Goal: Task Accomplishment & Management: Manage account settings

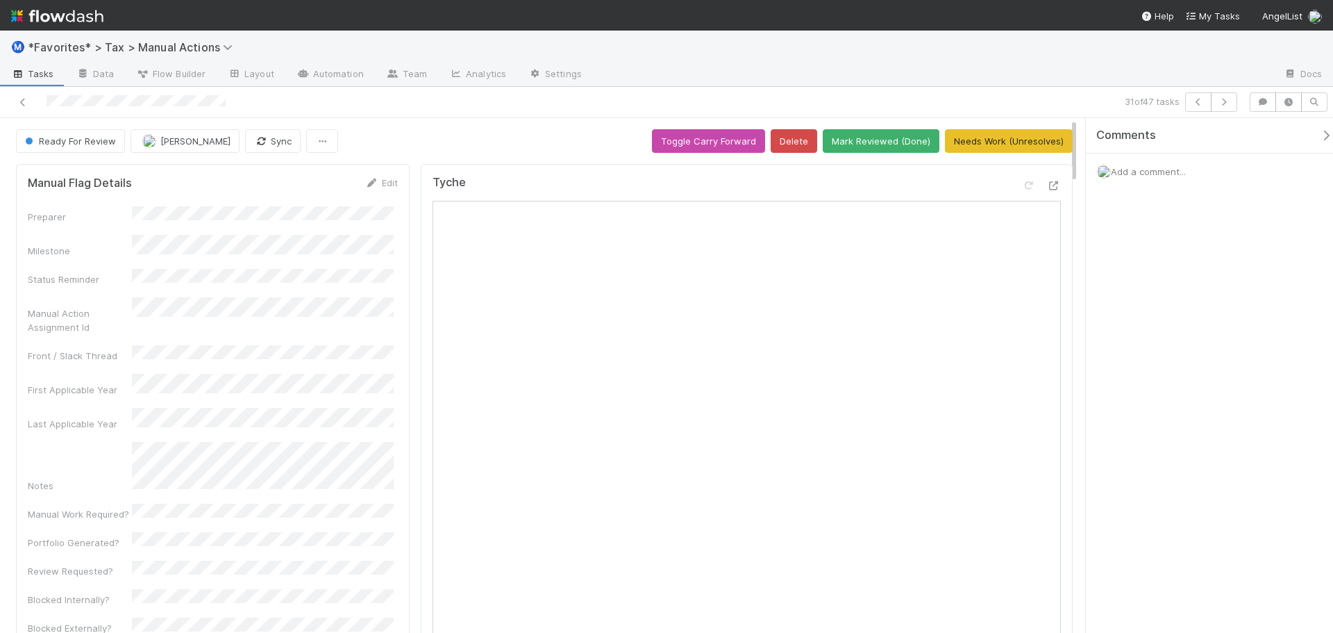
click at [985, 81] on div at bounding box center [933, 75] width 680 height 22
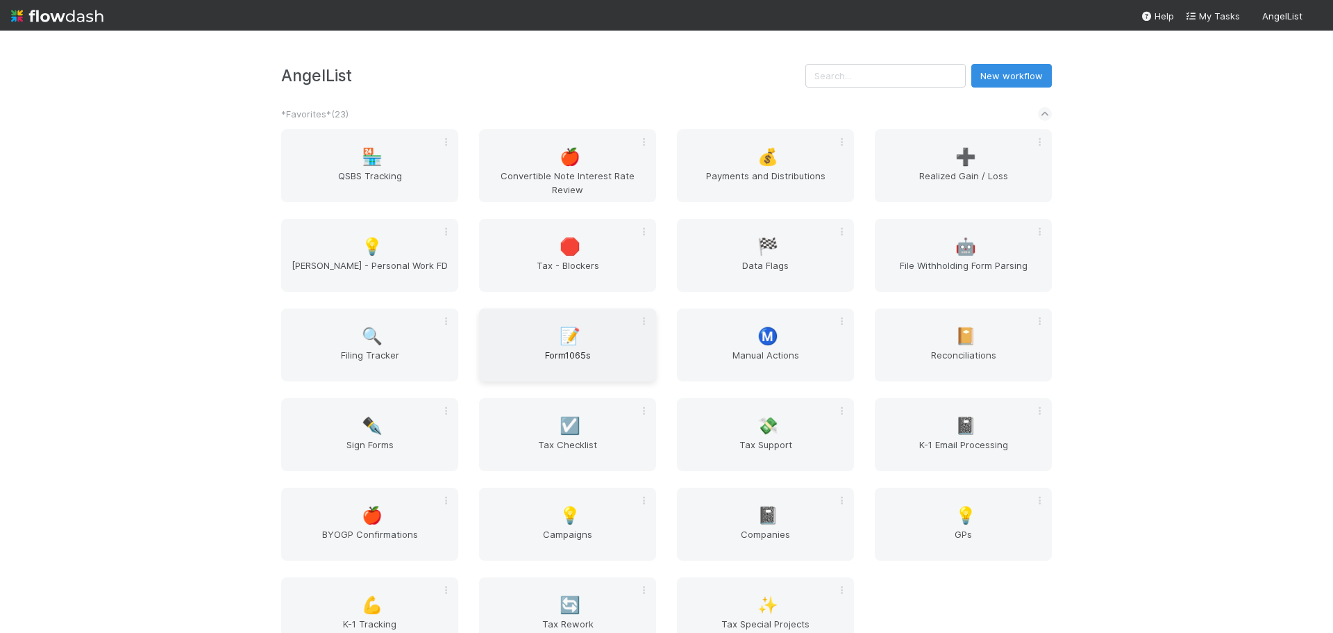
click at [569, 350] on span "Form1065s" at bounding box center [568, 362] width 166 height 28
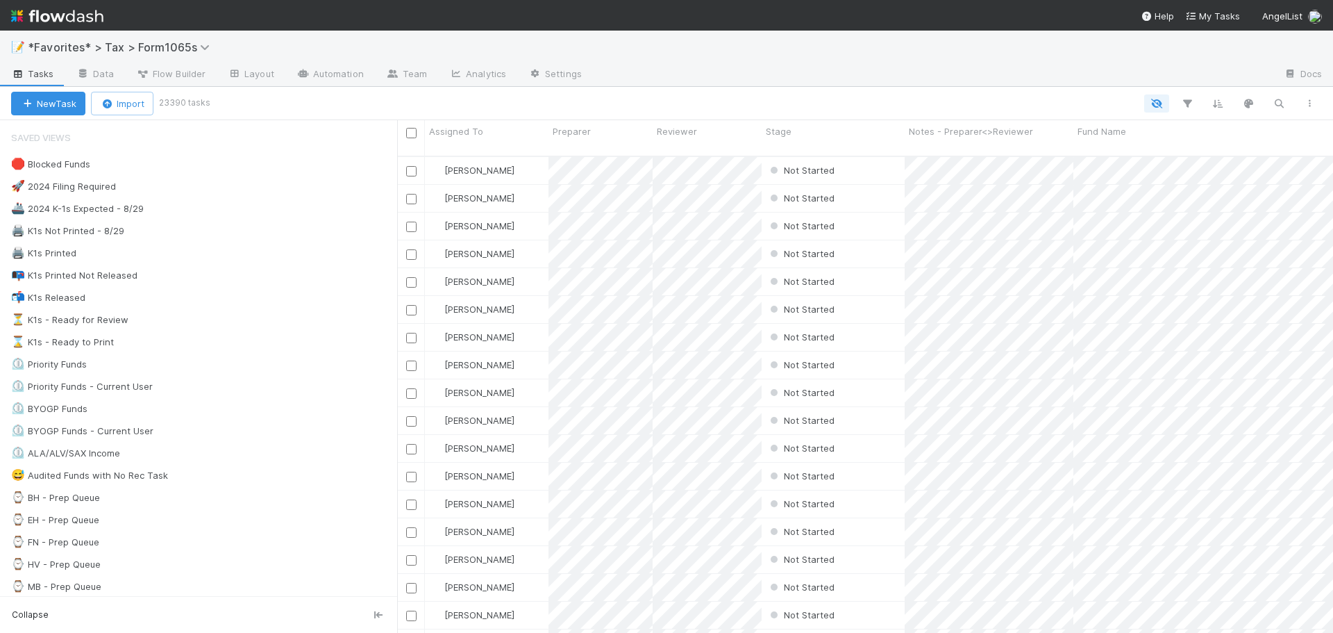
scroll to position [478, 926]
click at [203, 190] on div "🚀 2024 Filing Required 9198" at bounding box center [204, 186] width 386 height 17
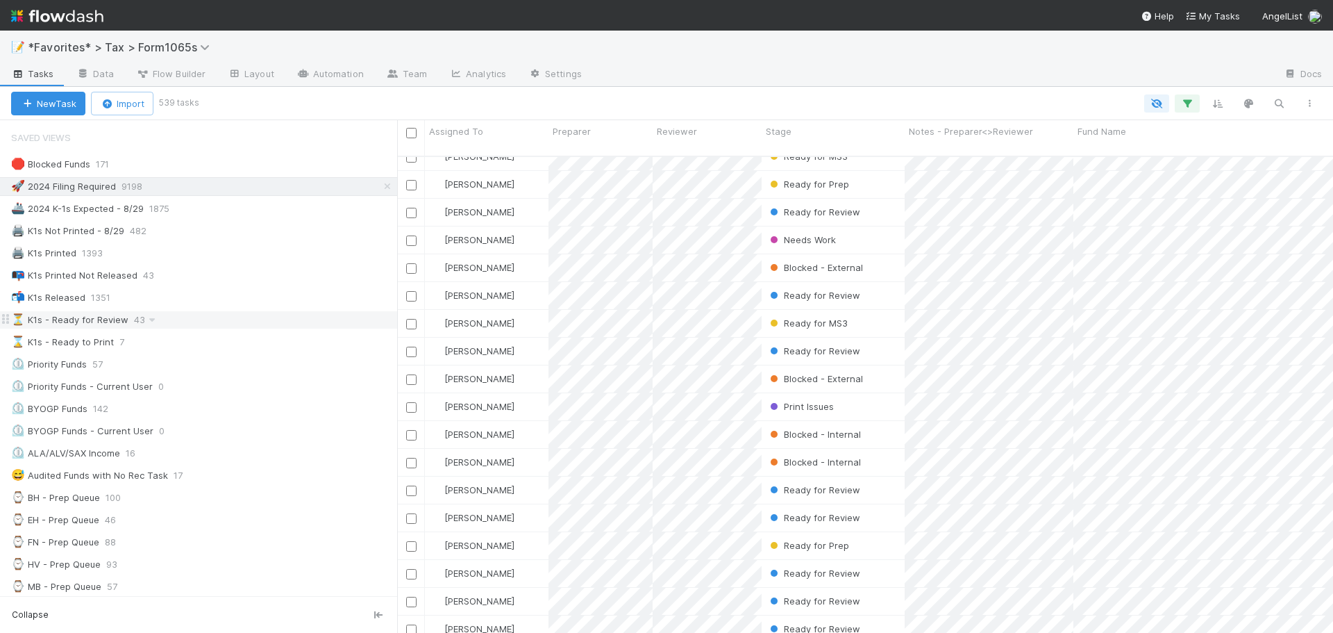
click at [215, 315] on div "⏳ K1s - Ready for Review 43" at bounding box center [204, 319] width 386 height 17
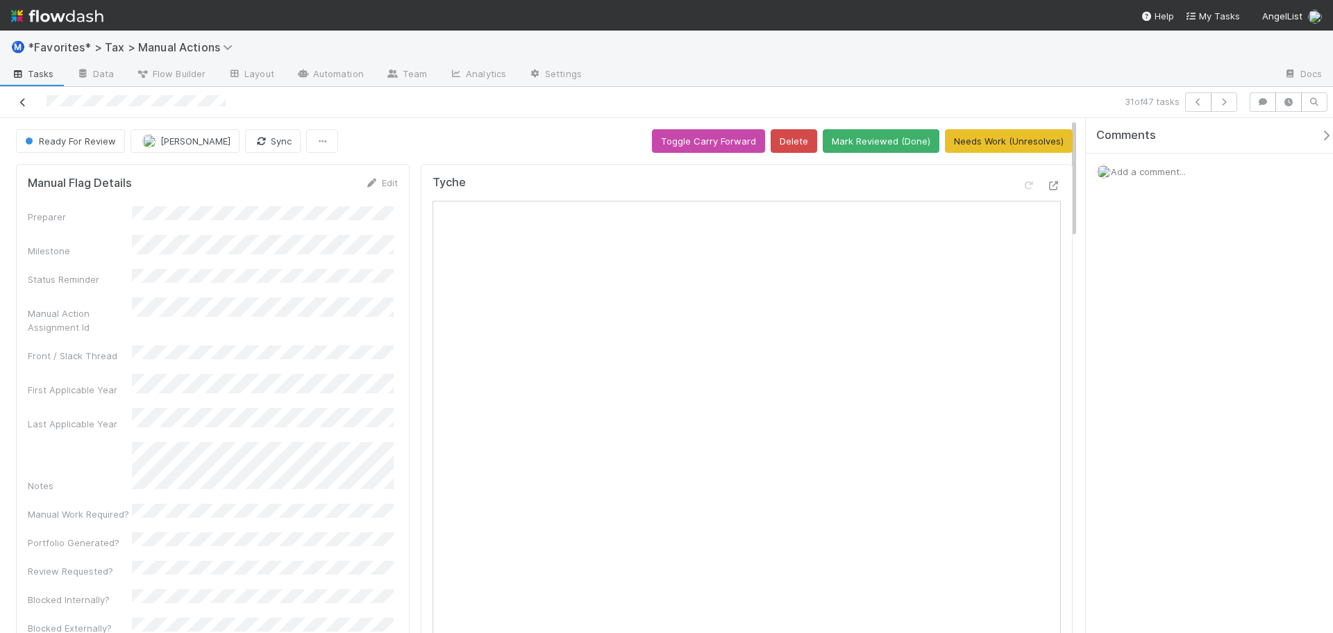
click at [24, 104] on icon at bounding box center [23, 102] width 14 height 9
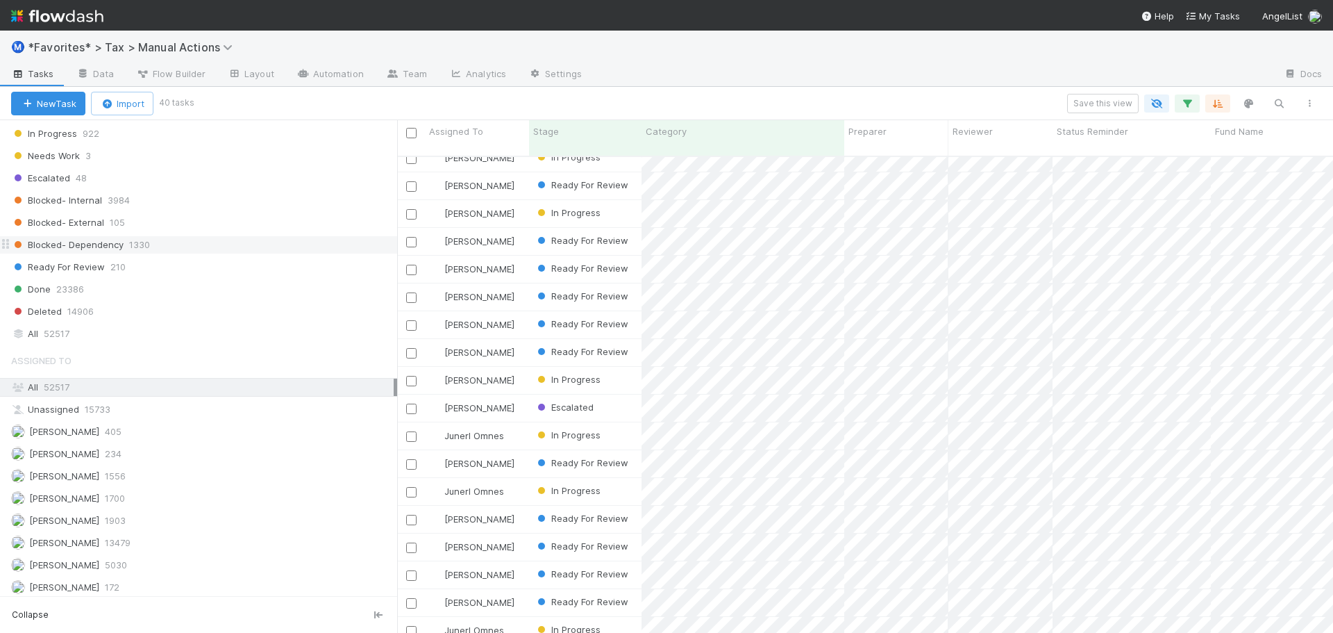
scroll to position [1280, 0]
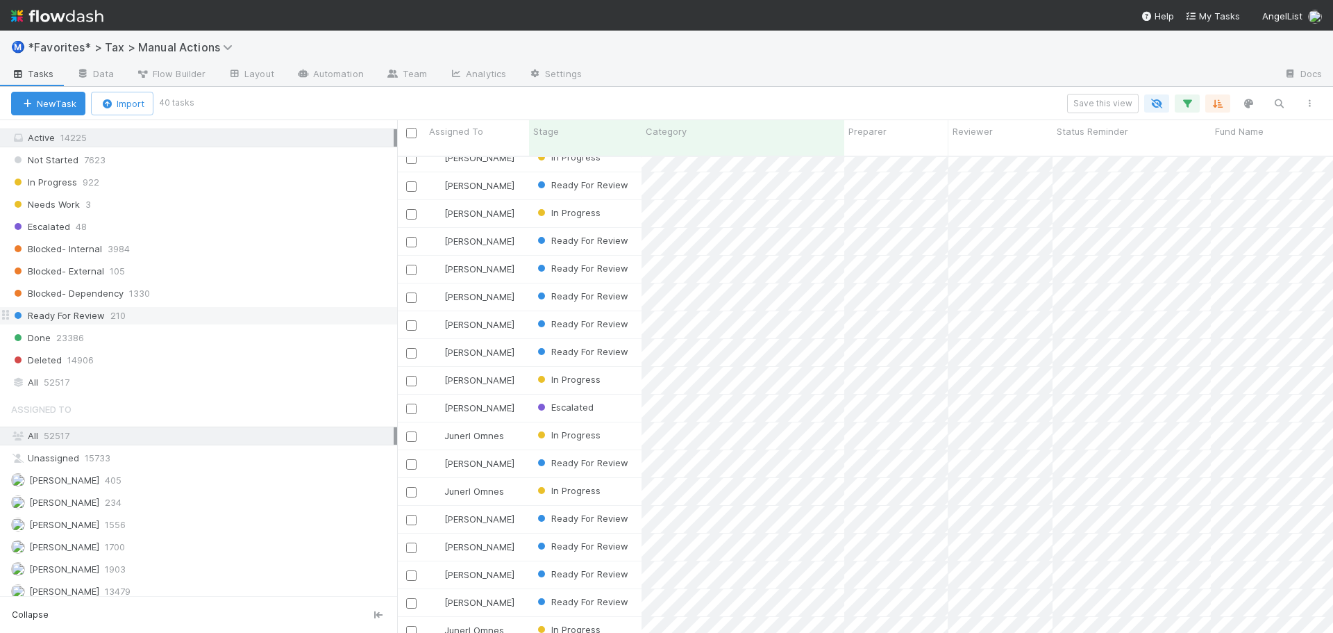
click at [119, 313] on span "210" at bounding box center [117, 315] width 15 height 17
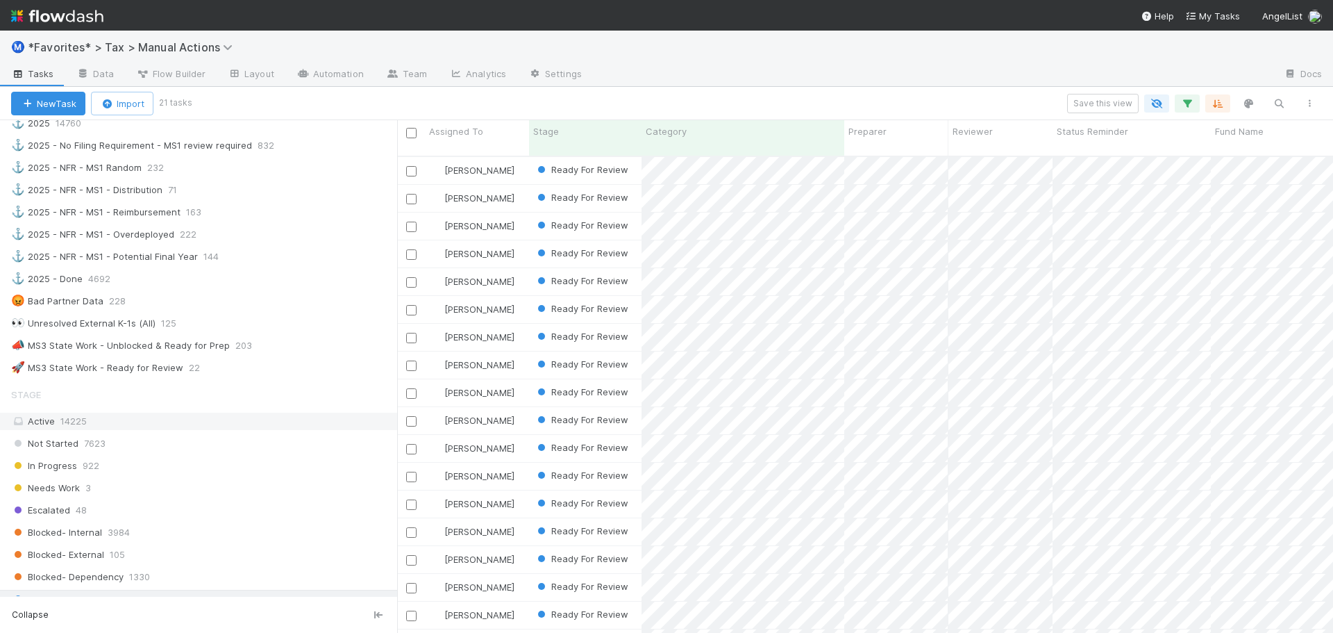
scroll to position [1002, 0]
click at [262, 363] on div "🚀 MS3 State Work - Ready for Review 22" at bounding box center [204, 361] width 386 height 17
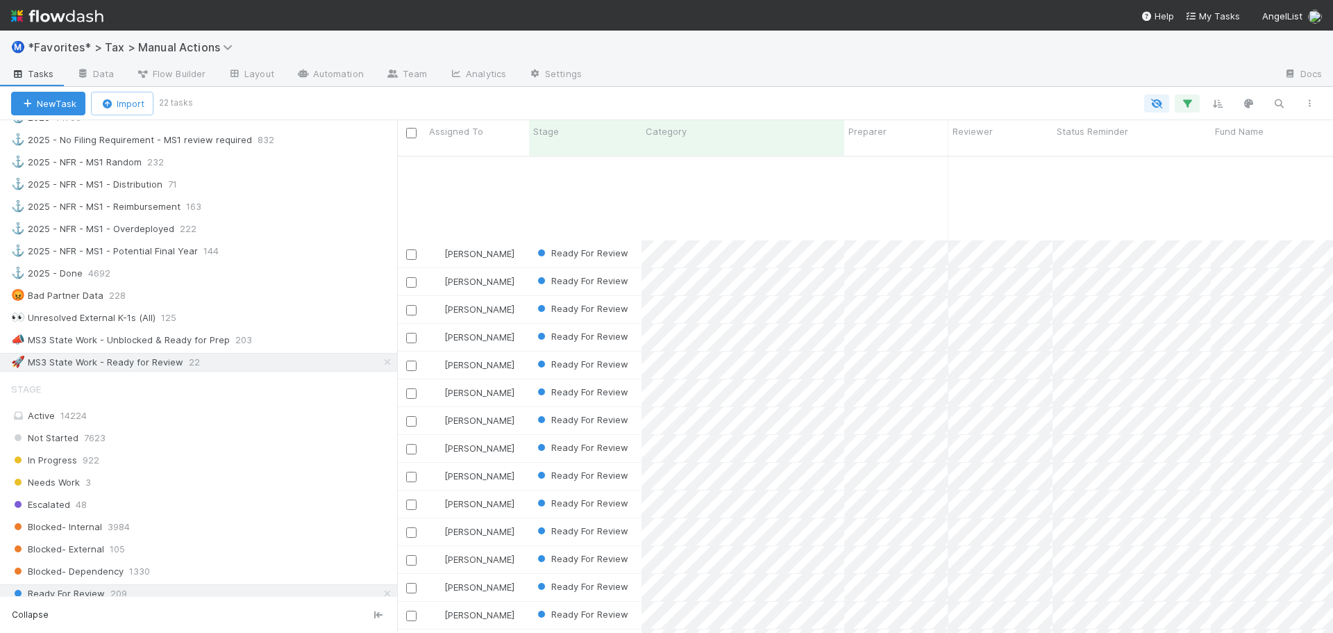
scroll to position [134, 0]
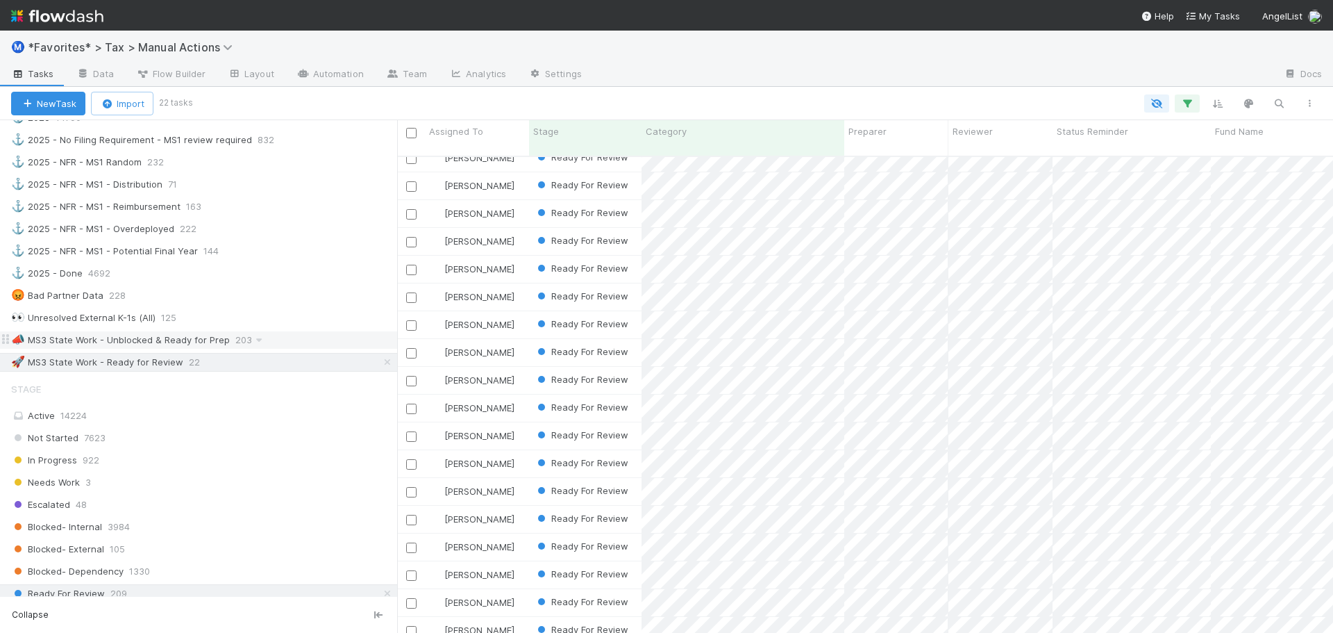
click at [317, 342] on div "📣 MS3 State Work - Unblocked & Ready for Prep 203" at bounding box center [204, 339] width 386 height 17
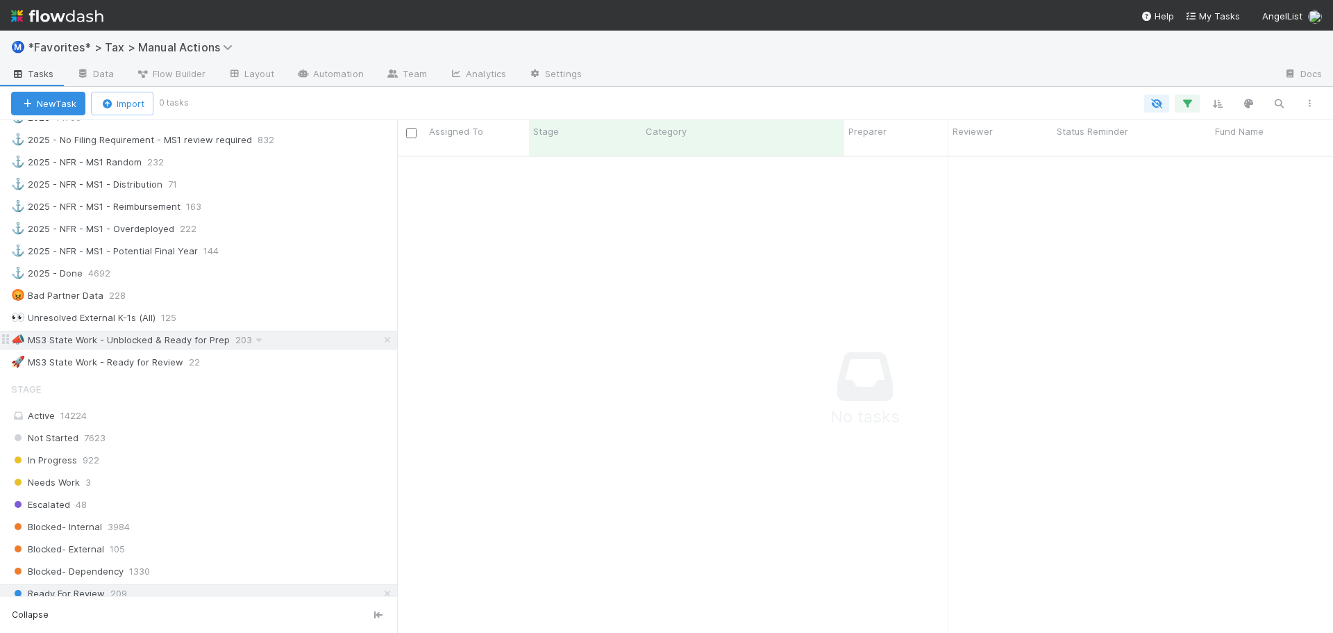
scroll to position [467, 926]
click at [265, 315] on div "👀 Unresolved External K-1s (All) 125" at bounding box center [204, 317] width 386 height 17
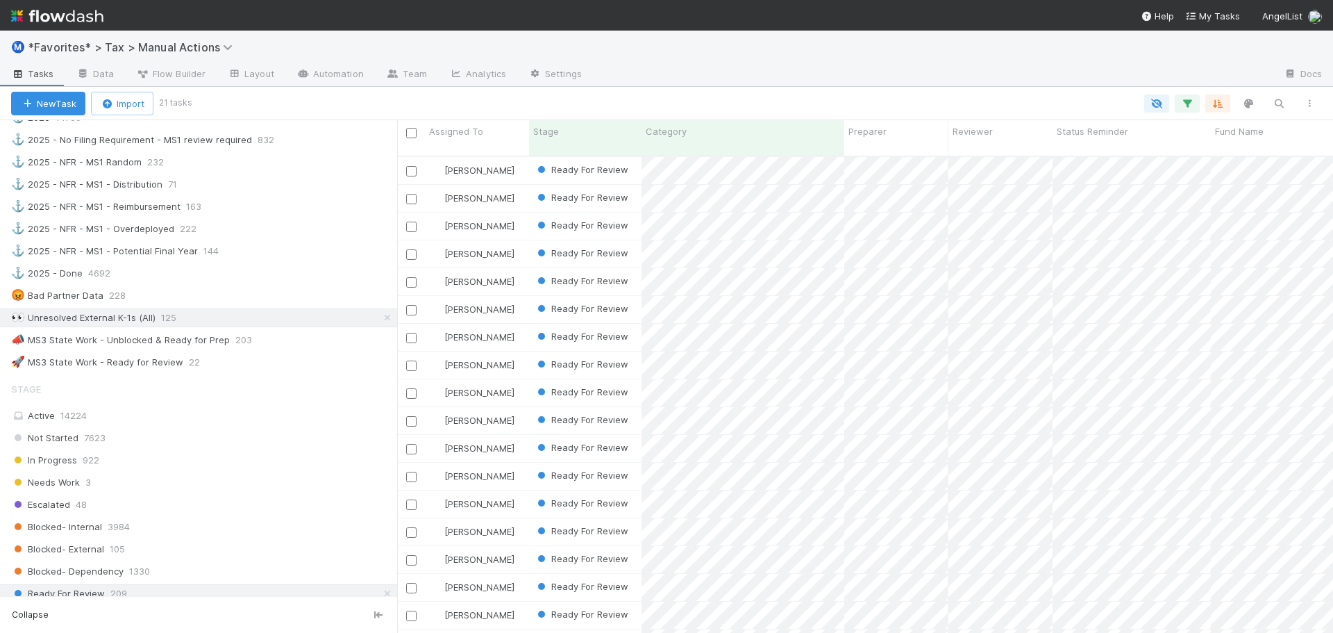
scroll to position [11, 11]
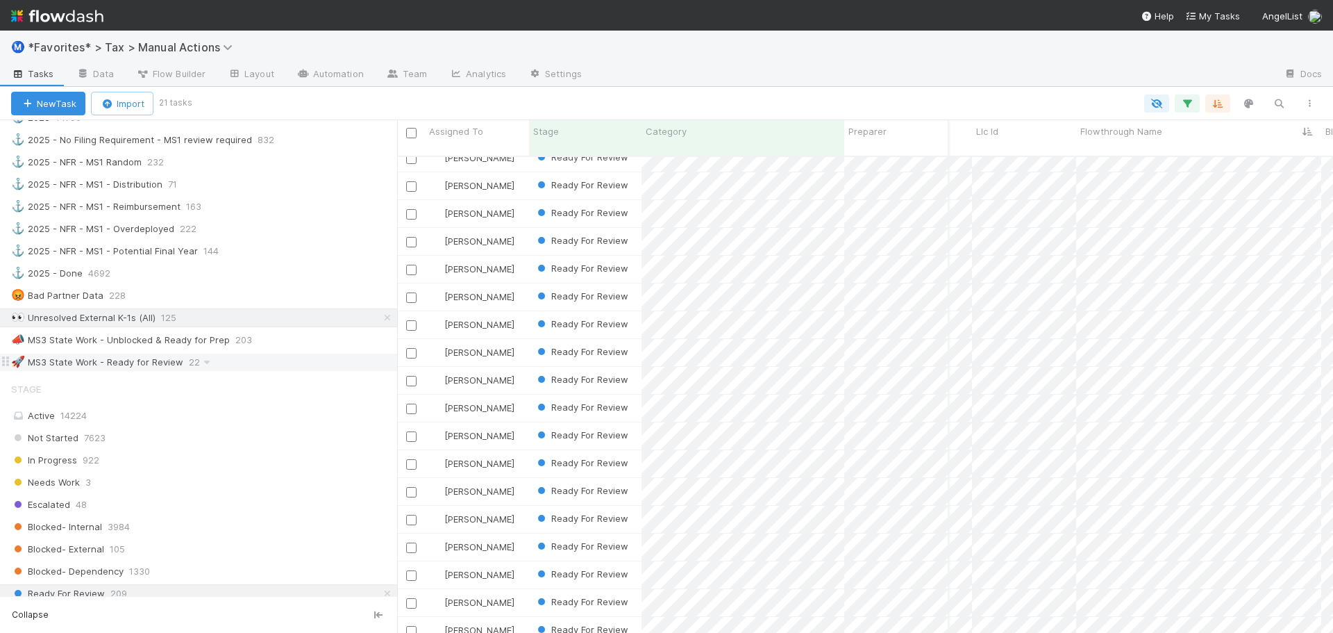
click at [203, 369] on span at bounding box center [207, 361] width 14 height 17
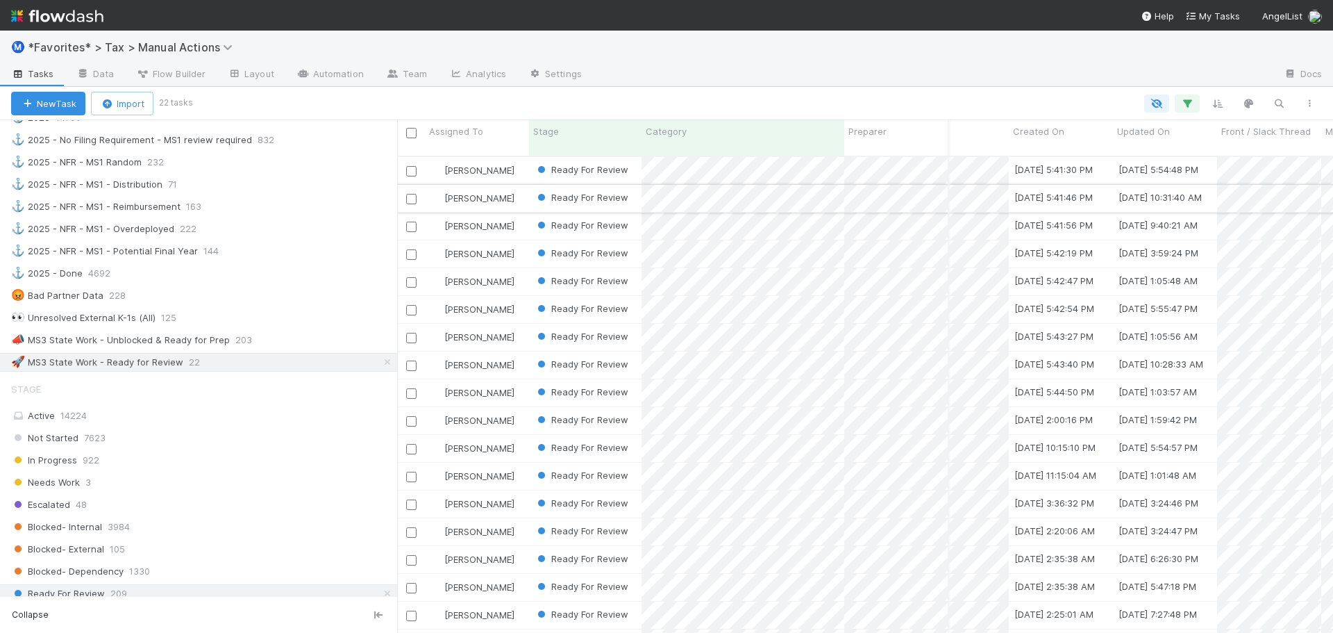
scroll to position [0, 3047]
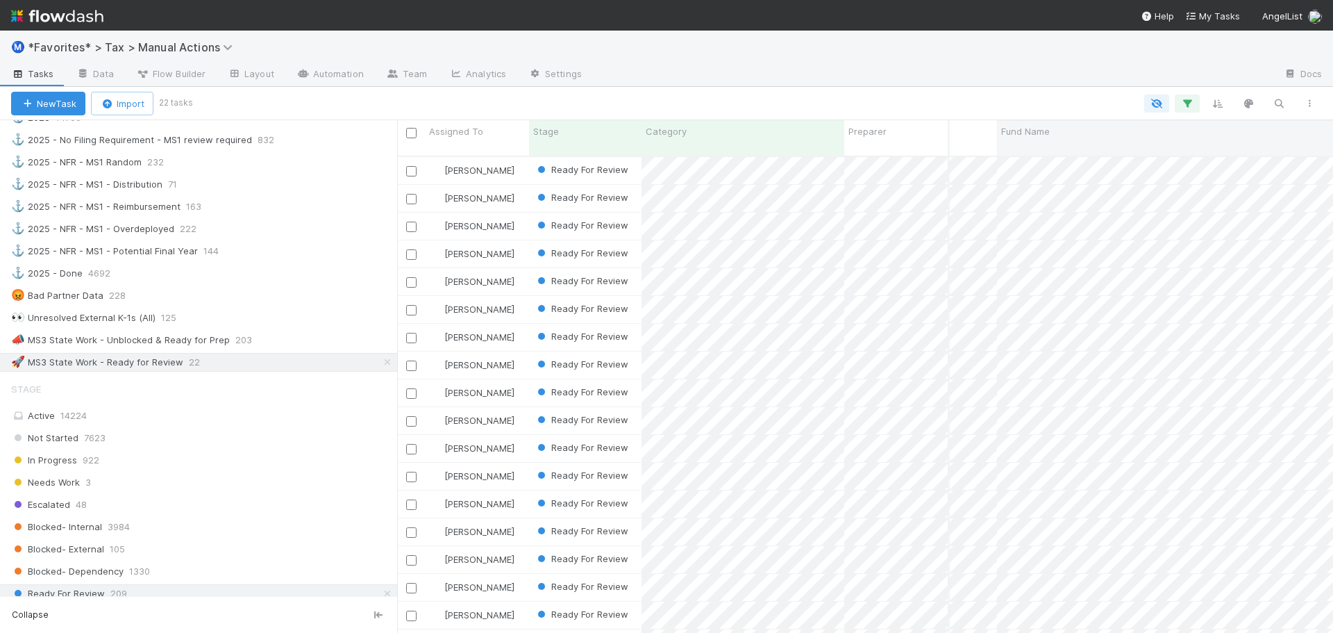
click at [1078, 138] on div "Fund Name" at bounding box center [1193, 131] width 385 height 14
click at [1080, 155] on div "Sort A → Z" at bounding box center [1081, 157] width 158 height 21
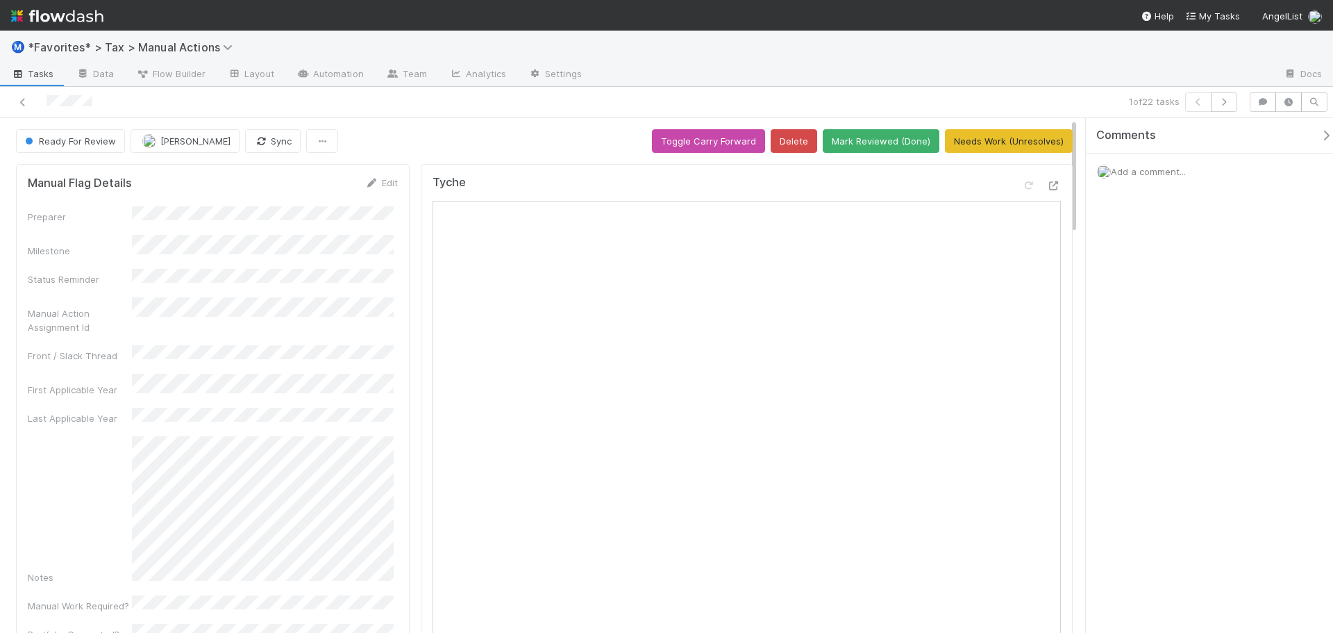
drag, startPoint x: 1012, startPoint y: 178, endPoint x: 1022, endPoint y: 174, distance: 11.0
click at [1012, 177] on div "Tyche Reload Page" at bounding box center [747, 188] width 628 height 25
click at [1047, 183] on icon at bounding box center [1054, 185] width 14 height 9
click at [1223, 101] on icon "button" at bounding box center [1224, 102] width 14 height 8
click at [1047, 186] on icon at bounding box center [1054, 185] width 14 height 9
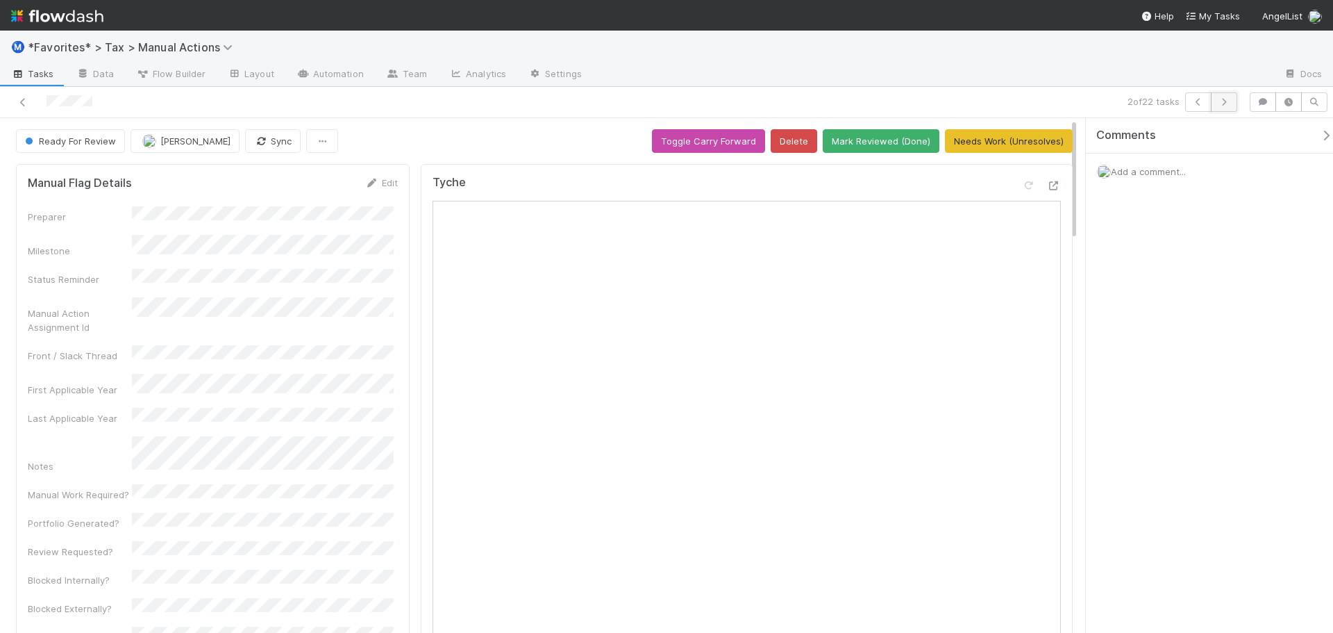
click at [1224, 103] on icon "button" at bounding box center [1224, 102] width 14 height 8
click at [1048, 191] on div at bounding box center [1054, 185] width 14 height 14
drag, startPoint x: 469, startPoint y: 120, endPoint x: 510, endPoint y: 124, distance: 40.4
click at [846, 28] on nav "Help My Tasks AngelList" at bounding box center [666, 15] width 1333 height 31
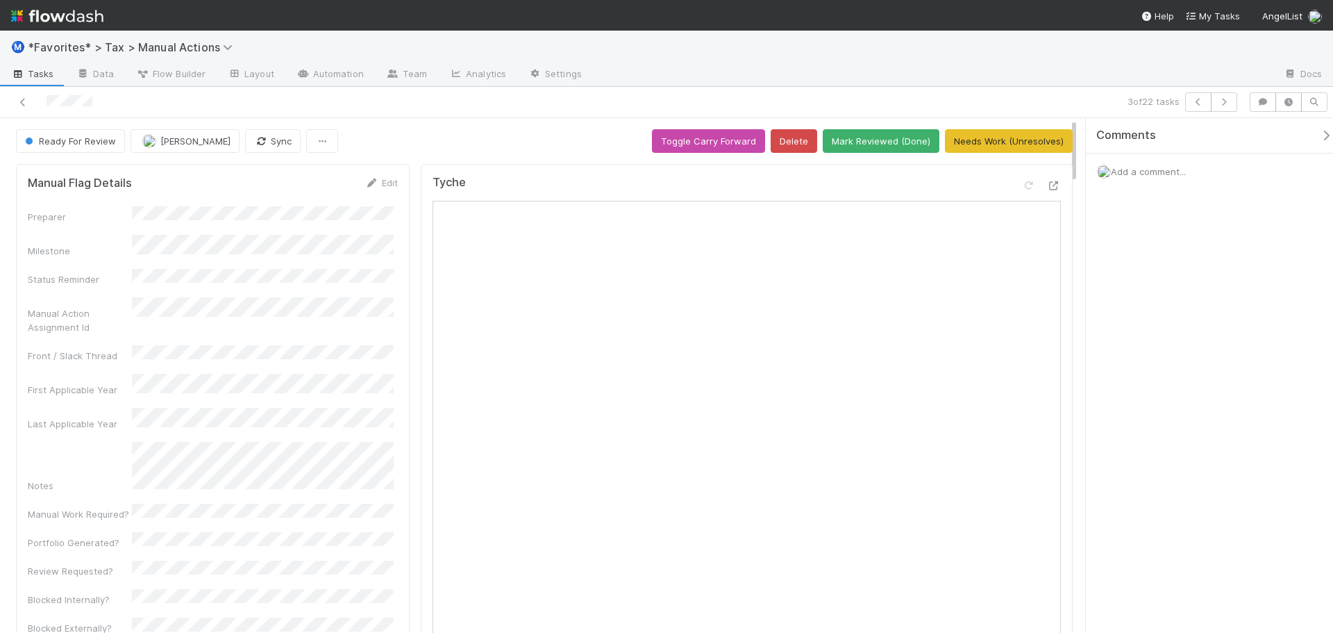
drag, startPoint x: 872, startPoint y: 72, endPoint x: 878, endPoint y: 83, distance: 13.4
click at [873, 74] on div at bounding box center [933, 75] width 680 height 22
click at [875, 139] on button "Mark Reviewed (Done)" at bounding box center [881, 141] width 117 height 24
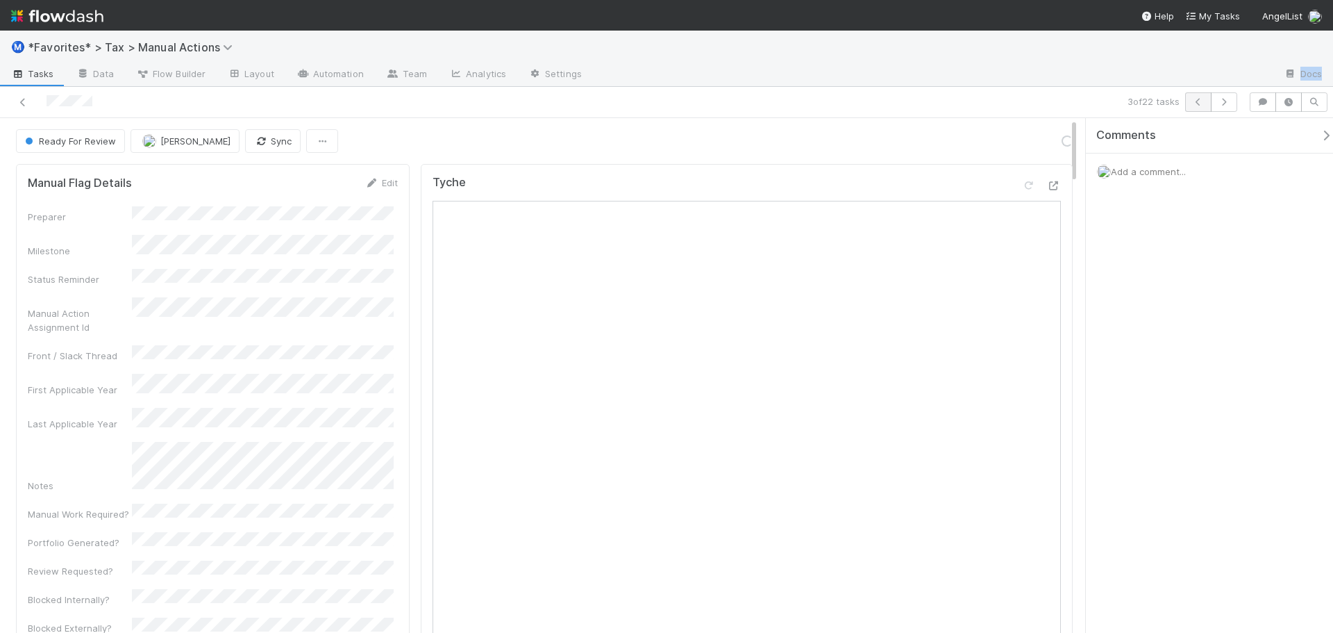
drag, startPoint x: 980, startPoint y: 90, endPoint x: 1185, endPoint y: 97, distance: 205.6
click at [1001, 91] on div "Ⓜ️ *Favorites* > Tax > Manual Actions Tasks Data Flow Builder Layout Automation…" at bounding box center [666, 332] width 1333 height 602
click at [1221, 101] on icon "button" at bounding box center [1224, 102] width 14 height 8
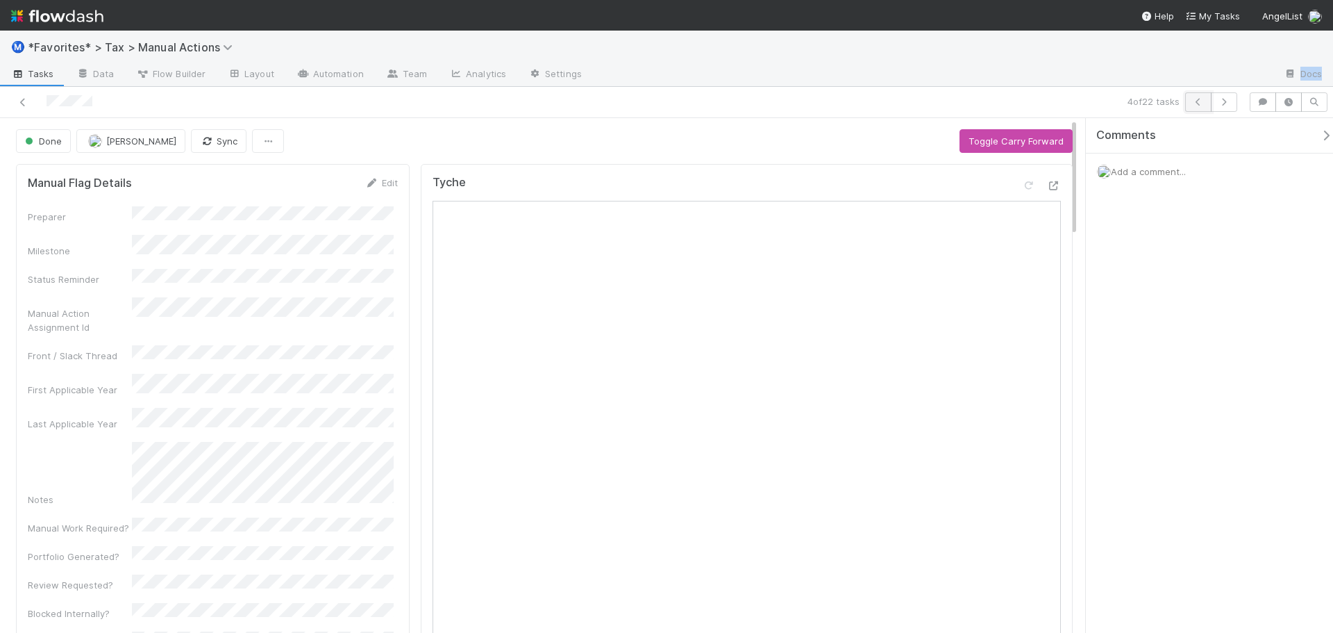
click at [1204, 108] on button "button" at bounding box center [1198, 101] width 26 height 19
drag, startPoint x: 701, startPoint y: 94, endPoint x: 767, endPoint y: 98, distance: 65.4
click at [708, 94] on div "3 of 22 tasks" at bounding box center [935, 101] width 617 height 19
click at [1193, 101] on icon "button" at bounding box center [1199, 102] width 14 height 8
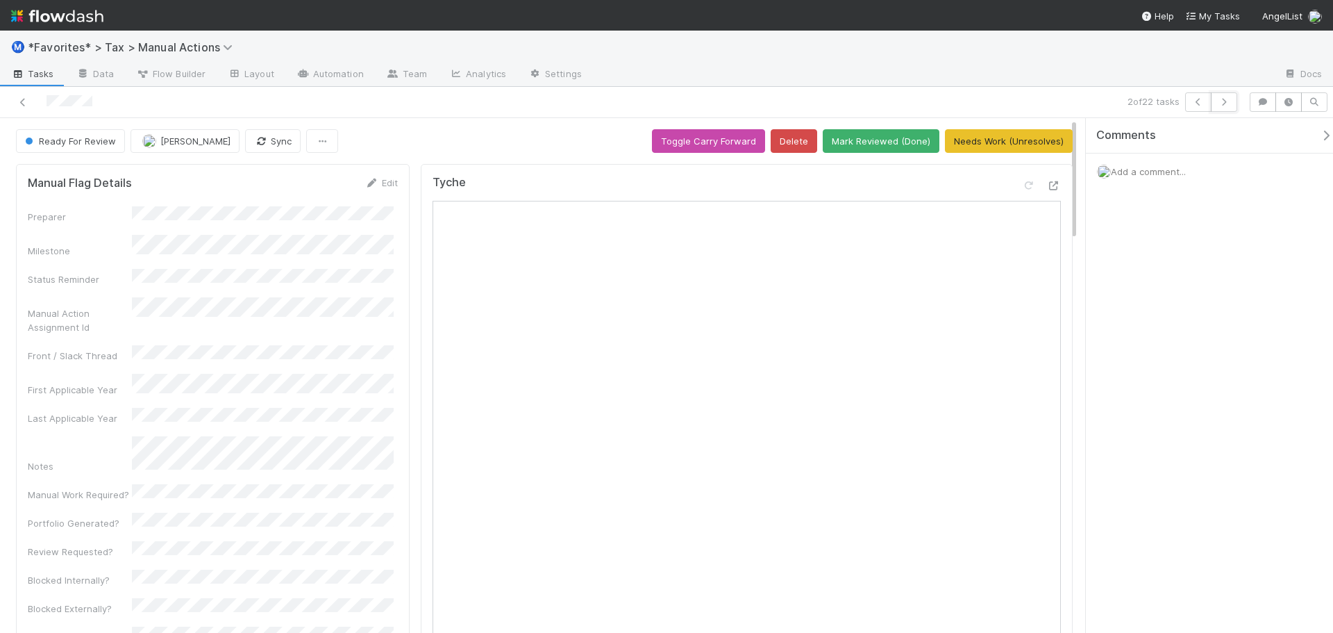
click at [1229, 106] on icon "button" at bounding box center [1224, 102] width 14 height 8
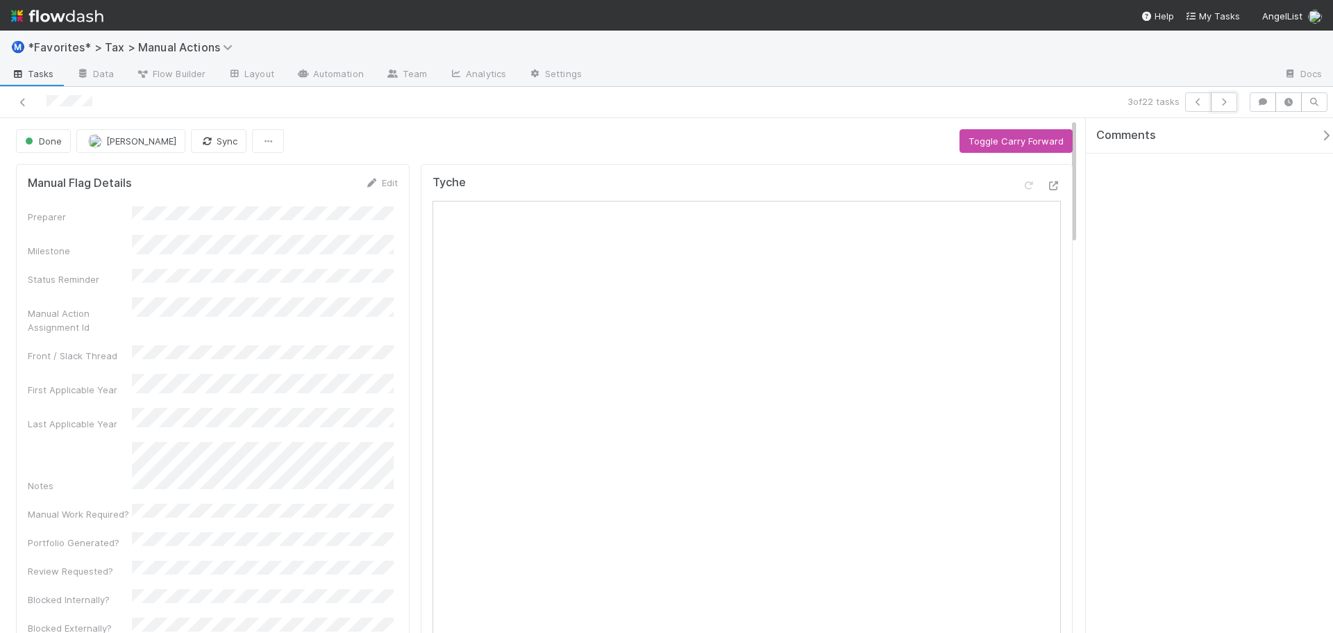
click at [1229, 106] on icon "button" at bounding box center [1224, 102] width 14 height 8
click at [1231, 110] on button "button" at bounding box center [1224, 101] width 26 height 19
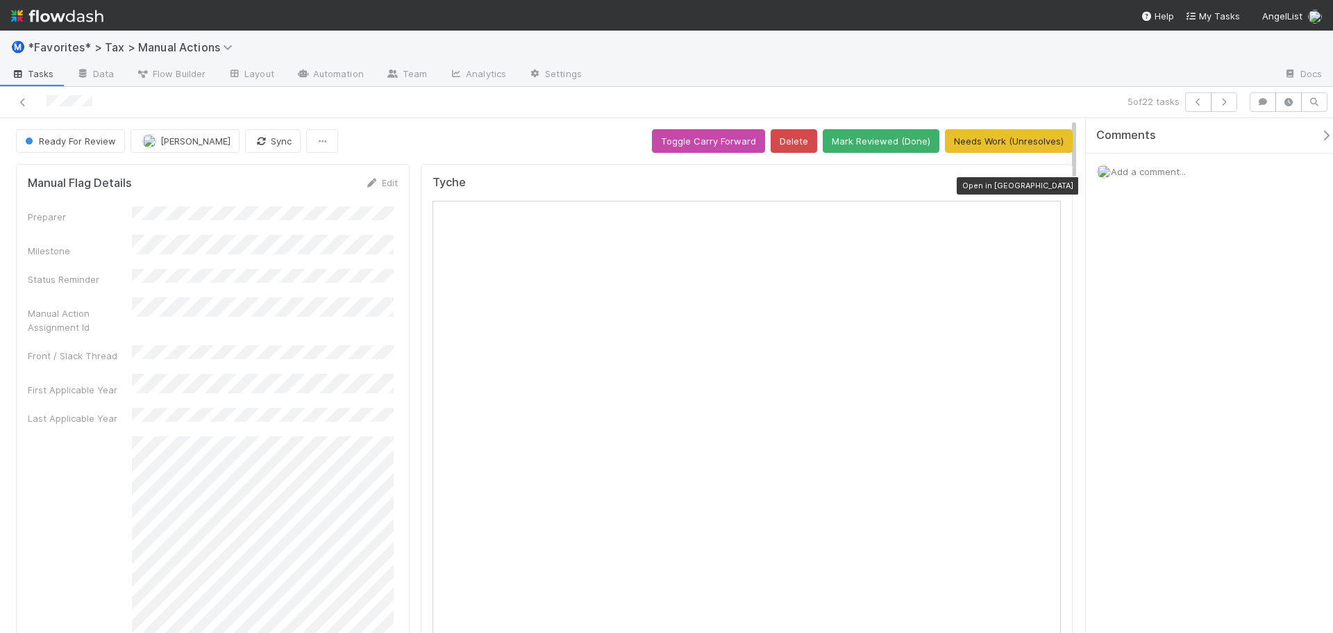
click at [1047, 185] on icon at bounding box center [1054, 185] width 14 height 9
click at [1229, 105] on button "button" at bounding box center [1224, 101] width 26 height 19
click at [1214, 107] on button "button" at bounding box center [1224, 101] width 26 height 19
click at [1230, 102] on icon "button" at bounding box center [1224, 102] width 14 height 8
click at [1223, 96] on button "button" at bounding box center [1224, 101] width 26 height 19
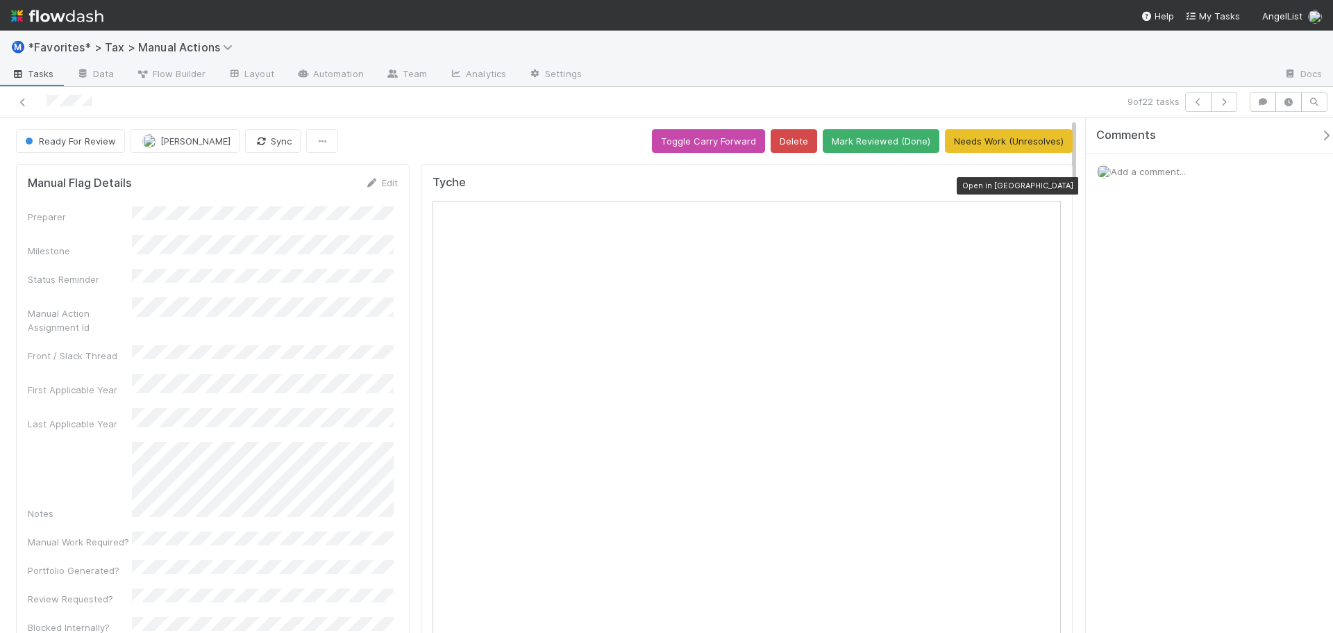
click at [1048, 185] on icon at bounding box center [1054, 185] width 14 height 9
drag, startPoint x: 1068, startPoint y: 88, endPoint x: 1141, endPoint y: 103, distance: 74.5
click at [1069, 88] on div "9 of 22 tasks" at bounding box center [666, 102] width 1333 height 31
click at [1221, 103] on icon "button" at bounding box center [1224, 102] width 14 height 8
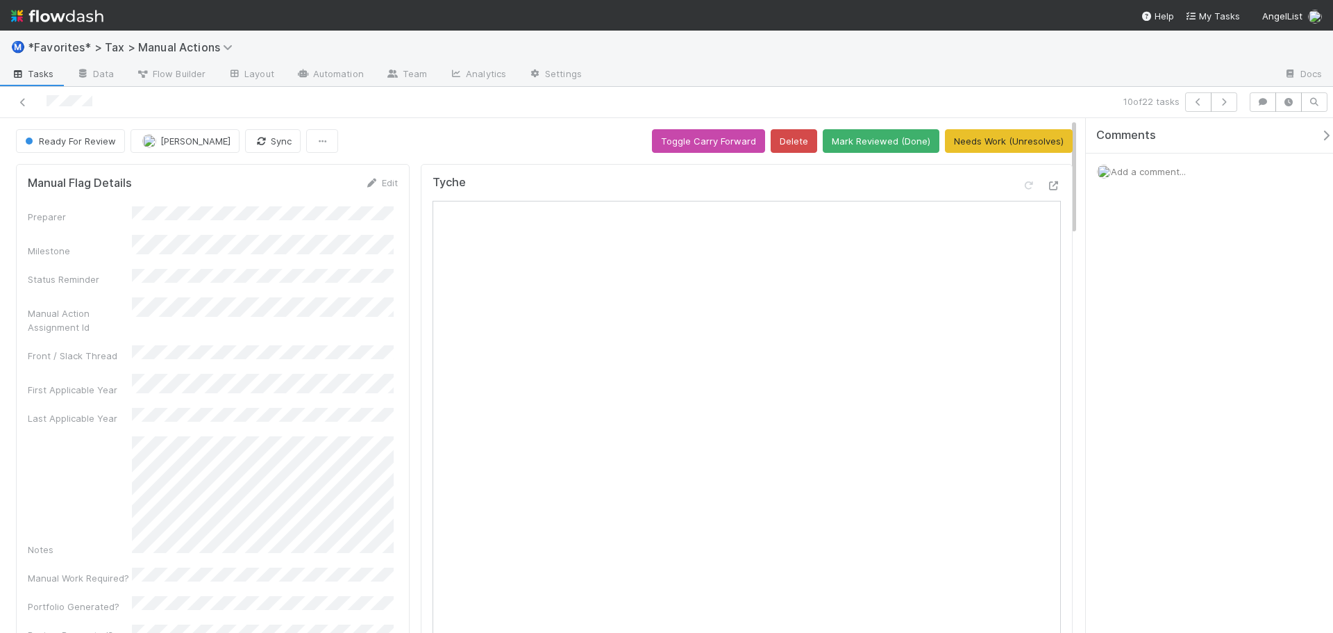
click at [1047, 184] on icon at bounding box center [1054, 185] width 14 height 9
click at [1190, 103] on button "button" at bounding box center [1198, 101] width 26 height 19
click at [1047, 189] on icon at bounding box center [1054, 185] width 14 height 9
click at [857, 142] on button "Mark Reviewed (Done)" at bounding box center [881, 141] width 117 height 24
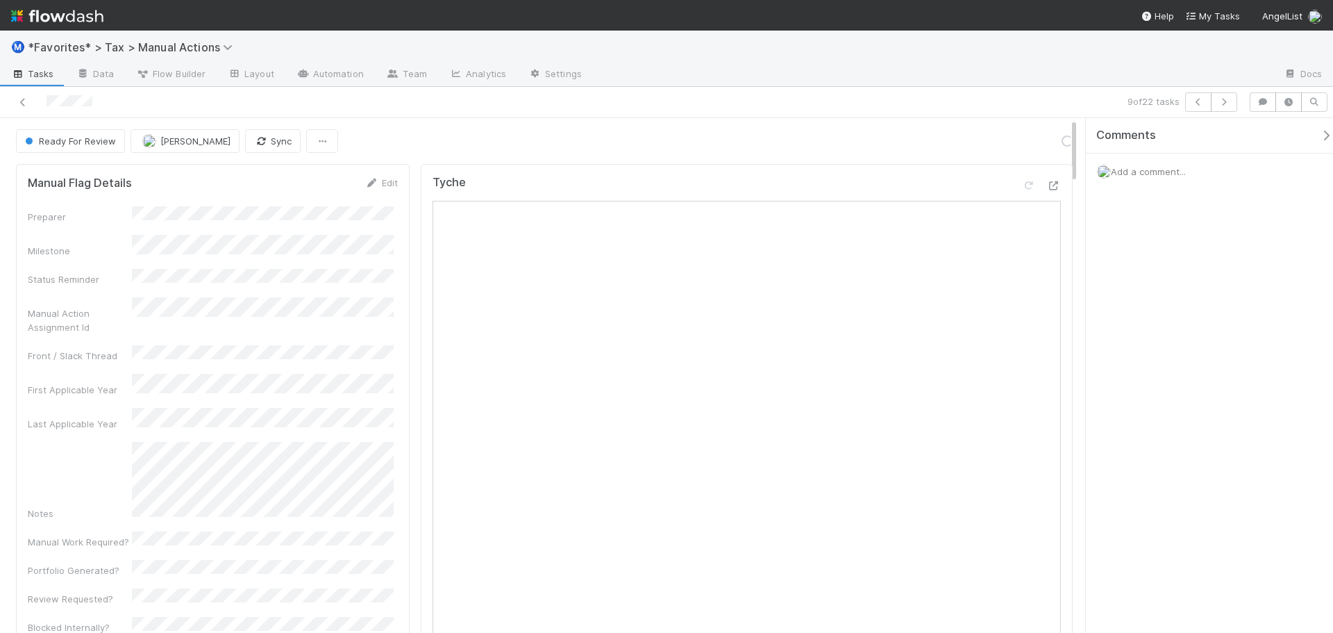
click at [830, 102] on div "9 of 22 tasks" at bounding box center [935, 101] width 617 height 19
click at [1221, 107] on button "button" at bounding box center [1224, 101] width 26 height 19
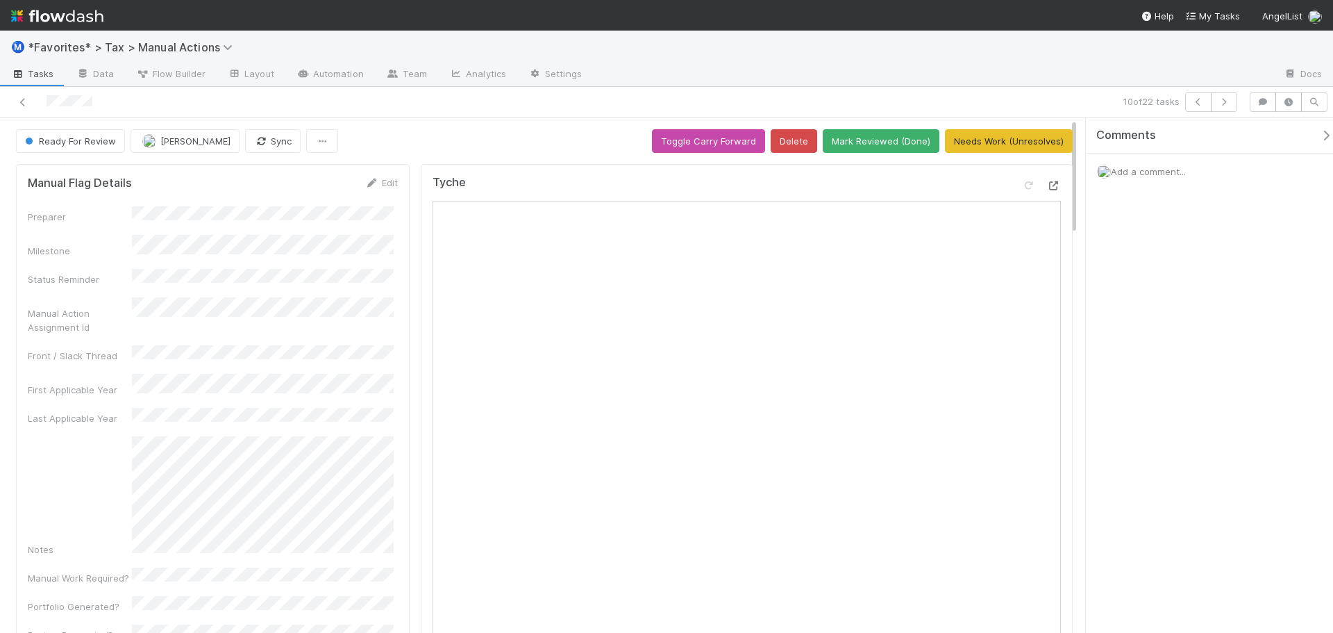
click at [1047, 185] on icon at bounding box center [1054, 185] width 14 height 9
click at [857, 82] on div at bounding box center [933, 75] width 680 height 22
click at [871, 138] on button "Mark Reviewed (Done)" at bounding box center [881, 141] width 117 height 24
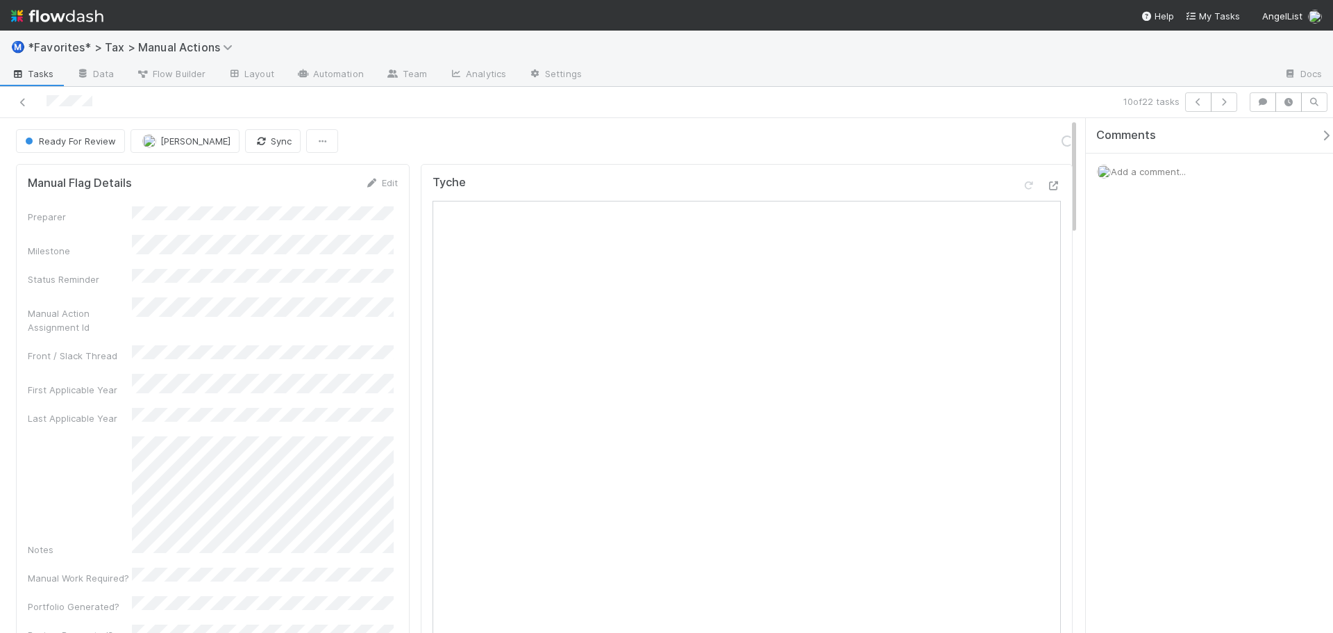
drag, startPoint x: 918, startPoint y: 67, endPoint x: 1045, endPoint y: 90, distance: 129.2
click at [919, 67] on div at bounding box center [933, 75] width 680 height 22
click at [1230, 103] on icon "button" at bounding box center [1224, 102] width 14 height 8
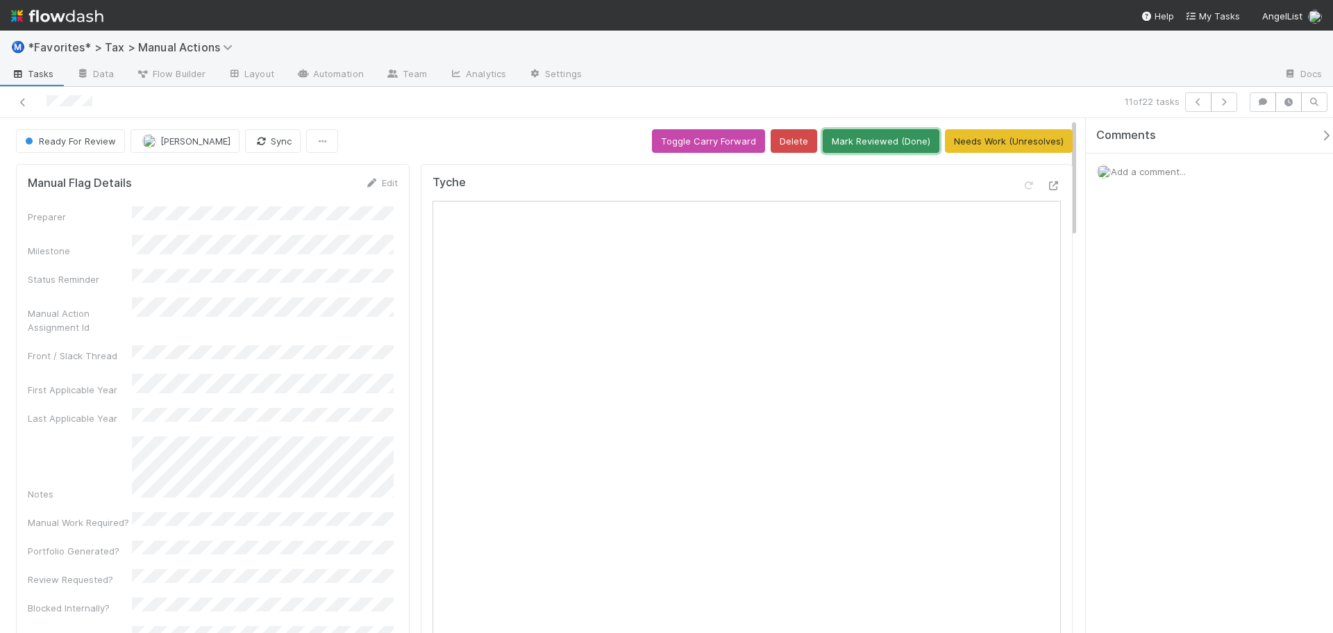
click at [878, 135] on button "Mark Reviewed (Done)" at bounding box center [881, 141] width 117 height 24
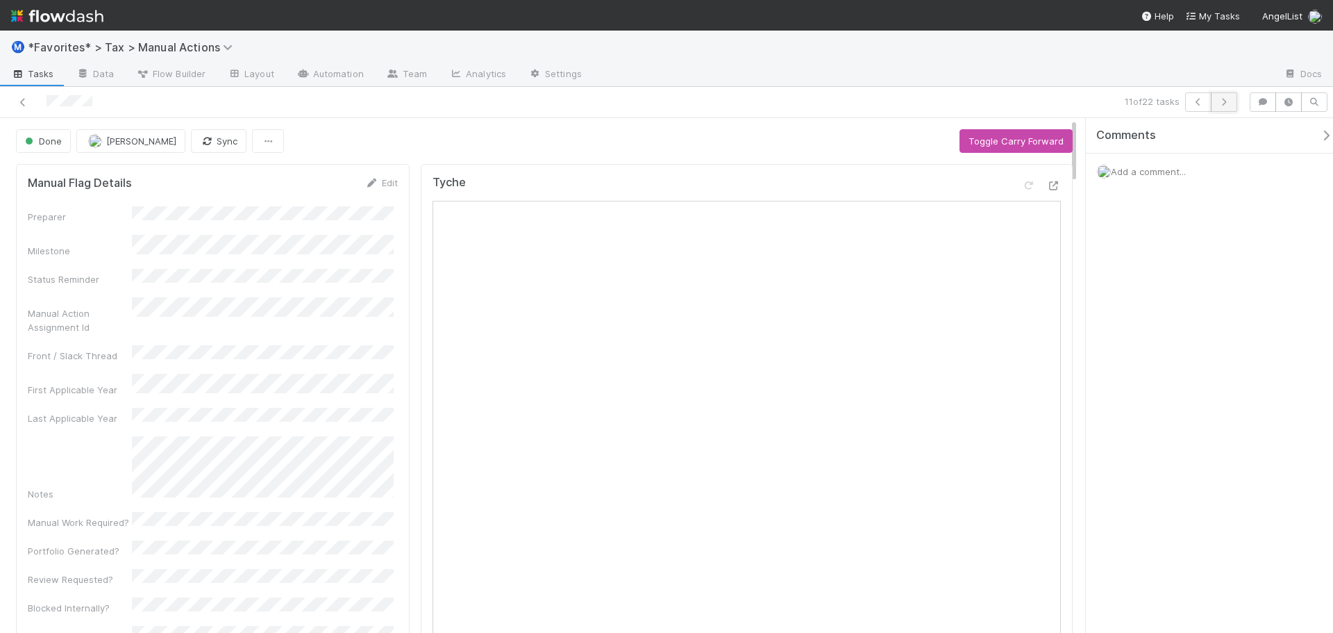
click at [1226, 103] on icon "button" at bounding box center [1224, 102] width 14 height 8
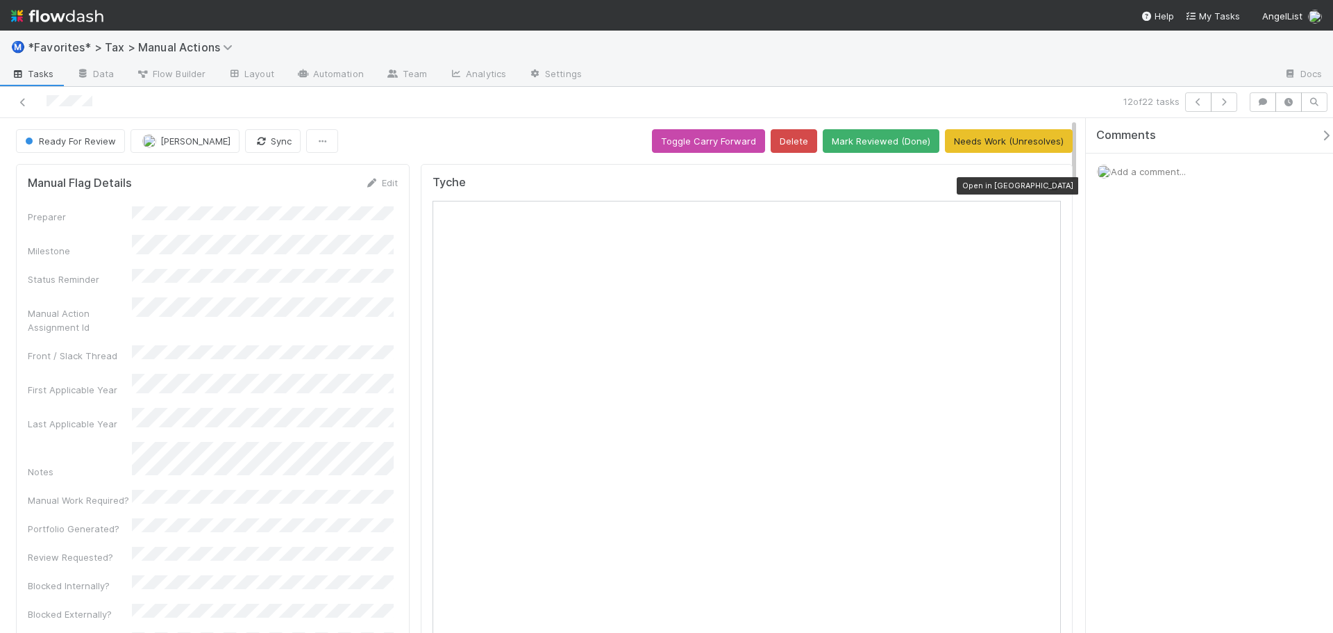
click at [1047, 183] on icon at bounding box center [1054, 185] width 14 height 9
click at [869, 143] on button "Mark Reviewed (Done)" at bounding box center [881, 141] width 117 height 24
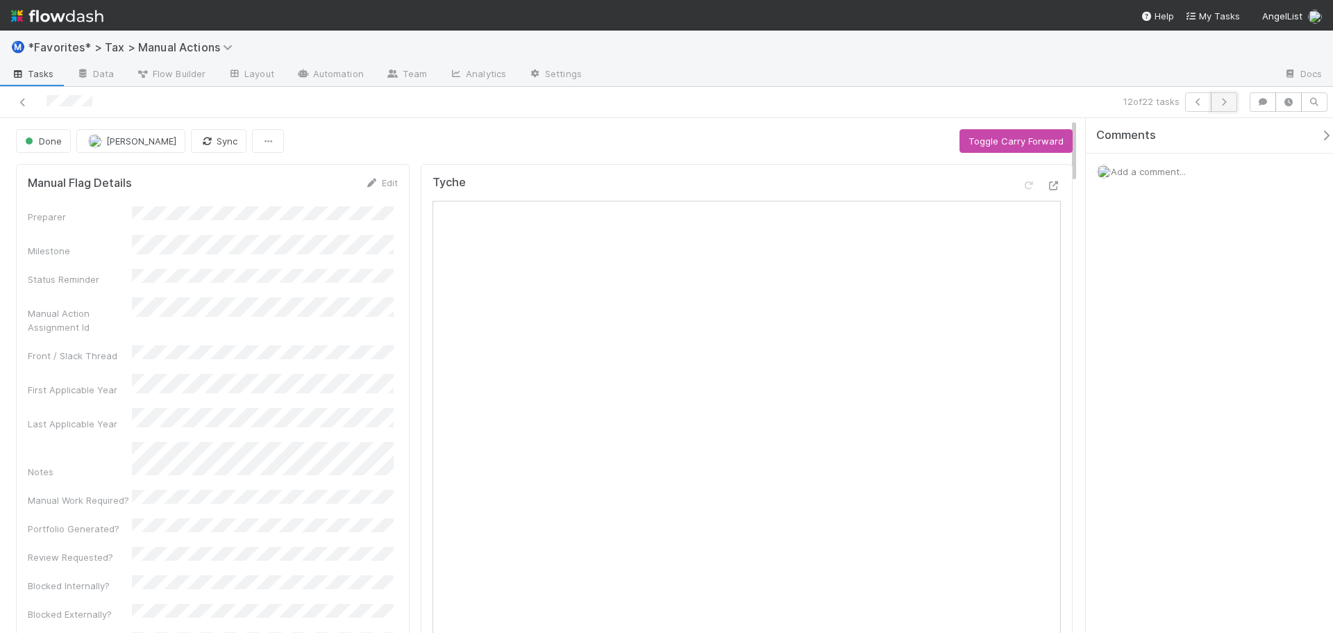
click at [1223, 104] on icon "button" at bounding box center [1224, 102] width 14 height 8
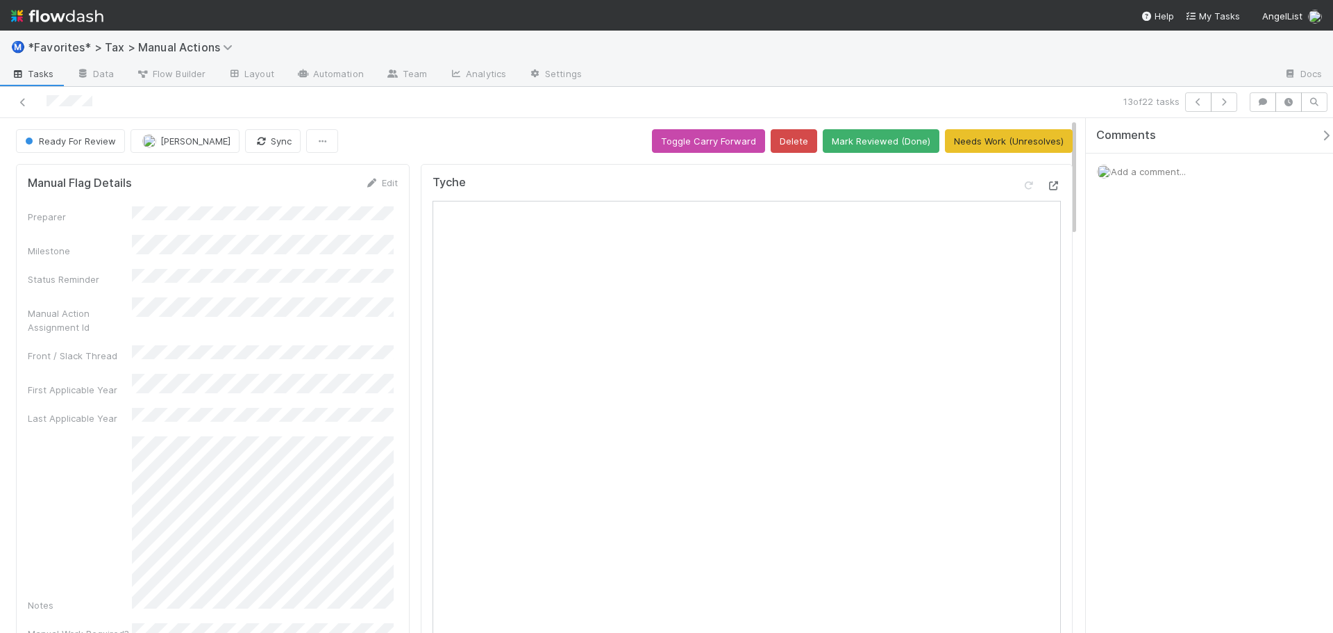
click at [1047, 187] on icon at bounding box center [1054, 185] width 14 height 9
drag, startPoint x: 967, startPoint y: 81, endPoint x: 918, endPoint y: 153, distance: 87.4
click at [967, 81] on div at bounding box center [933, 75] width 680 height 22
drag, startPoint x: 888, startPoint y: 146, endPoint x: 939, endPoint y: 146, distance: 51.4
click at [886, 147] on button "Mark Reviewed (Done)" at bounding box center [881, 141] width 117 height 24
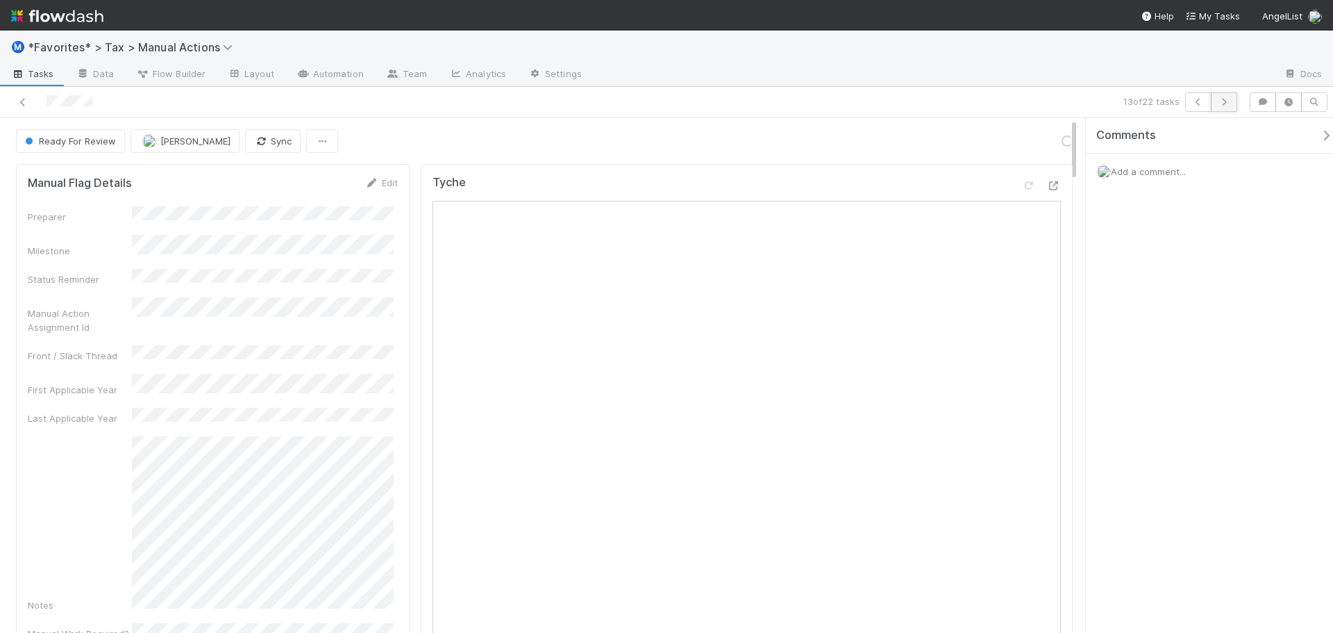
click at [1217, 98] on icon "button" at bounding box center [1224, 102] width 14 height 8
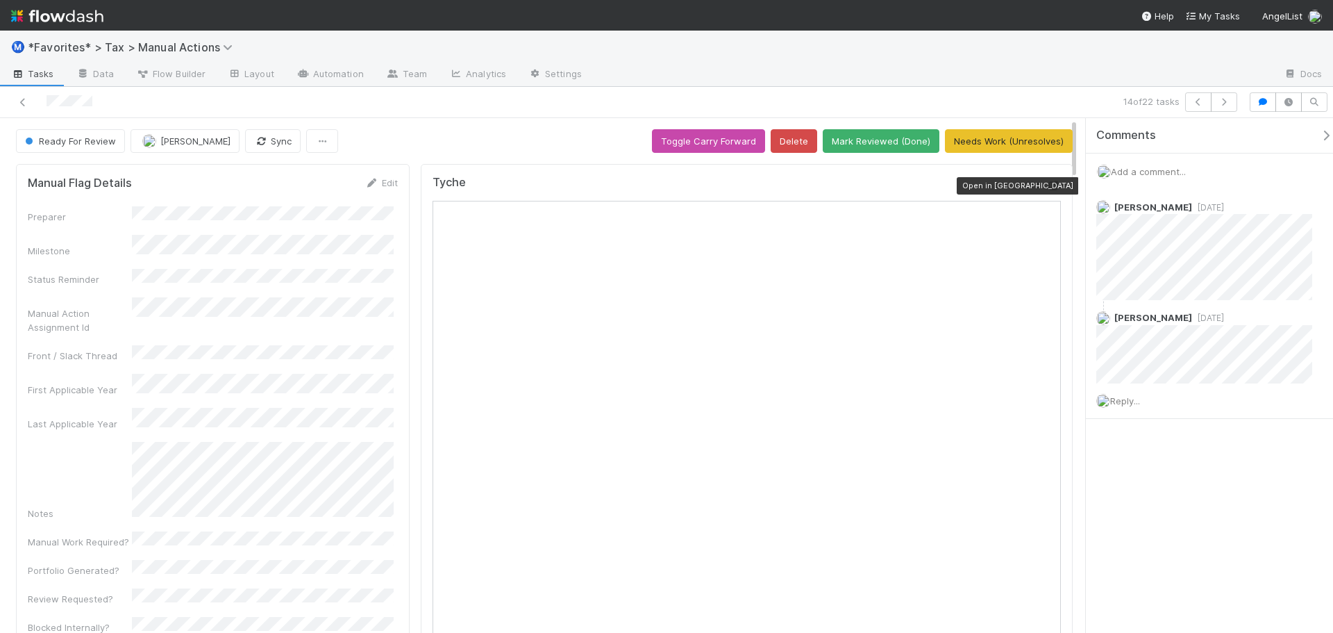
click at [1047, 190] on icon at bounding box center [1054, 185] width 14 height 9
click at [713, 59] on div "Ⓜ️ *Favorites* > Tax > Manual Actions" at bounding box center [666, 47] width 1333 height 33
click at [1229, 99] on icon "button" at bounding box center [1224, 102] width 14 height 8
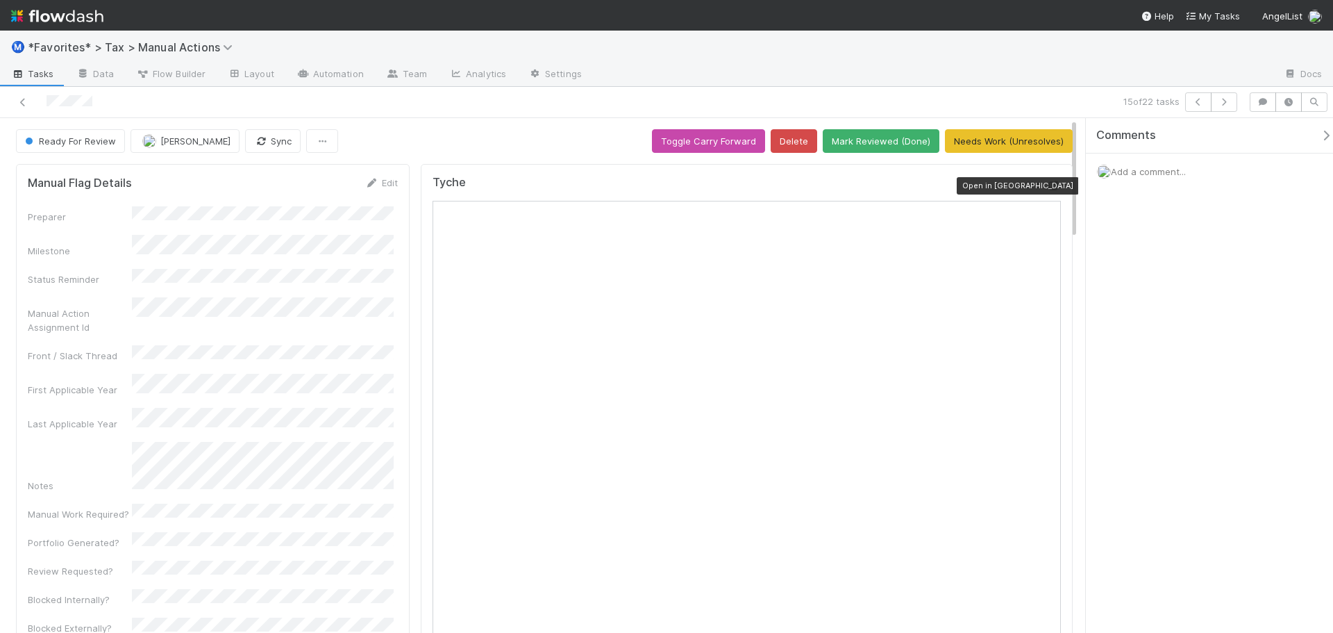
click at [1047, 189] on icon at bounding box center [1054, 185] width 14 height 9
click at [908, 145] on button "Mark Reviewed (Done)" at bounding box center [881, 141] width 117 height 24
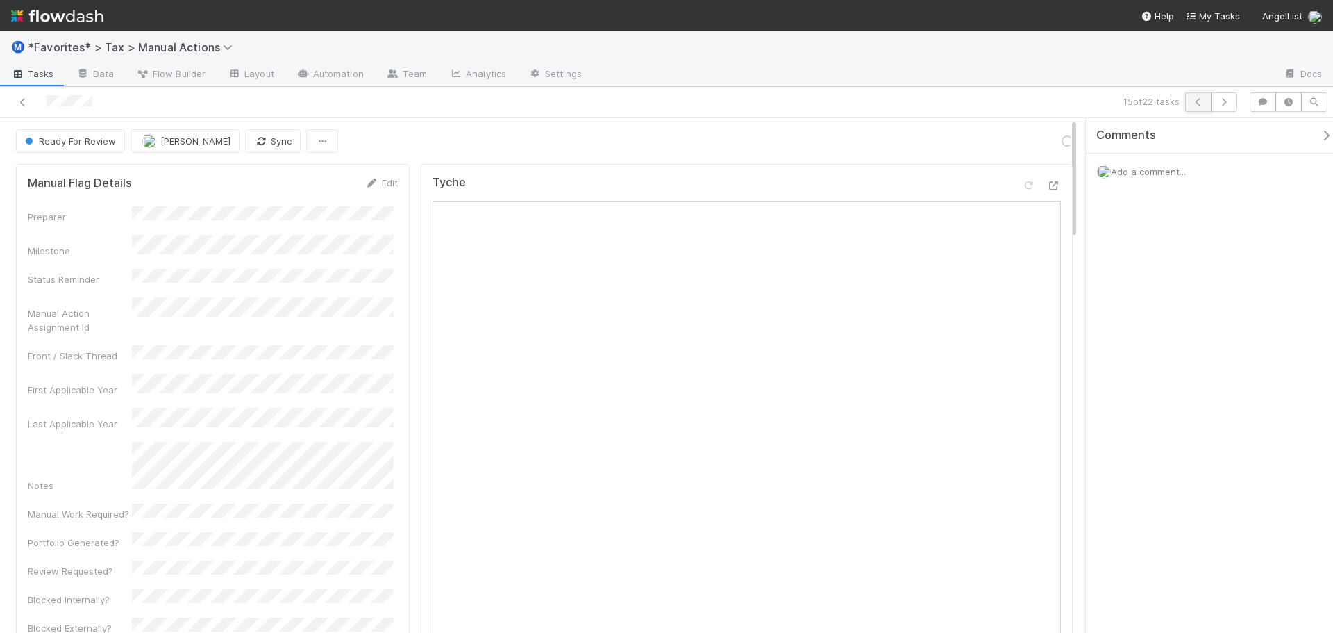
click at [1197, 102] on icon "button" at bounding box center [1199, 102] width 14 height 8
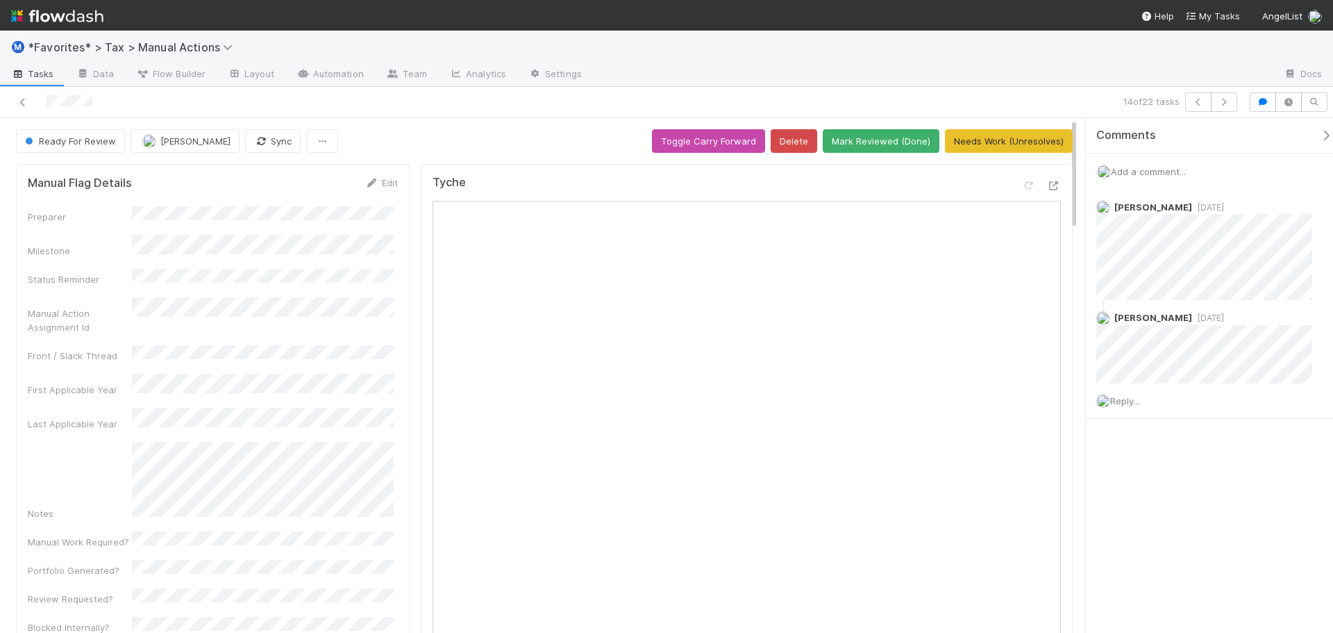
click at [814, 71] on div at bounding box center [933, 75] width 680 height 22
click at [853, 135] on button "Mark Reviewed (Done)" at bounding box center [881, 141] width 117 height 24
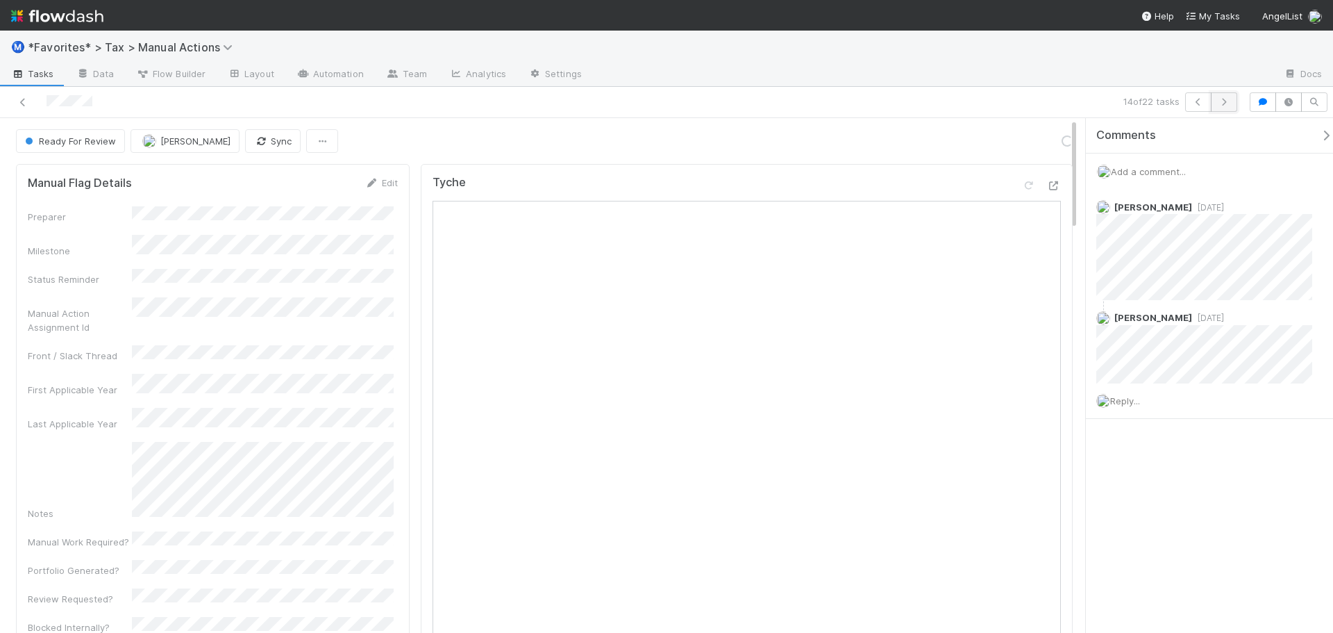
click at [1230, 103] on icon "button" at bounding box center [1224, 102] width 14 height 8
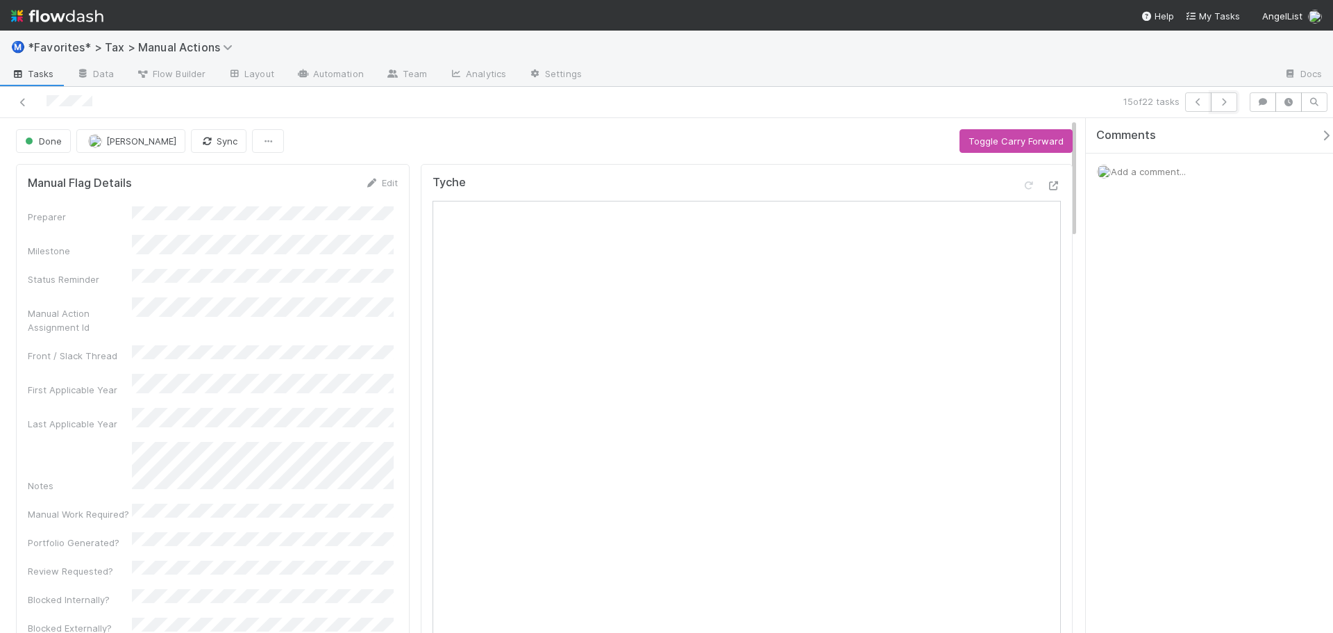
click at [1230, 103] on icon "button" at bounding box center [1224, 102] width 14 height 8
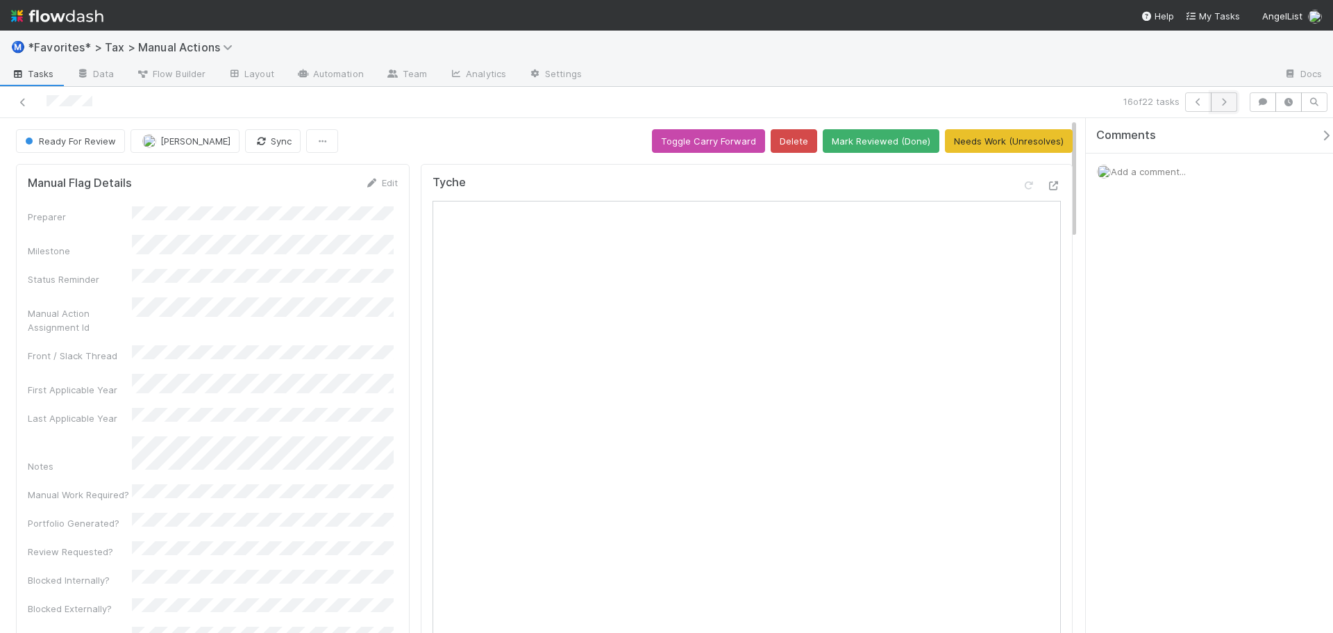
click at [1223, 99] on icon "button" at bounding box center [1224, 102] width 14 height 8
click at [1047, 185] on icon at bounding box center [1054, 185] width 14 height 9
click at [905, 145] on button "Mark Reviewed (Done)" at bounding box center [881, 141] width 117 height 24
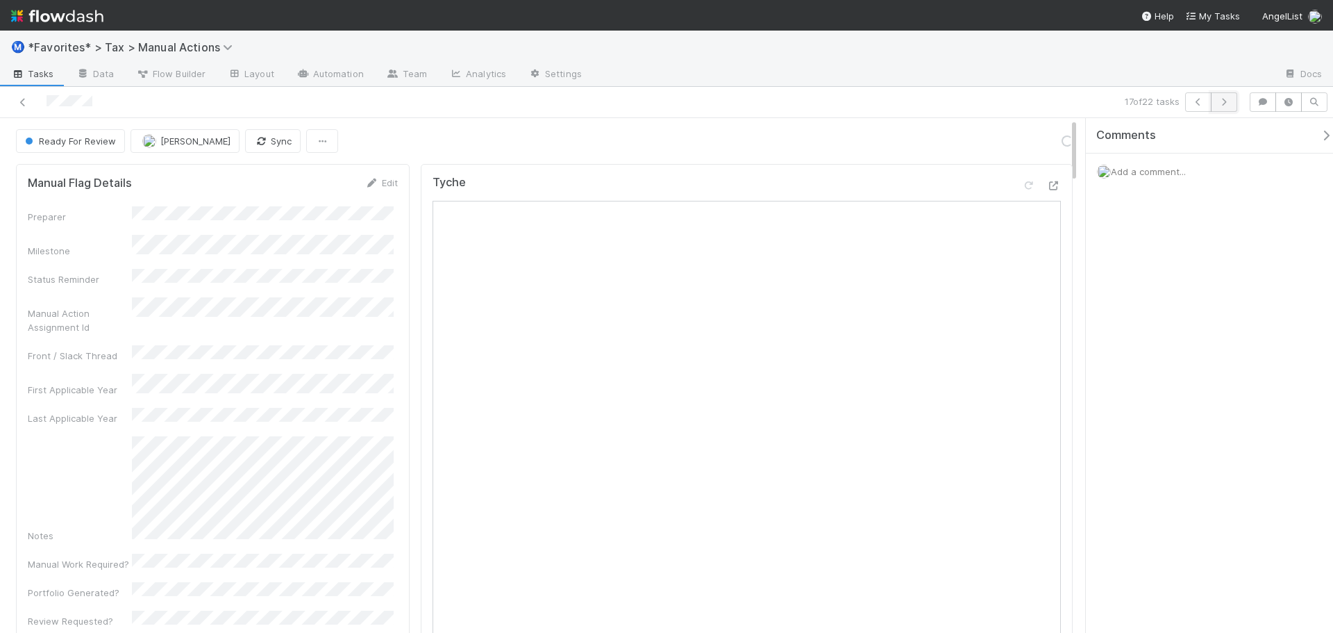
click at [1223, 103] on icon "button" at bounding box center [1224, 102] width 14 height 8
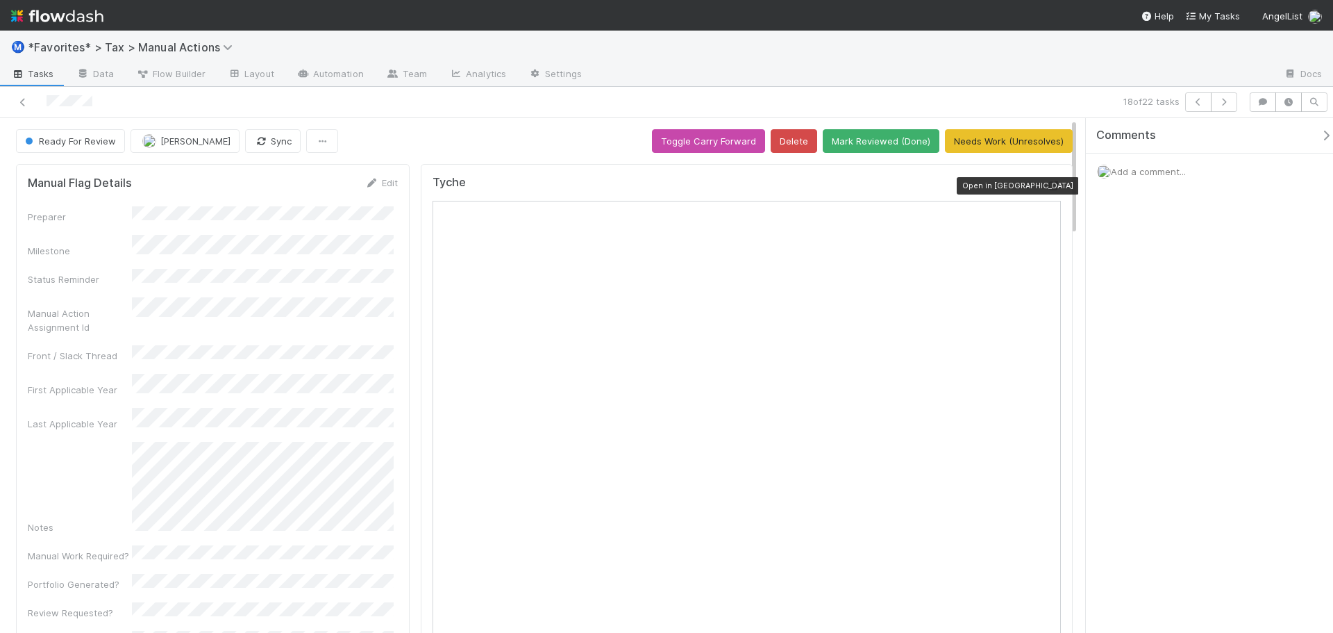
click at [1047, 185] on icon at bounding box center [1054, 185] width 14 height 9
click at [1064, 60] on div "Ⓜ️ *Favorites* > Tax > Manual Actions" at bounding box center [666, 47] width 1333 height 33
click at [906, 141] on button "Mark Reviewed (Done)" at bounding box center [881, 141] width 117 height 24
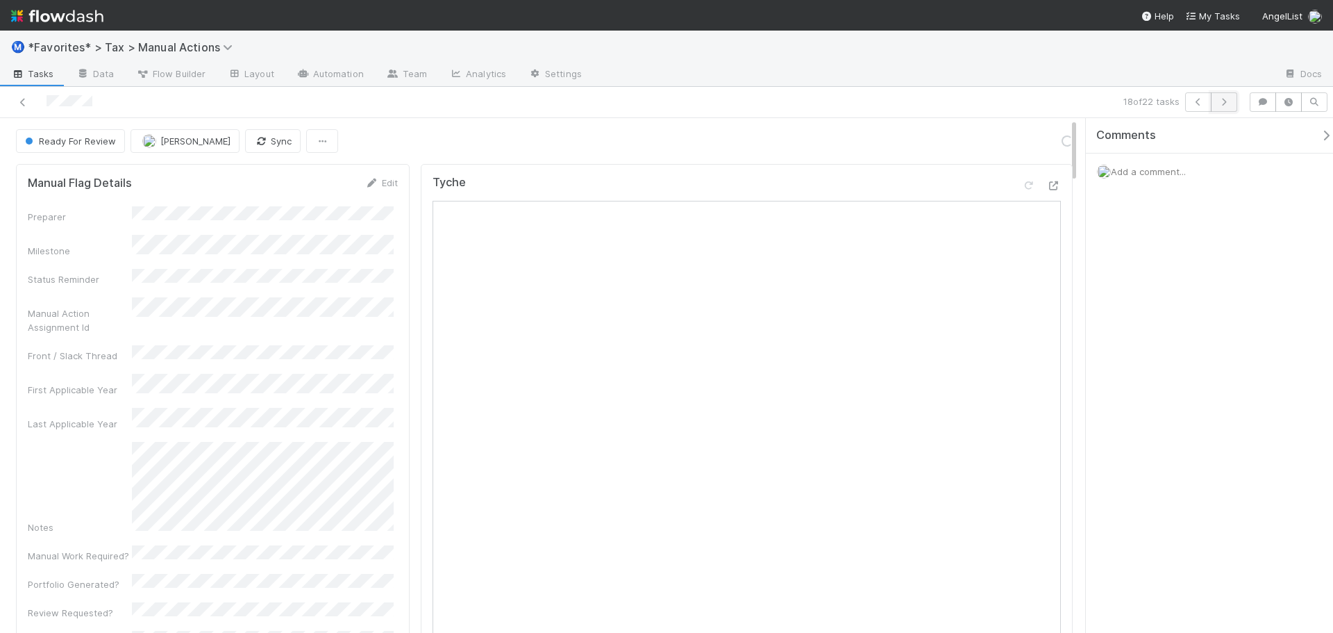
click at [1223, 101] on icon "button" at bounding box center [1224, 102] width 14 height 8
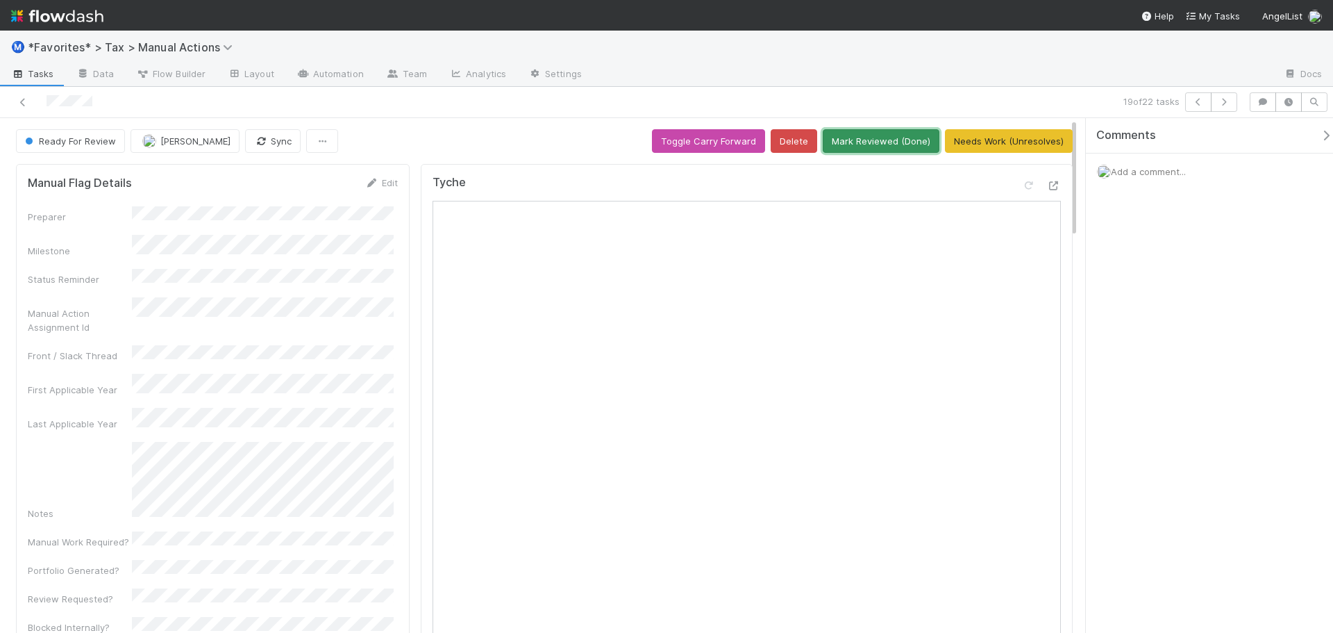
click at [872, 133] on button "Mark Reviewed (Done)" at bounding box center [881, 141] width 117 height 24
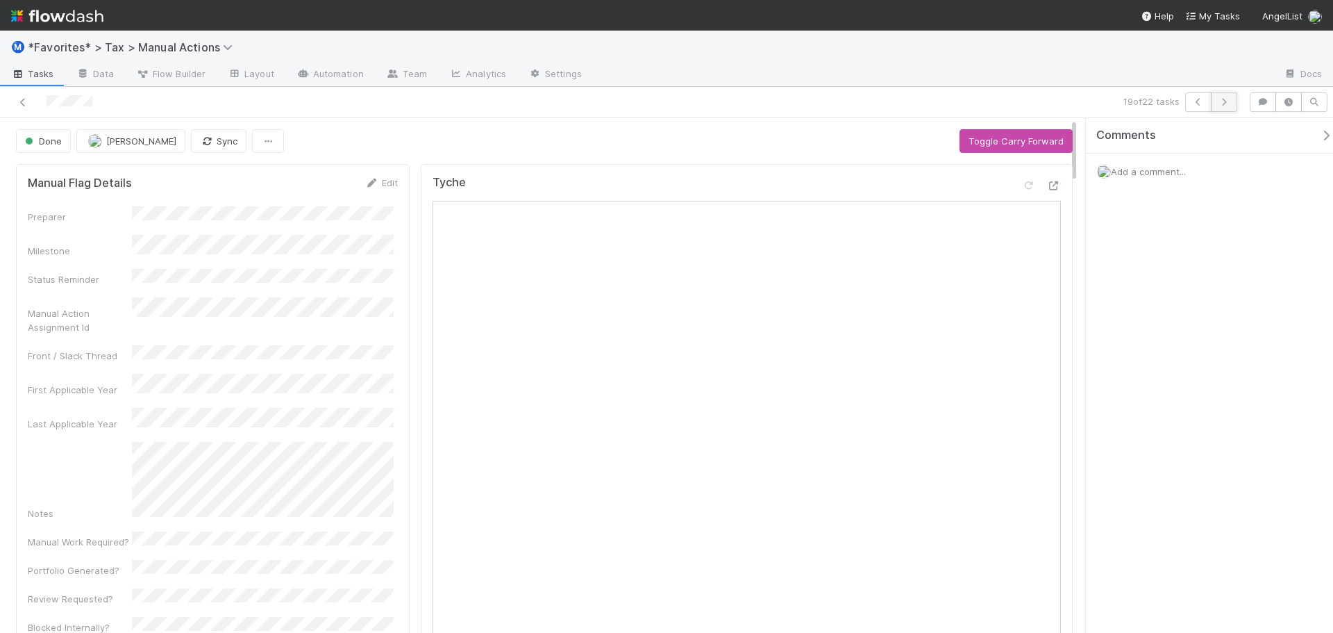
click at [1226, 103] on icon "button" at bounding box center [1224, 102] width 14 height 8
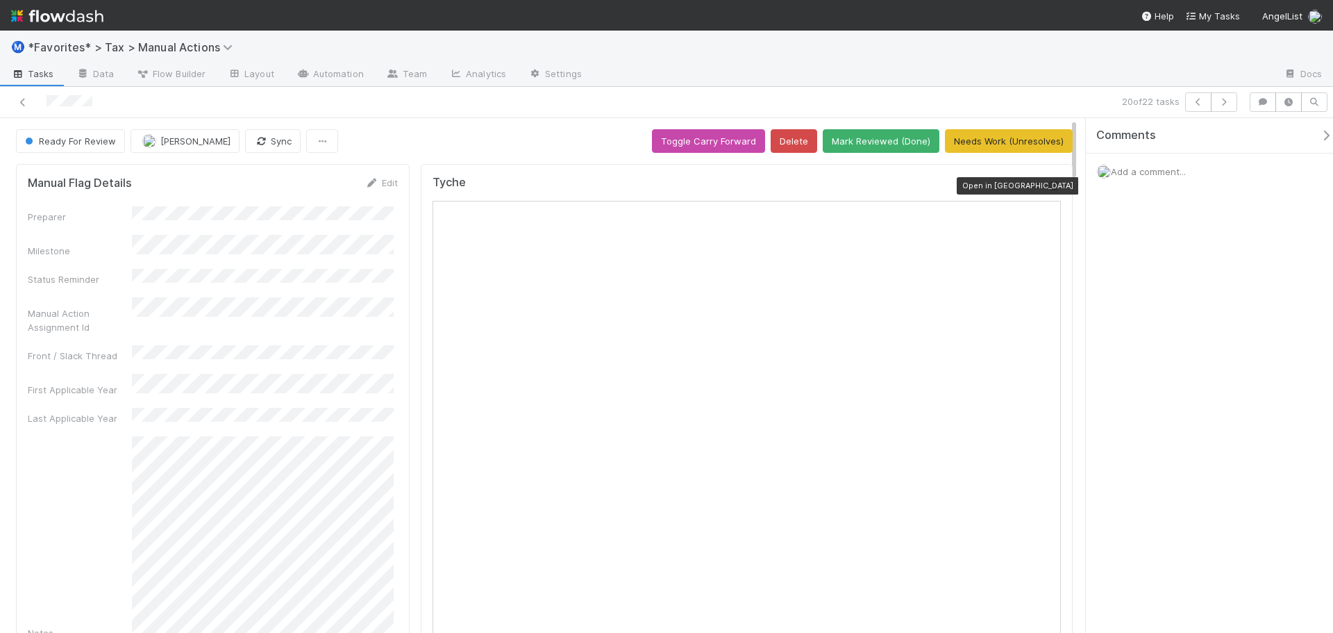
click at [1047, 186] on icon at bounding box center [1054, 185] width 14 height 9
click at [873, 139] on button "Mark Reviewed (Done)" at bounding box center [881, 141] width 117 height 24
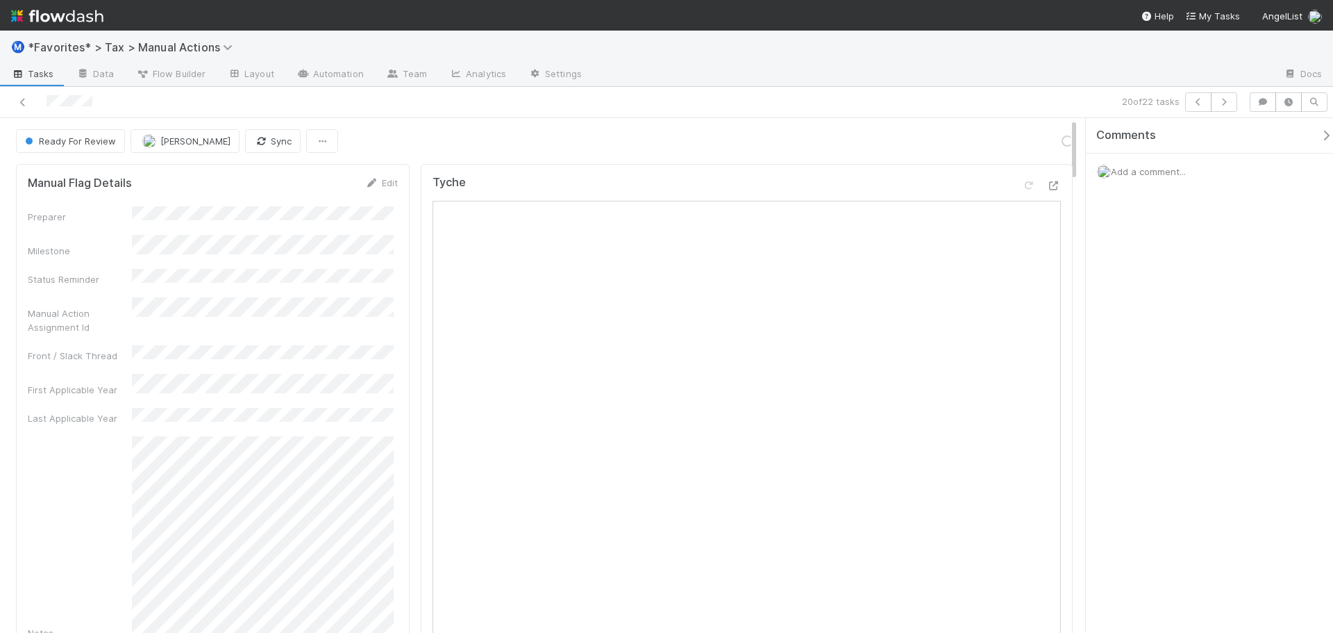
drag, startPoint x: 931, startPoint y: 68, endPoint x: 1047, endPoint y: 87, distance: 117.5
click at [933, 68] on div at bounding box center [933, 75] width 680 height 22
click at [1232, 105] on button "button" at bounding box center [1224, 101] width 26 height 19
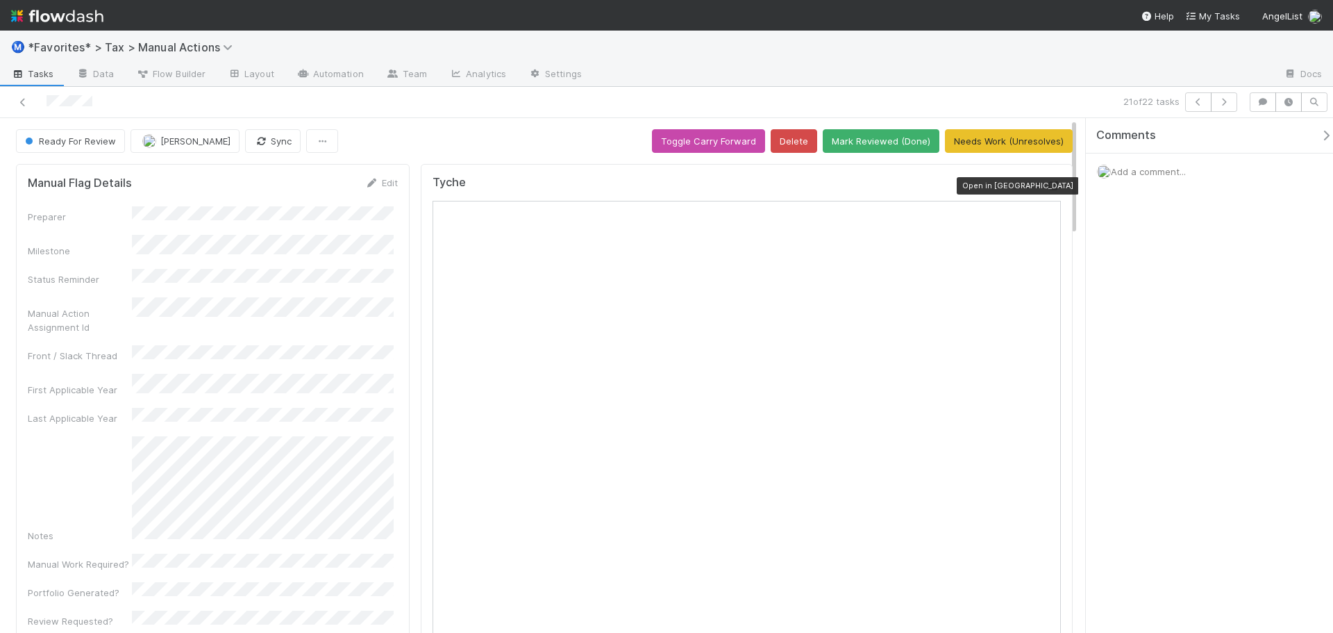
click at [1047, 183] on icon at bounding box center [1054, 185] width 14 height 9
click at [1138, 172] on span "Add a comment..." at bounding box center [1148, 171] width 75 height 11
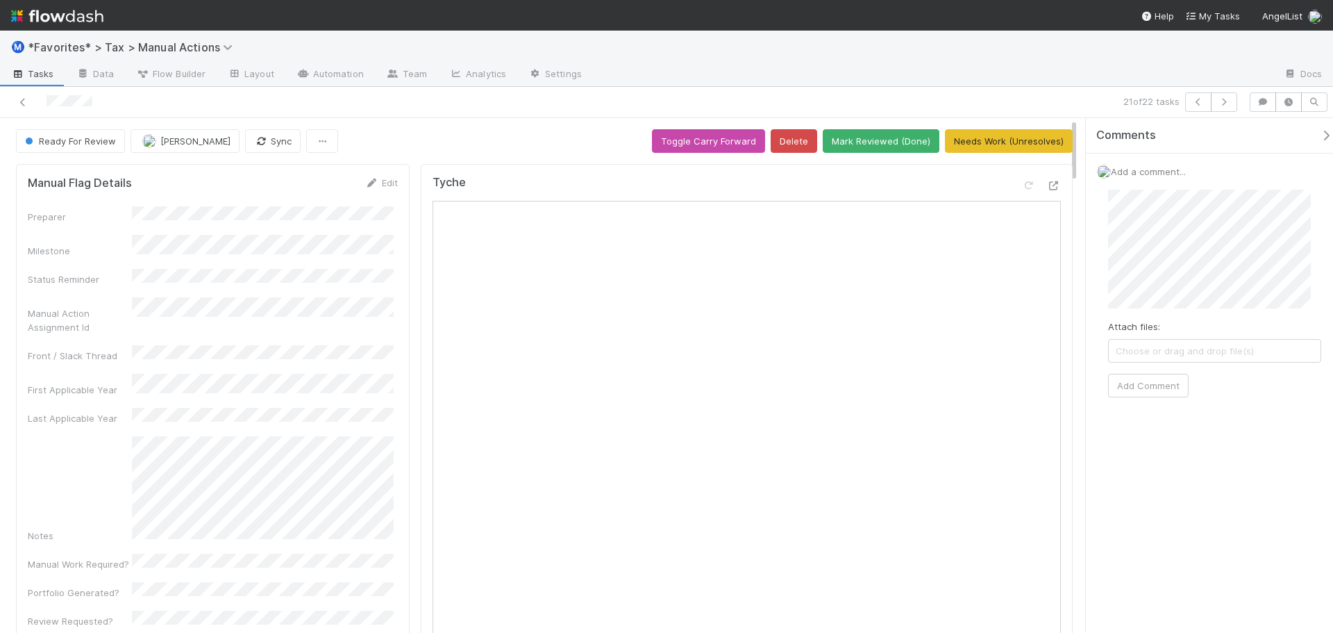
click at [853, 45] on div "Ⓜ️ *Favorites* > Tax > Manual Actions" at bounding box center [666, 47] width 1333 height 33
click at [1225, 108] on button "button" at bounding box center [1224, 101] width 26 height 19
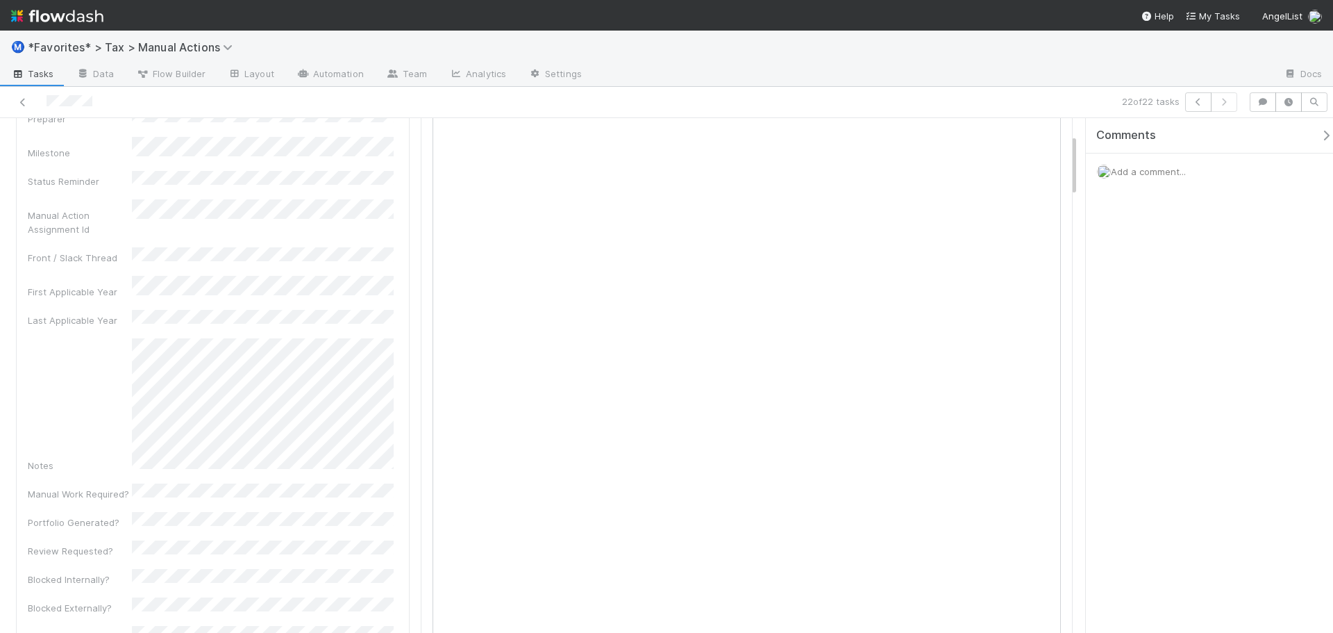
scroll to position [69, 0]
click at [22, 99] on icon at bounding box center [23, 102] width 14 height 9
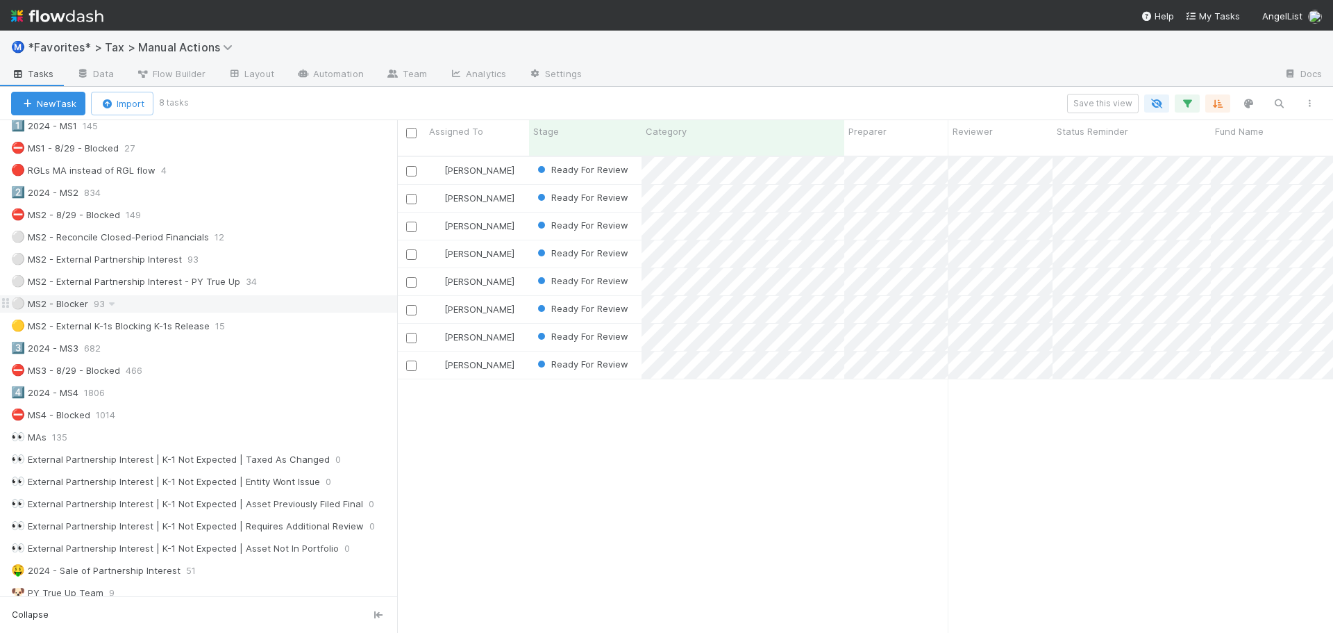
scroll to position [278, 0]
click at [273, 332] on div "🟡 MS2 - External K-1s Blocking K-1s Release 15" at bounding box center [204, 330] width 386 height 17
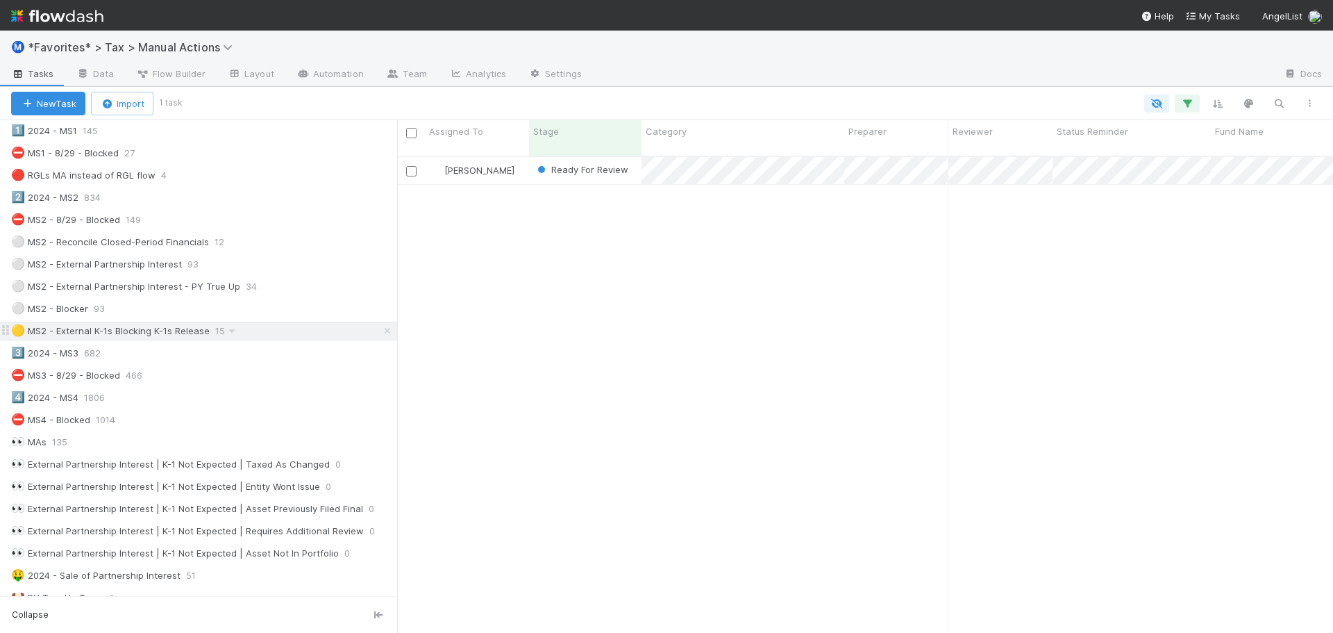
scroll to position [478, 926]
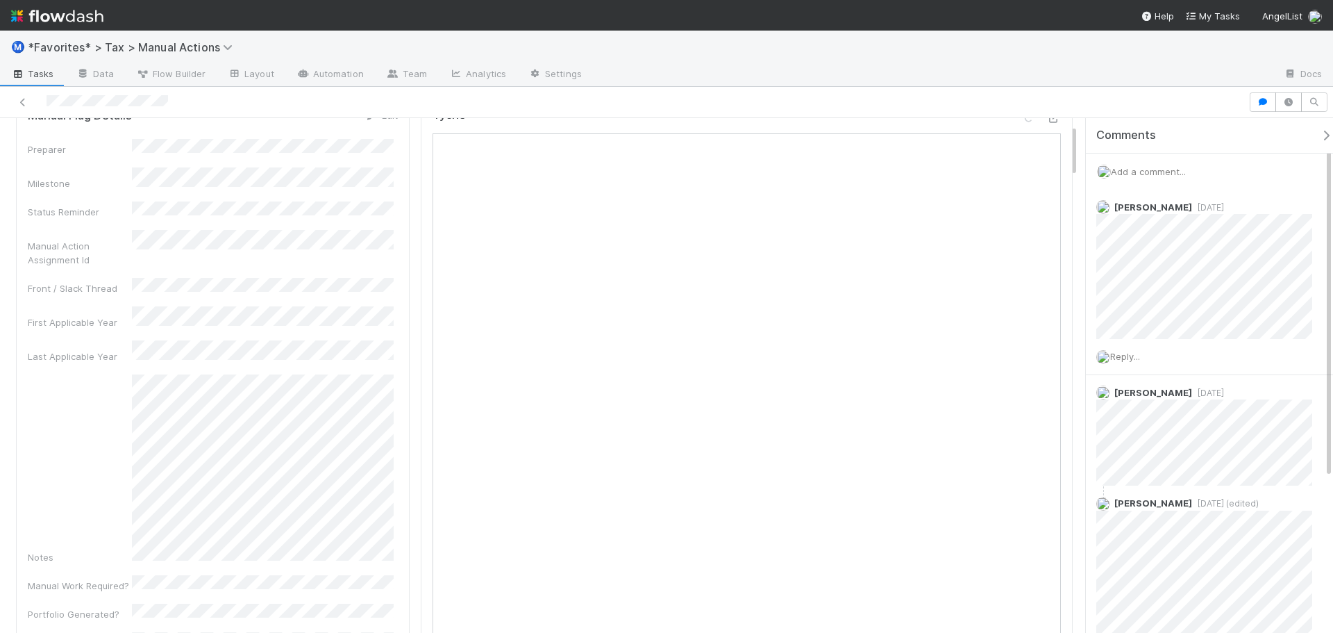
scroll to position [69, 0]
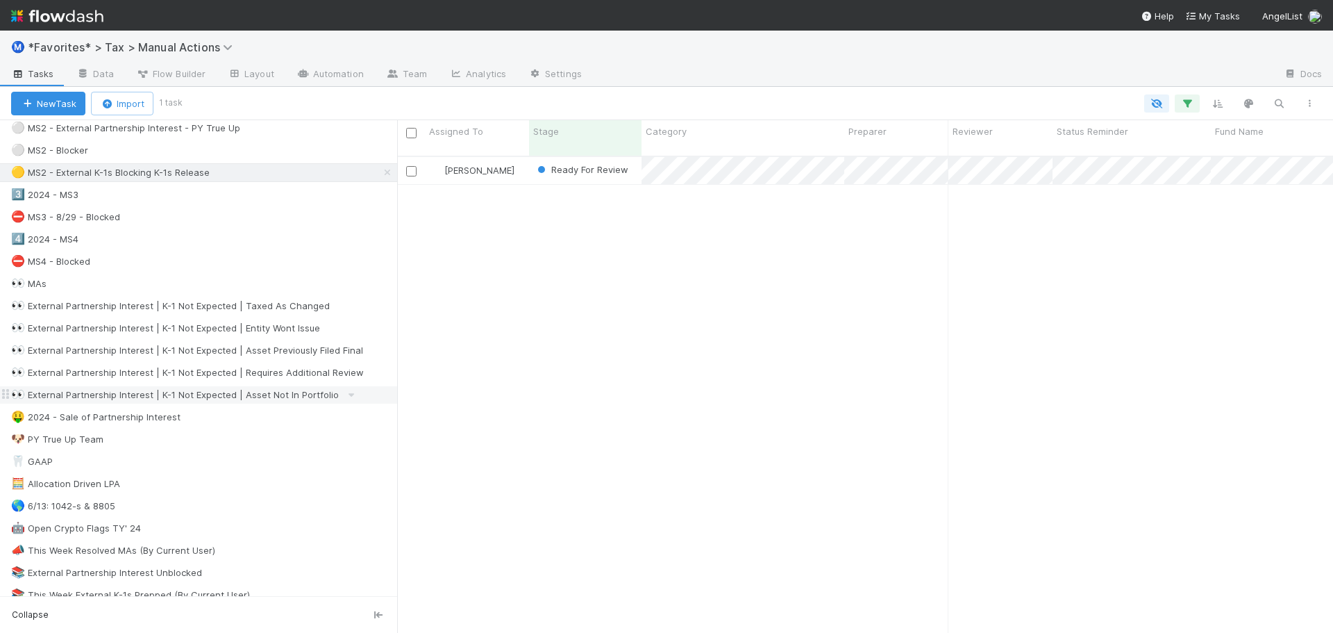
scroll to position [486, 0]
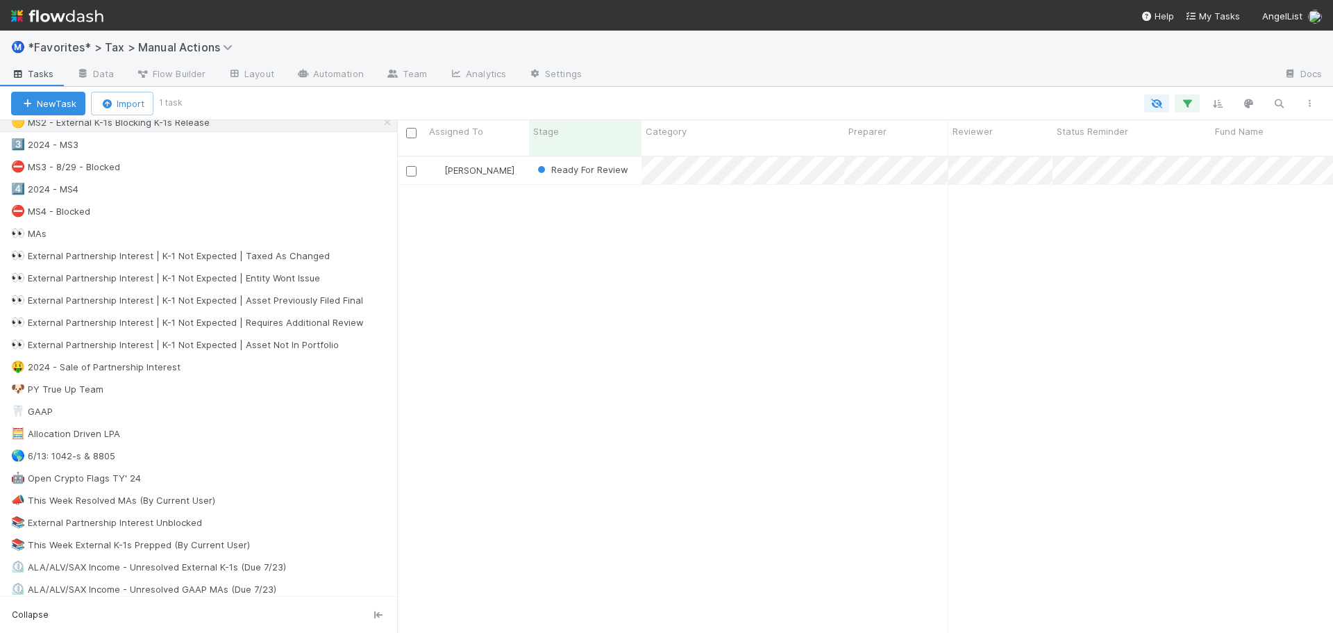
click at [871, 64] on div at bounding box center [933, 75] width 680 height 22
click at [906, 265] on div "Aana Farooqi Ready For Review 10/1/24, 2:23:34 AM 8/15/25, 1:03:34 AM 0 0 0 1 1" at bounding box center [865, 400] width 936 height 487
click at [1002, 65] on div at bounding box center [933, 75] width 680 height 22
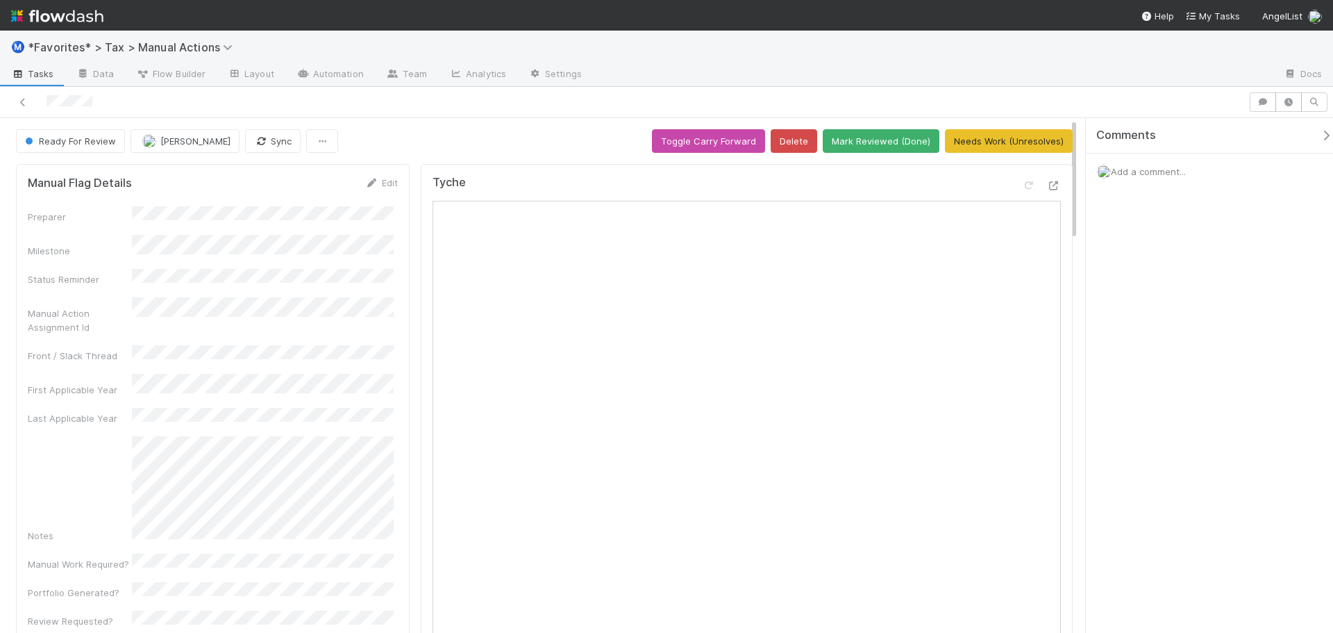
click at [1176, 178] on div "Add a comment..." at bounding box center [1215, 171] width 258 height 36
click at [1171, 172] on span "Add a comment..." at bounding box center [1148, 171] width 75 height 11
click at [1146, 378] on button "Add Comment" at bounding box center [1148, 386] width 81 height 24
click at [24, 107] on link at bounding box center [23, 102] width 14 height 14
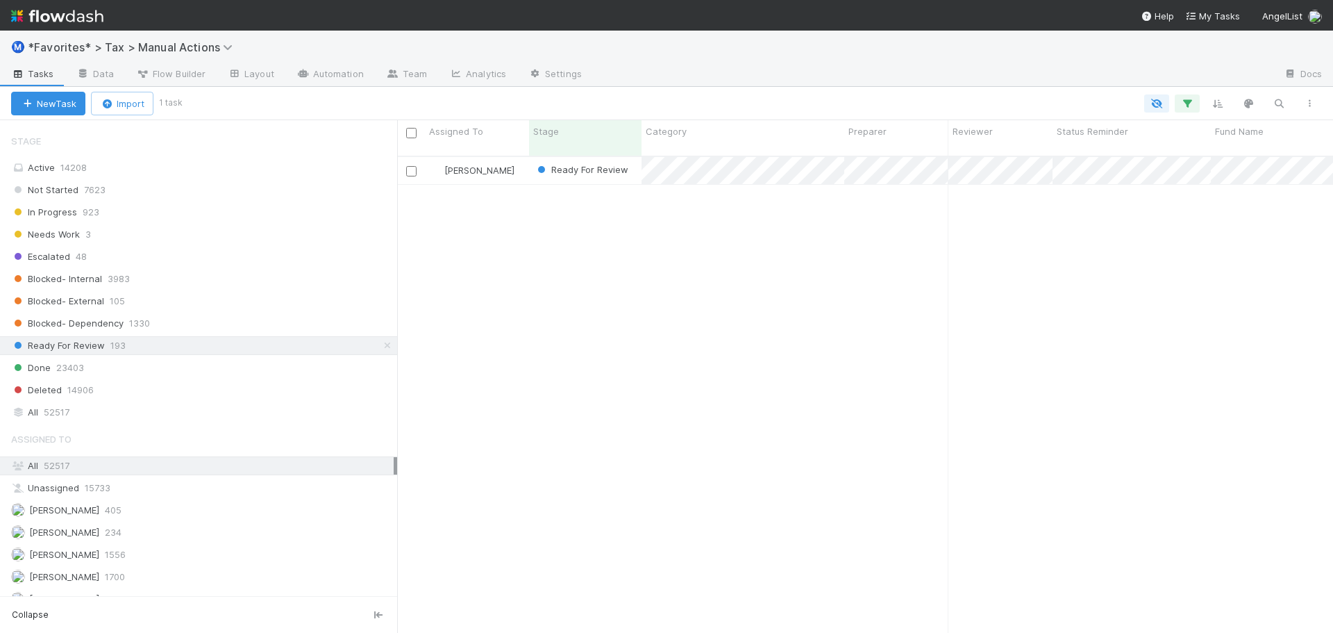
scroll to position [903, 0]
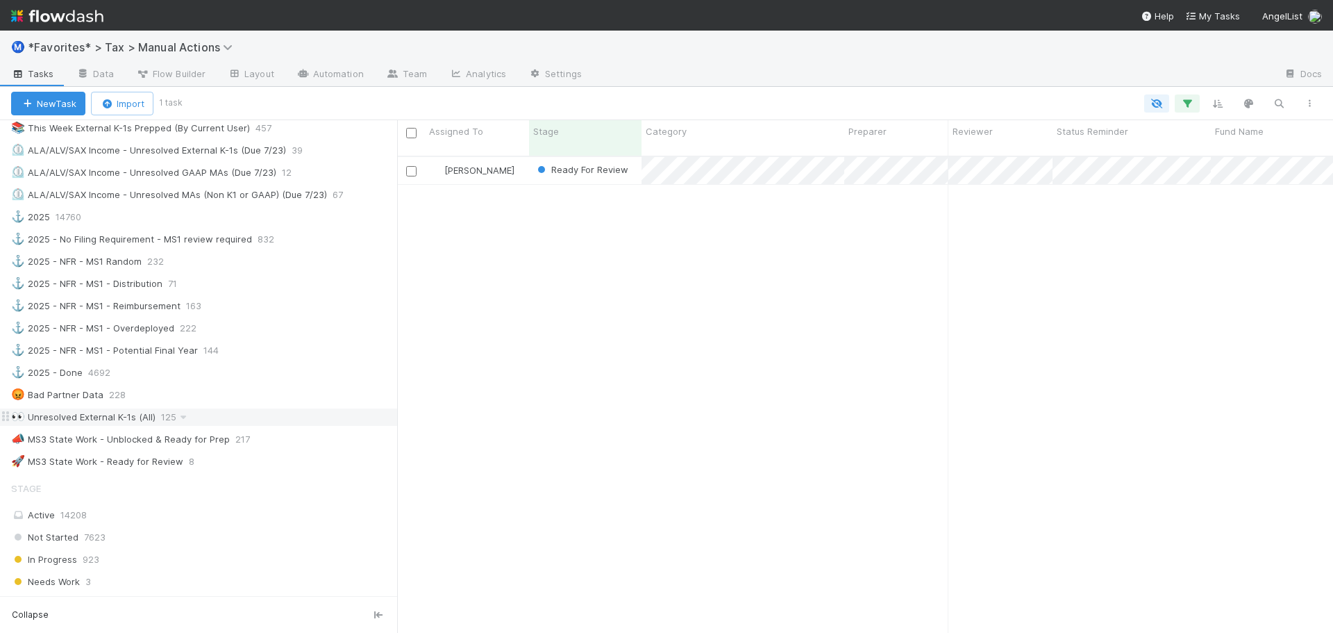
click at [308, 420] on div "👀 Unresolved External K-1s (All) 125" at bounding box center [204, 416] width 386 height 17
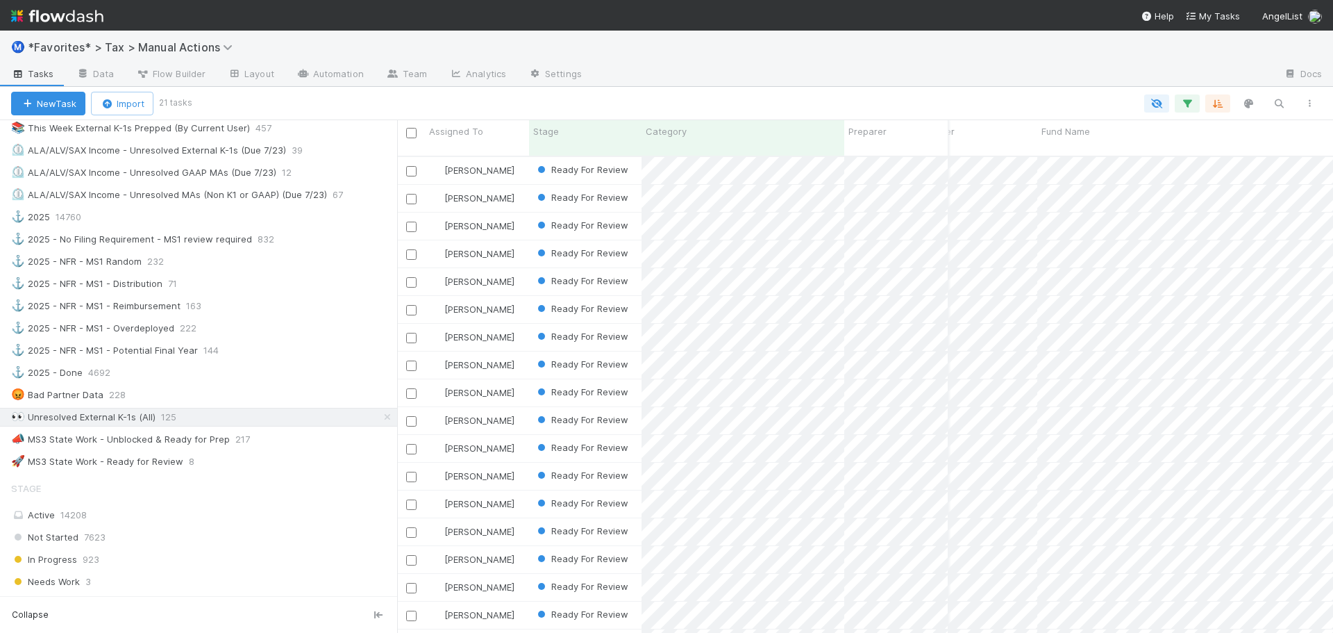
scroll to position [106, 174]
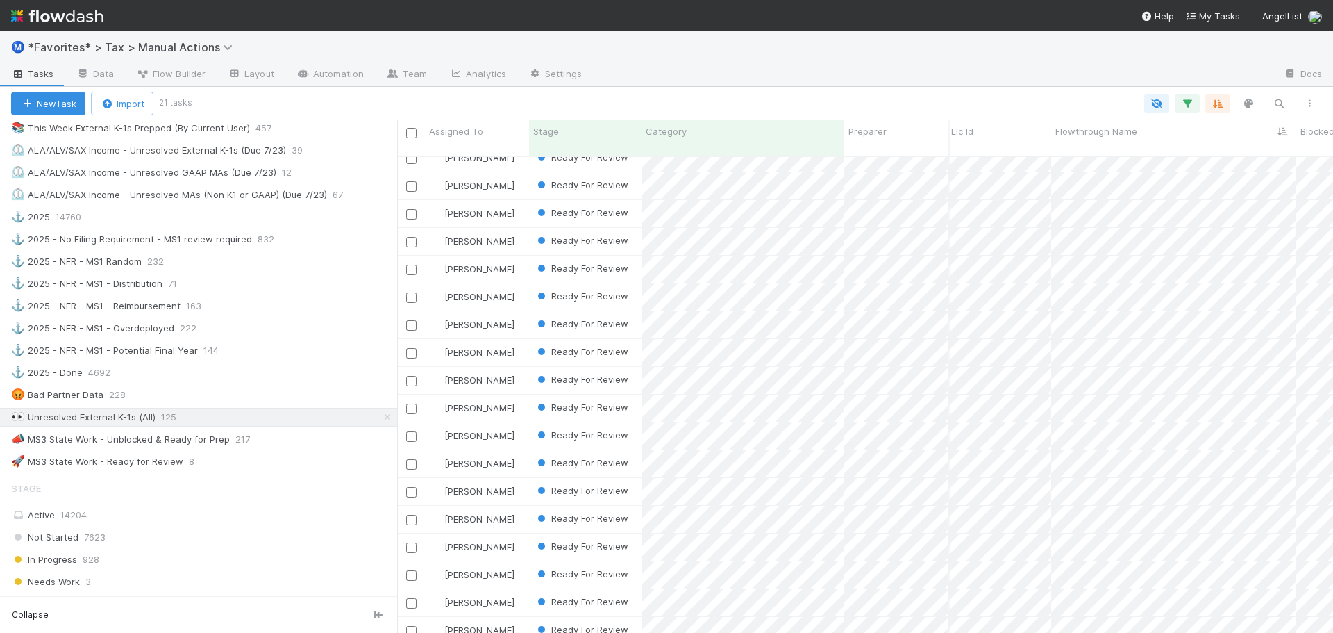
drag, startPoint x: 606, startPoint y: 379, endPoint x: 890, endPoint y: 60, distance: 427.4
click at [890, 60] on div "Ⓜ️ *Favorites* > Tax > Manual Actions" at bounding box center [666, 47] width 1333 height 33
click at [879, 59] on div "Ⓜ️ *Favorites* > Tax > Manual Actions" at bounding box center [666, 47] width 1333 height 33
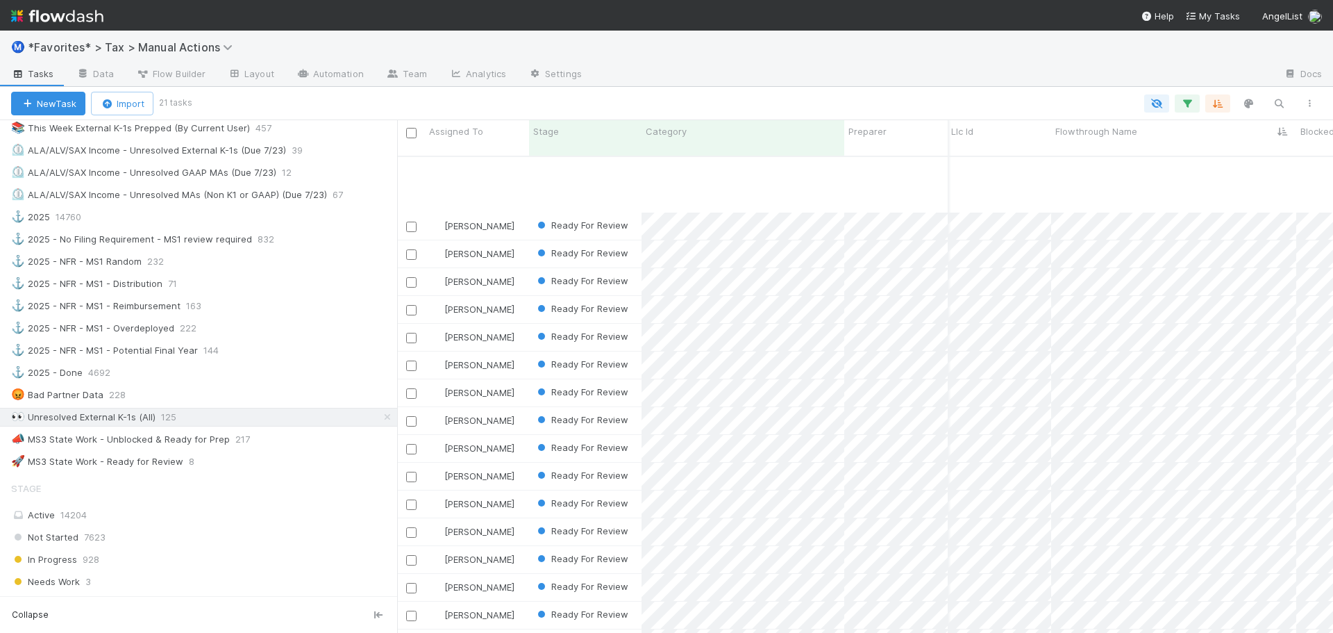
scroll to position [106, 3888]
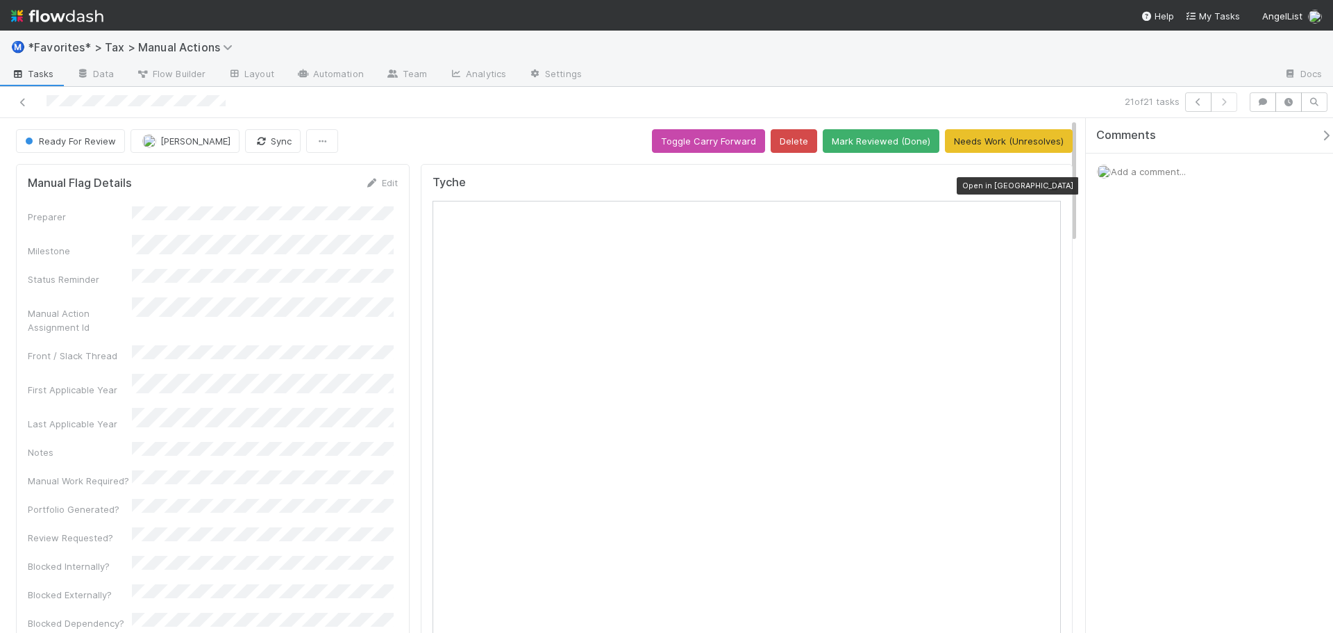
click at [1047, 184] on icon at bounding box center [1054, 185] width 14 height 9
click at [25, 104] on icon at bounding box center [23, 102] width 14 height 9
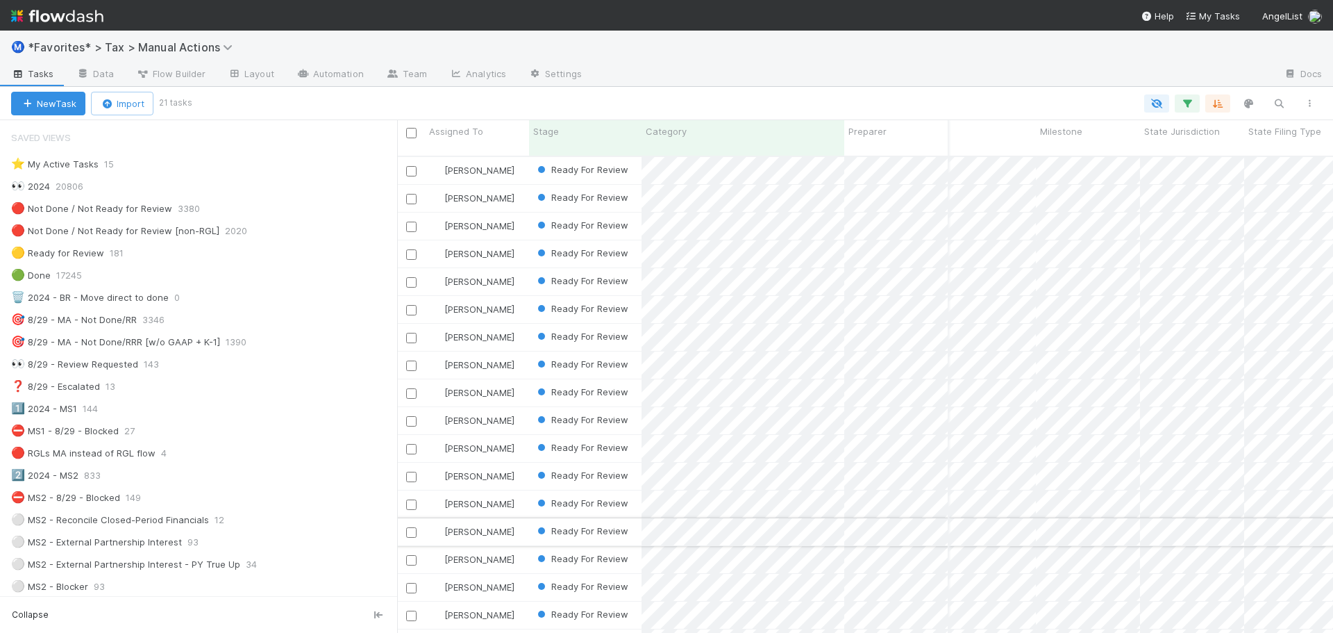
scroll to position [0, 770]
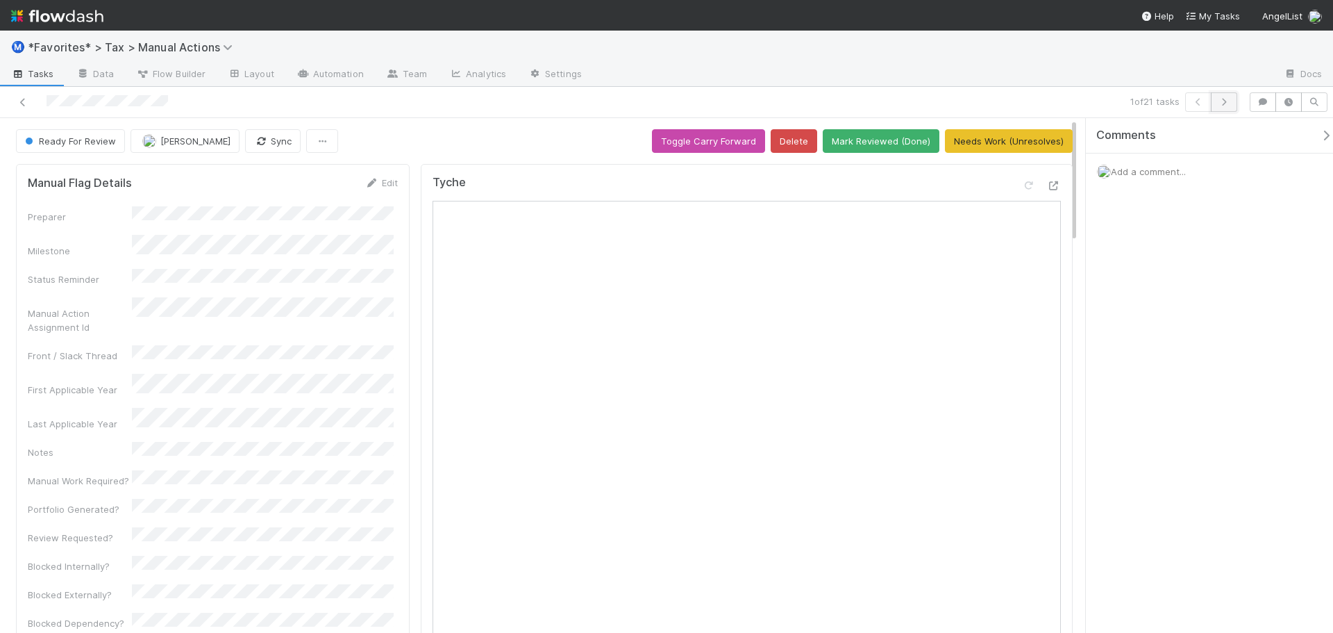
click at [1225, 102] on icon "button" at bounding box center [1224, 102] width 14 height 8
click at [1223, 106] on button "button" at bounding box center [1224, 101] width 26 height 19
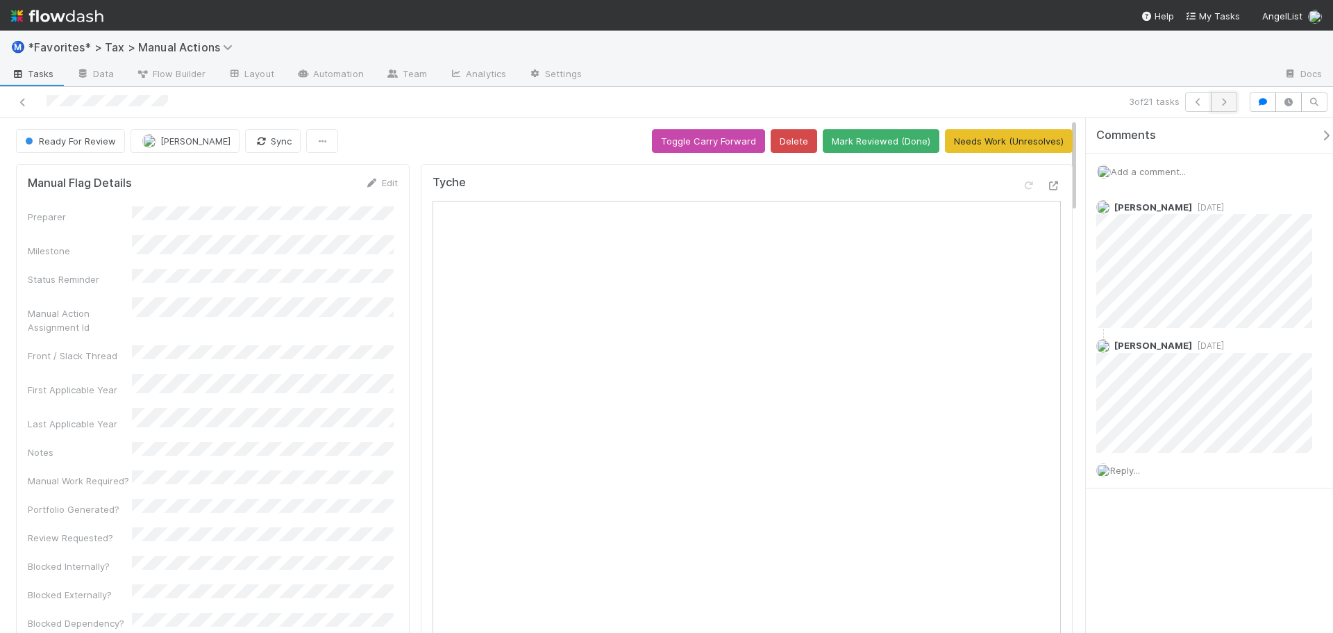
click at [1223, 105] on icon "button" at bounding box center [1224, 102] width 14 height 8
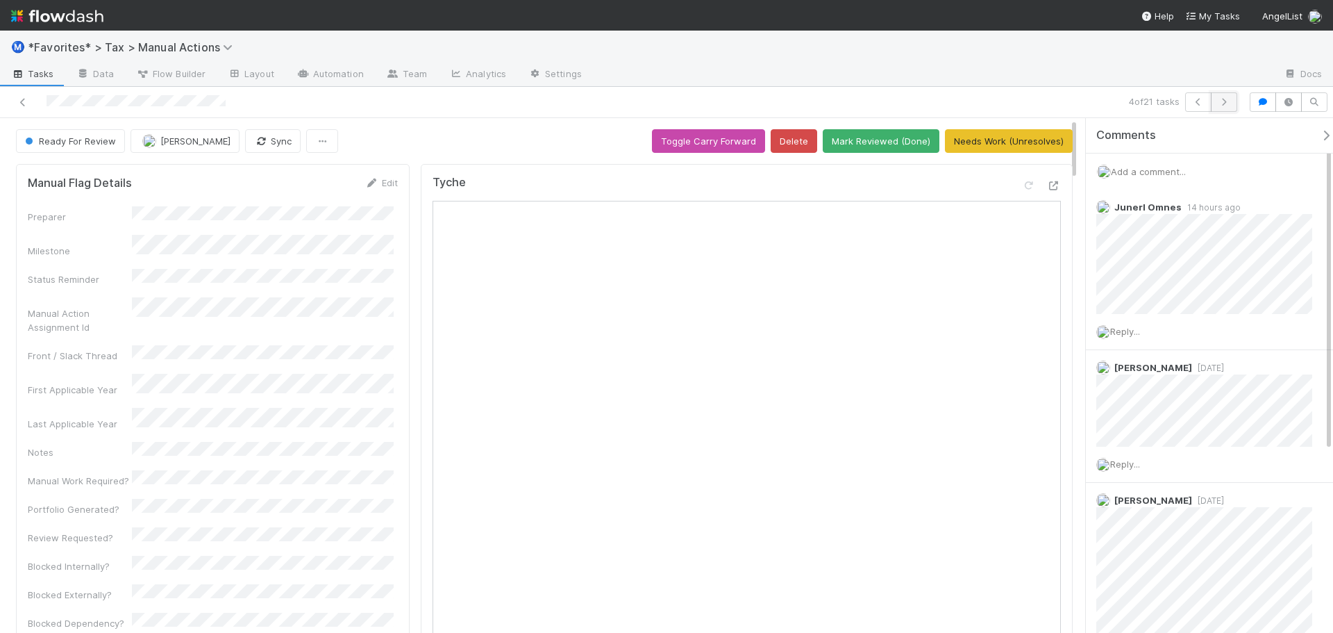
click at [1223, 103] on icon "button" at bounding box center [1224, 102] width 14 height 8
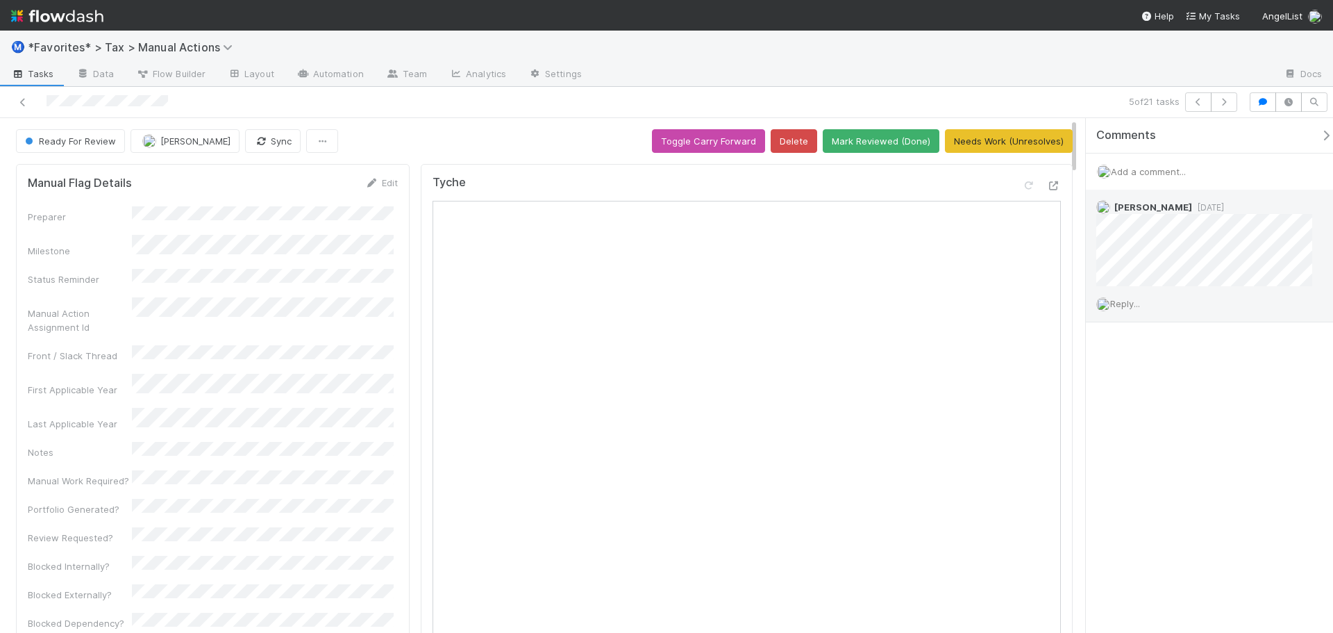
click at [1131, 308] on span "Reply..." at bounding box center [1125, 303] width 30 height 11
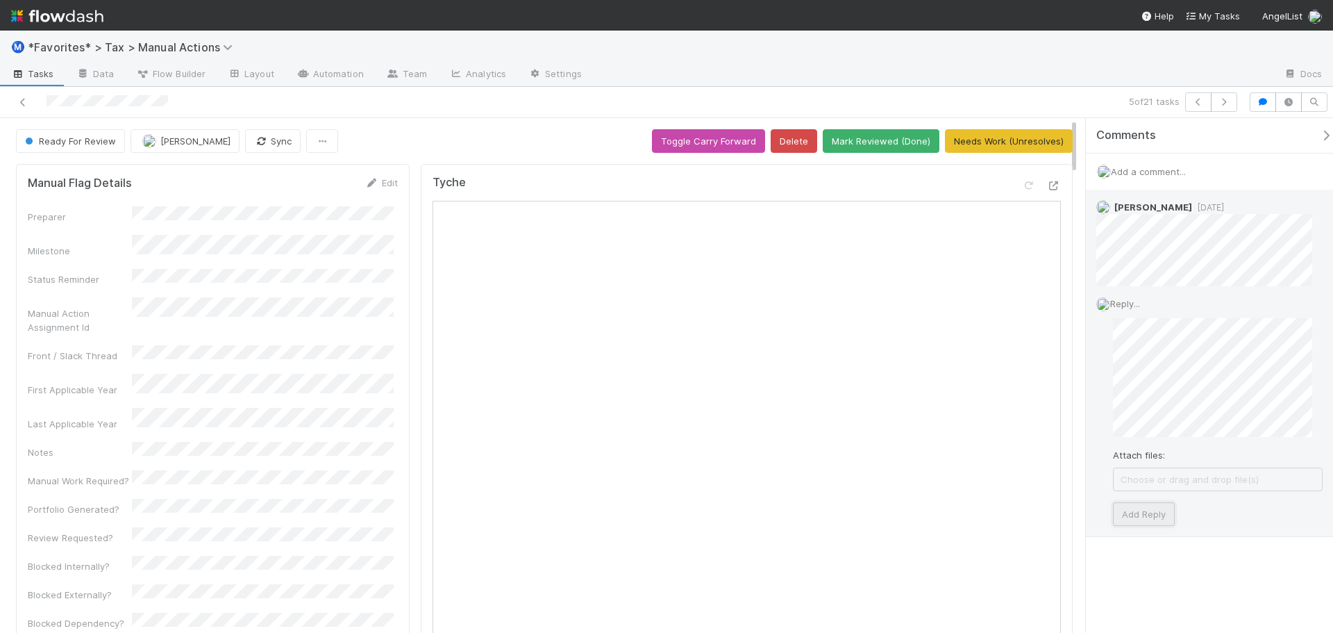
click at [1118, 513] on button "Add Reply" at bounding box center [1144, 514] width 62 height 24
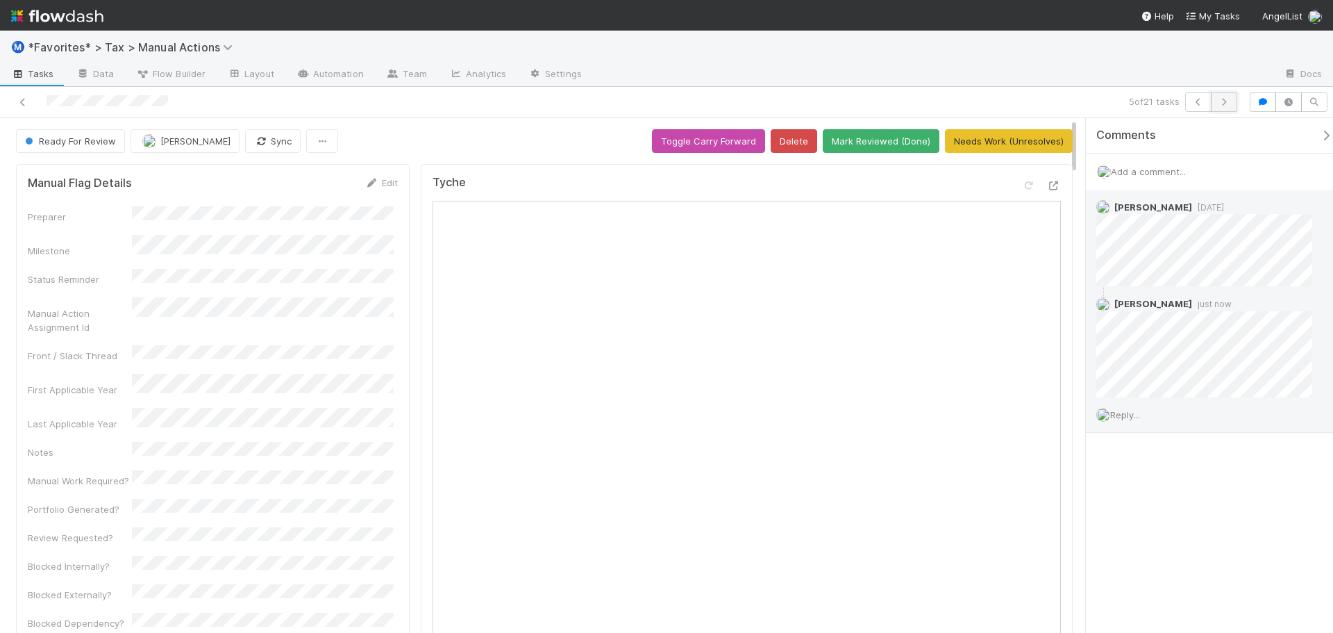
click at [1219, 95] on button "button" at bounding box center [1224, 101] width 26 height 19
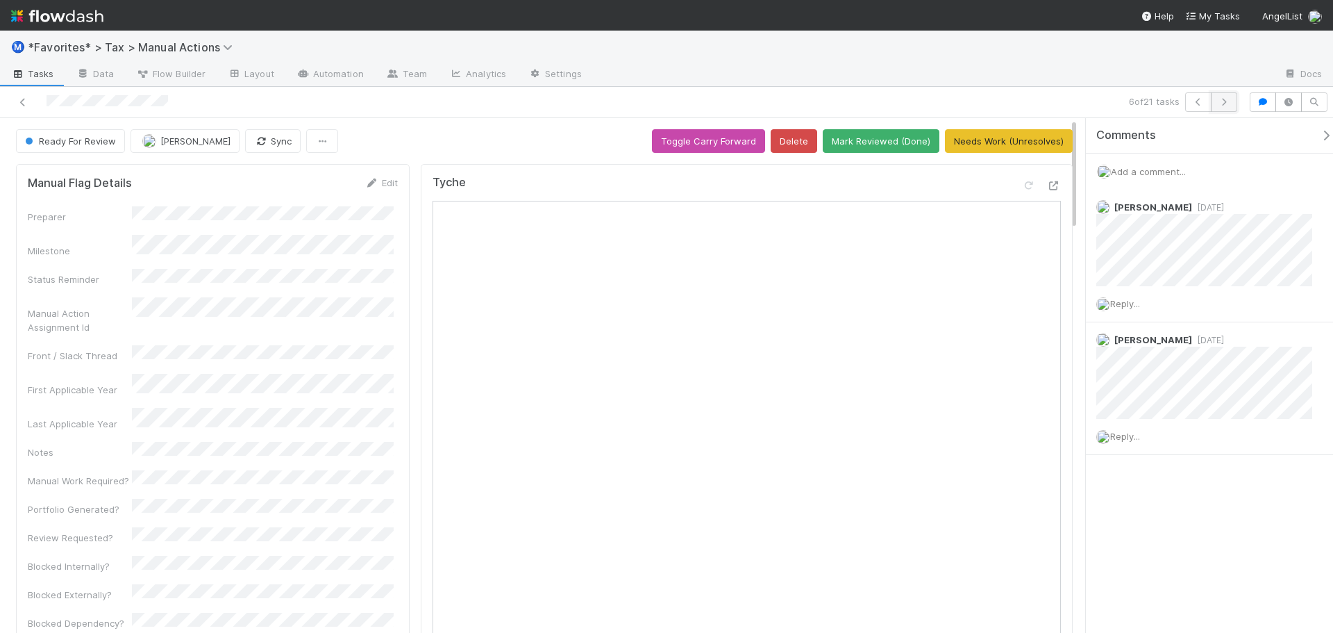
click at [1215, 97] on button "button" at bounding box center [1224, 101] width 26 height 19
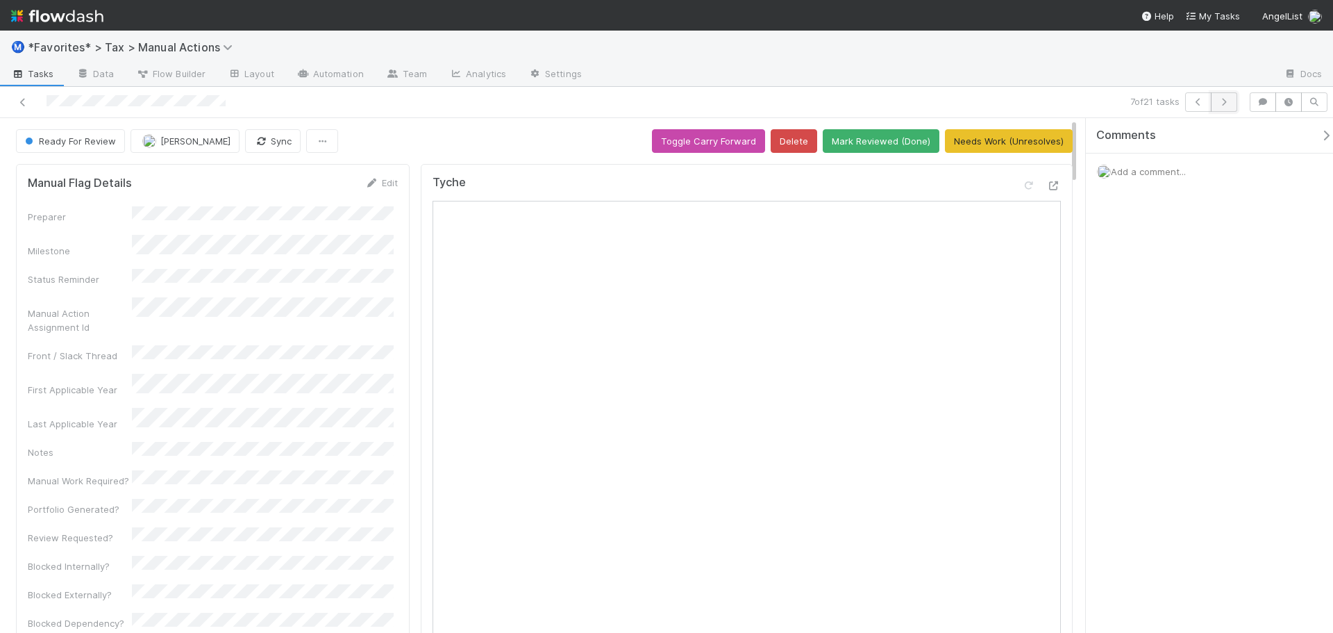
click at [1228, 104] on icon "button" at bounding box center [1224, 102] width 14 height 8
click at [1225, 106] on button "button" at bounding box center [1224, 101] width 26 height 19
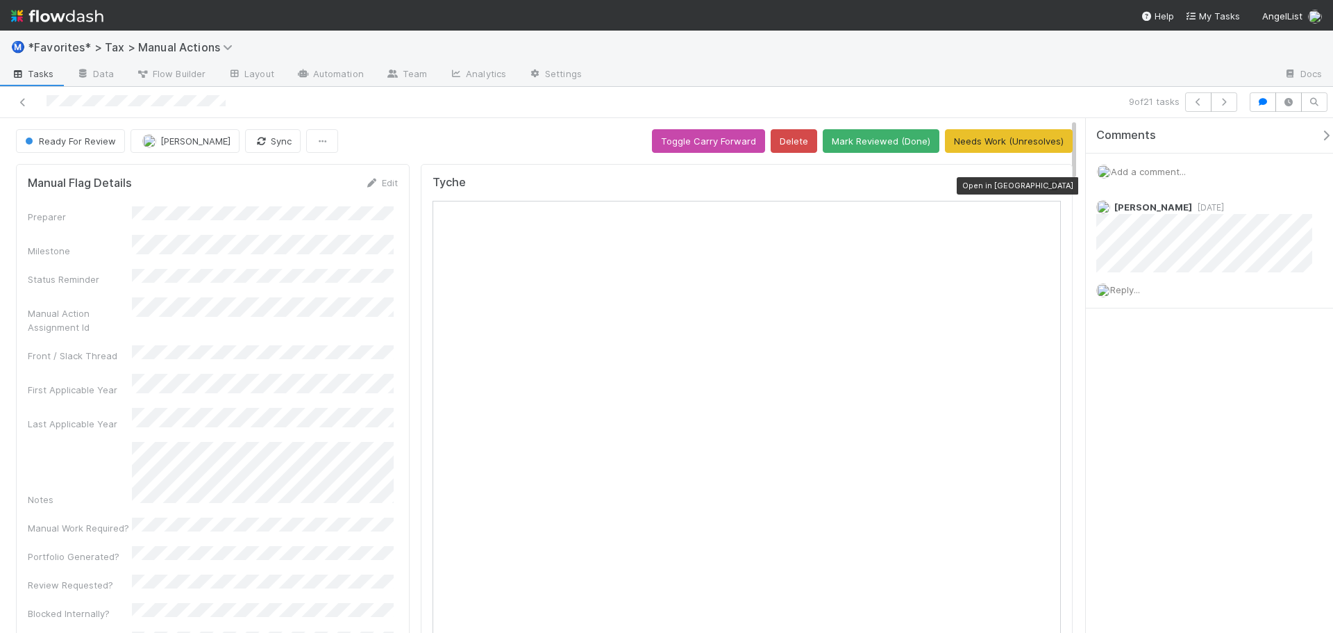
click at [1050, 187] on icon at bounding box center [1054, 185] width 14 height 9
click at [1085, 83] on div at bounding box center [933, 75] width 680 height 22
click at [906, 140] on button "Mark Reviewed (Done)" at bounding box center [881, 141] width 117 height 24
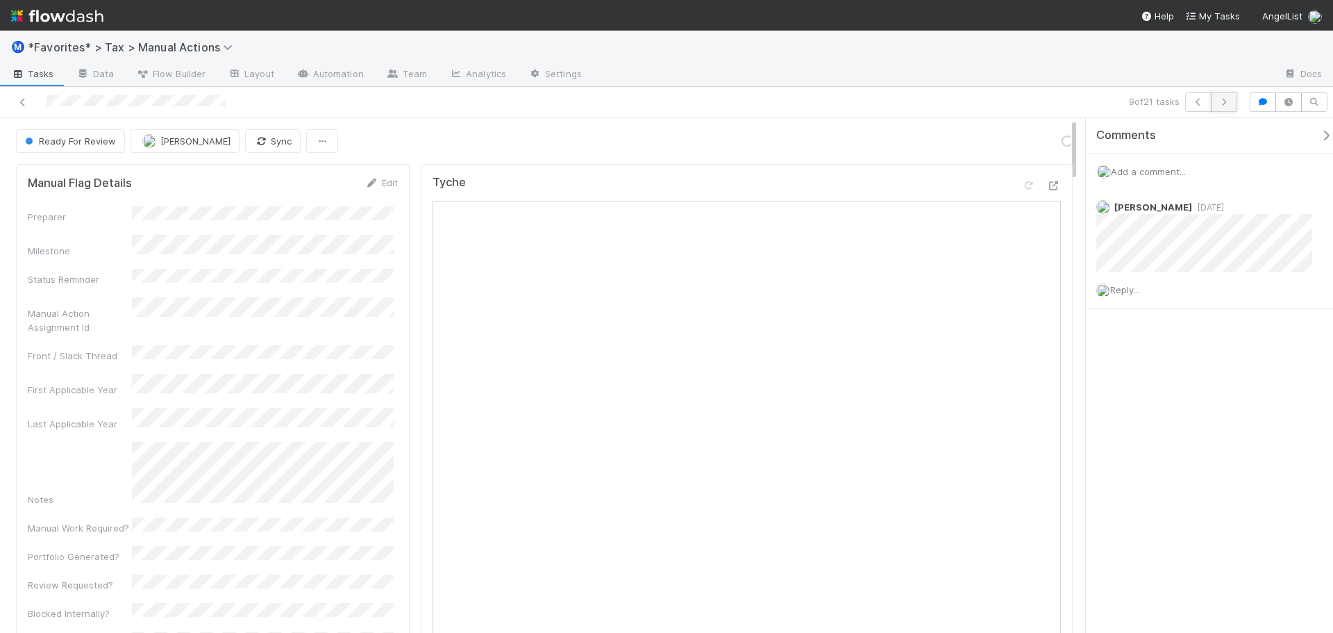
click at [1219, 101] on icon "button" at bounding box center [1224, 102] width 14 height 8
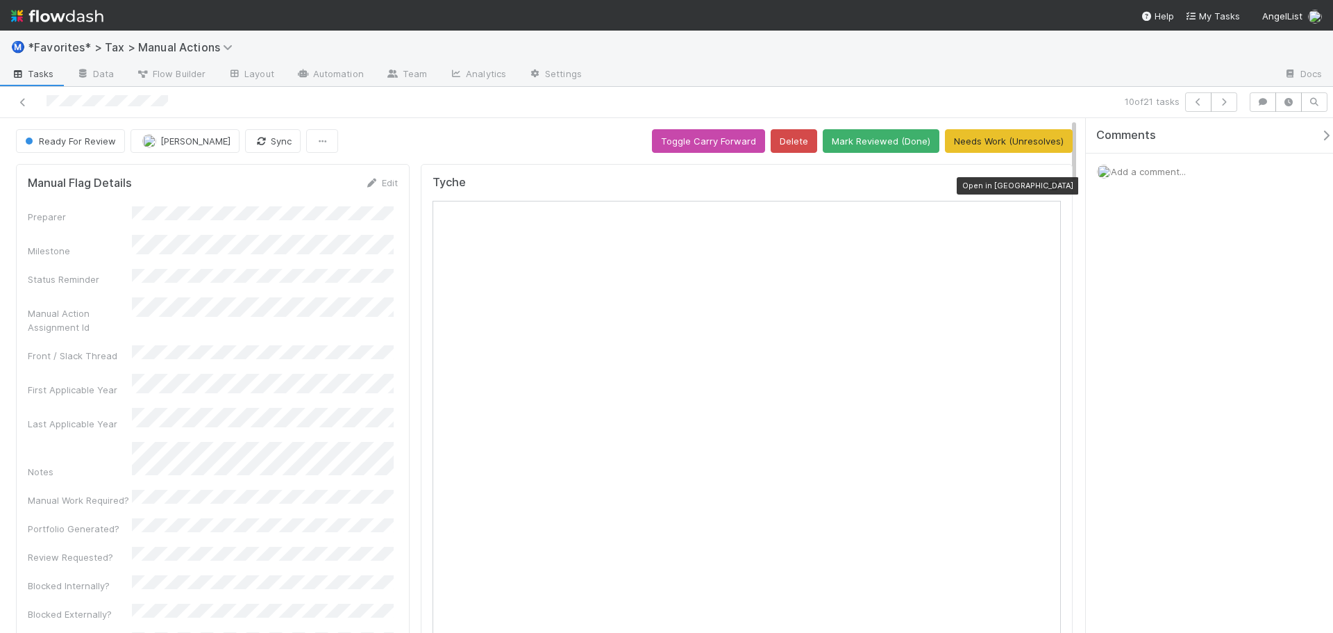
click at [1048, 188] on icon at bounding box center [1054, 185] width 14 height 9
click at [1181, 176] on span "Add a comment..." at bounding box center [1148, 171] width 75 height 11
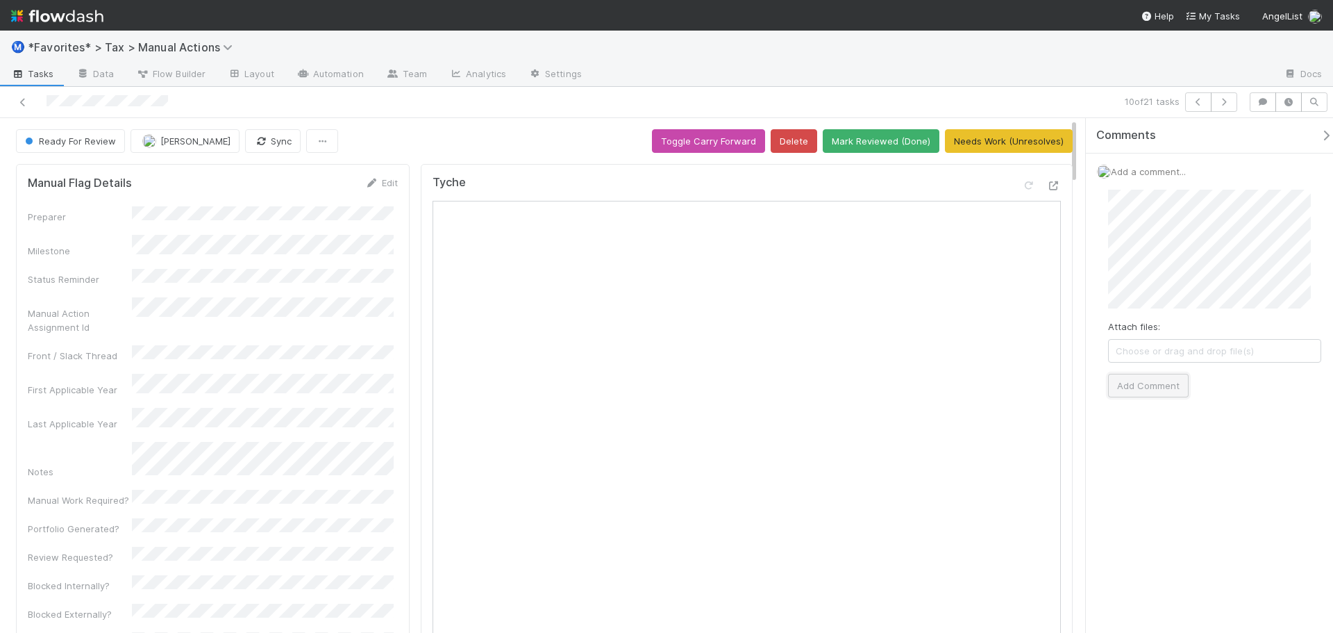
click at [1123, 378] on button "Add Comment" at bounding box center [1148, 386] width 81 height 24
click at [1233, 105] on button "button" at bounding box center [1224, 101] width 26 height 19
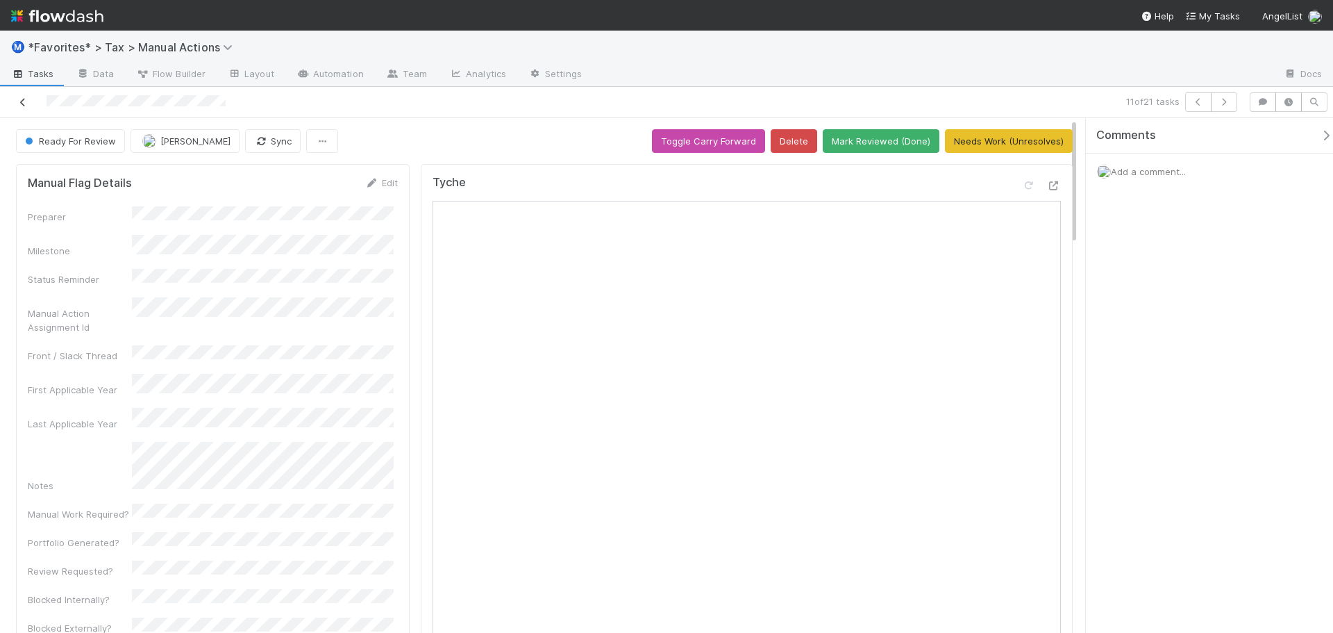
click at [18, 101] on icon at bounding box center [23, 102] width 14 height 9
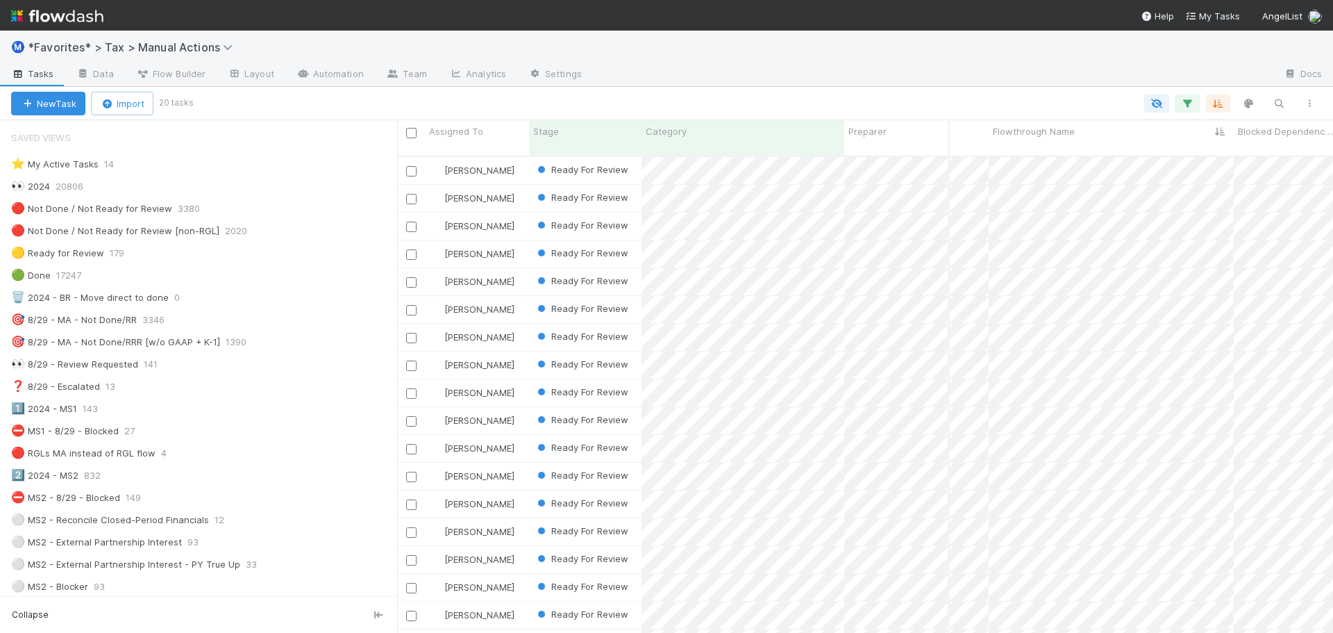
scroll to position [78, 3951]
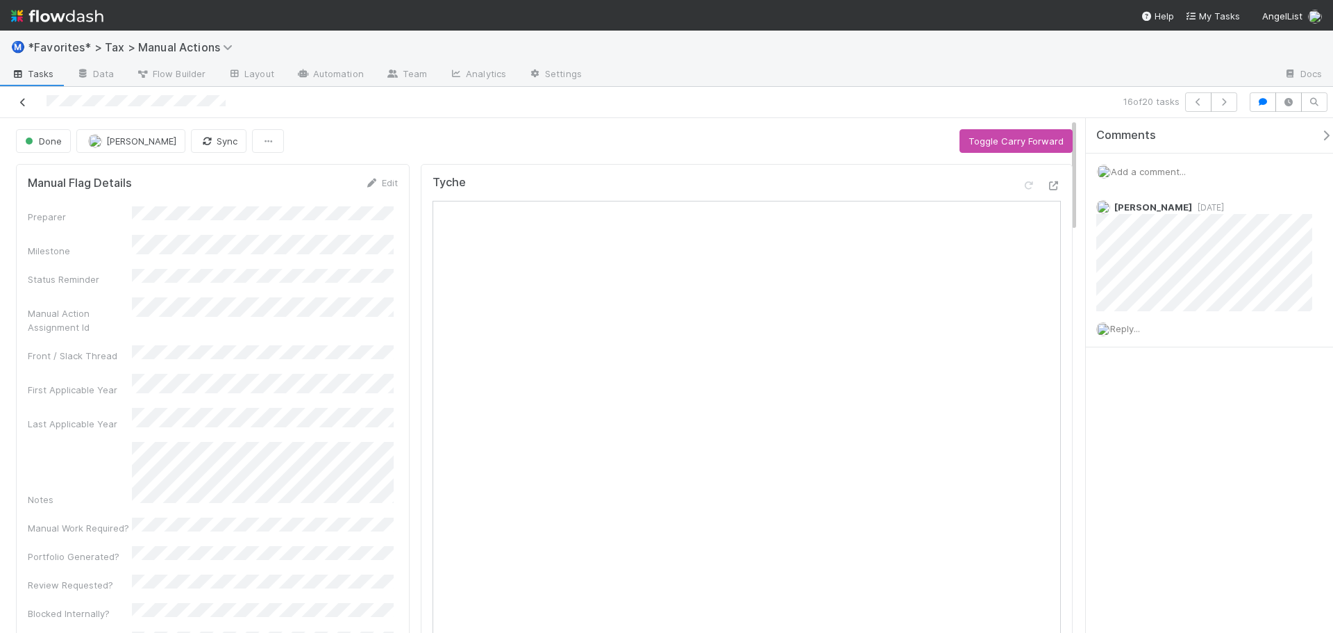
click at [24, 105] on icon at bounding box center [23, 102] width 14 height 9
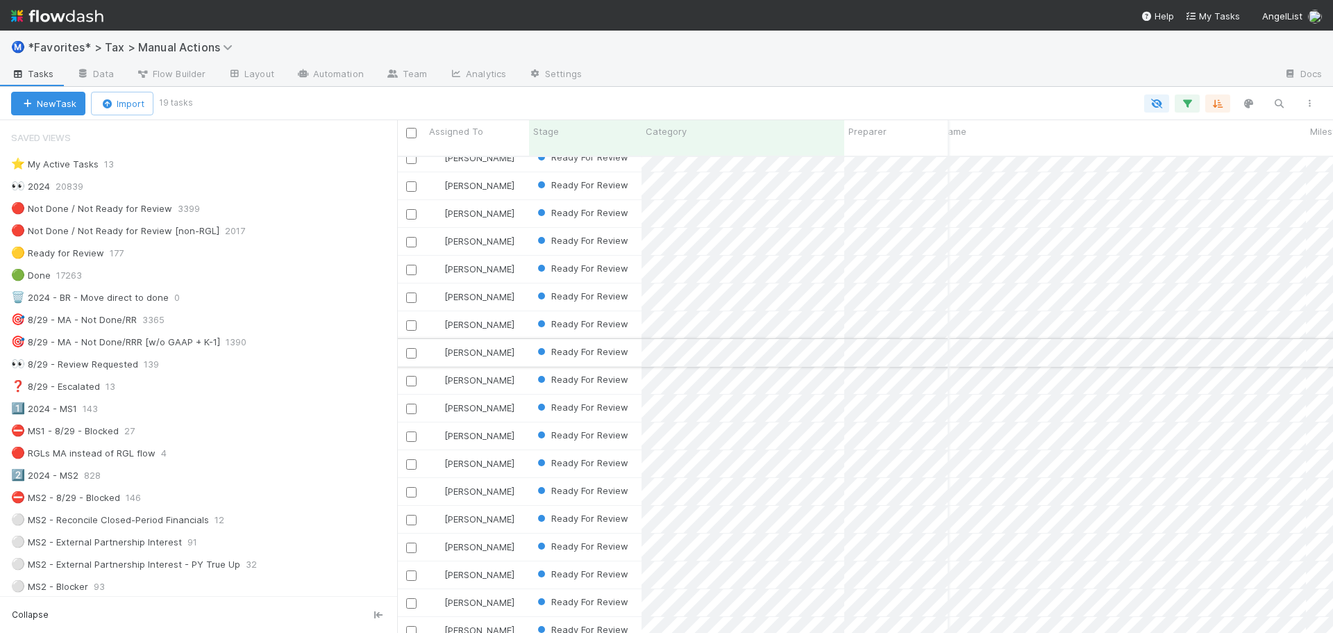
scroll to position [51, 294]
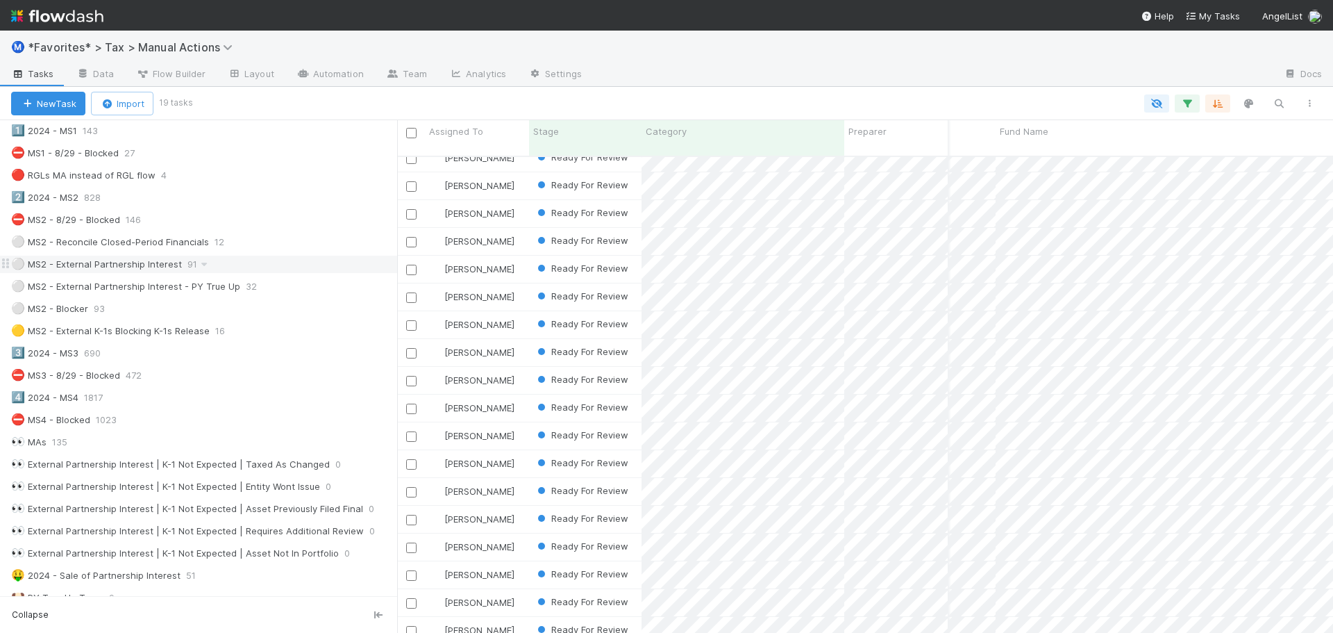
click at [251, 264] on div "⚪ MS2 - External Partnership Interest 91" at bounding box center [204, 264] width 386 height 17
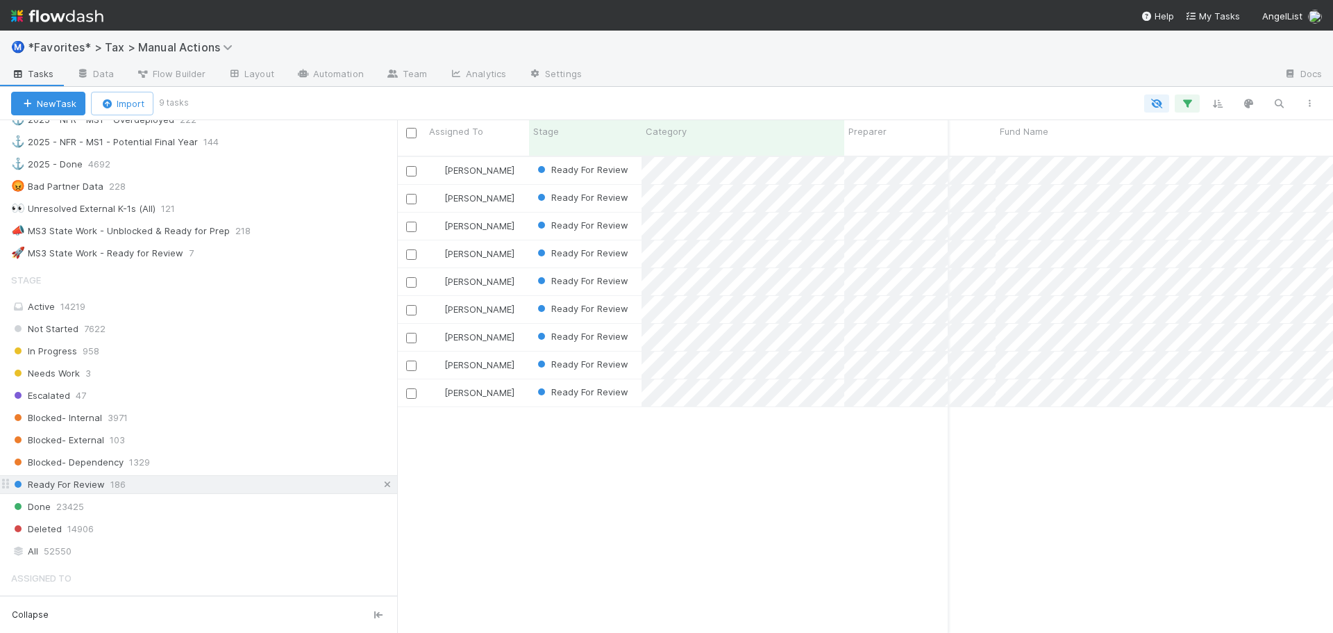
click at [381, 486] on icon at bounding box center [388, 484] width 14 height 9
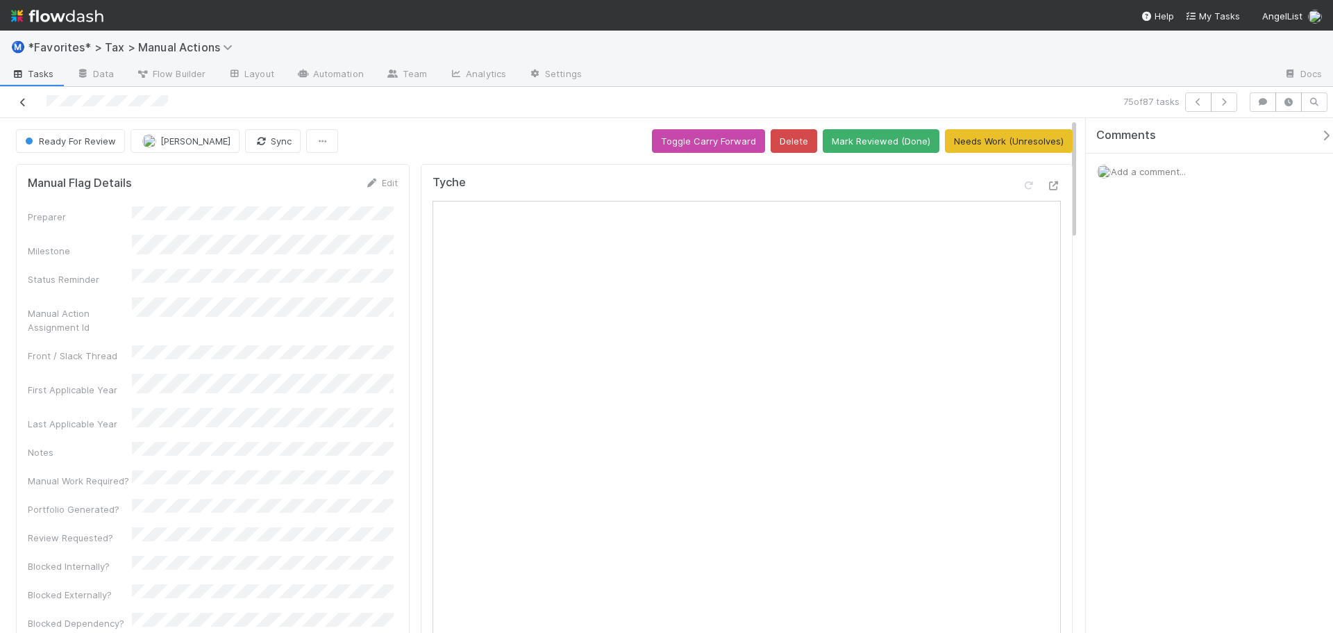
click at [22, 99] on icon at bounding box center [23, 102] width 14 height 9
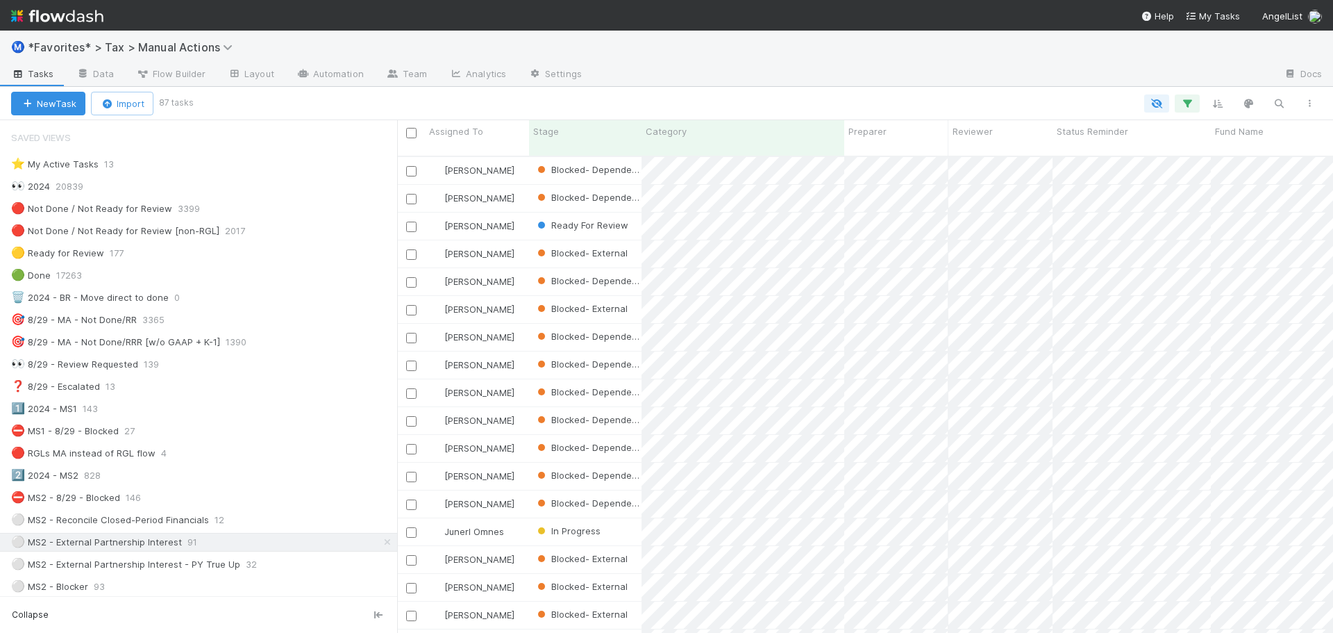
click at [728, 81] on div at bounding box center [933, 75] width 680 height 22
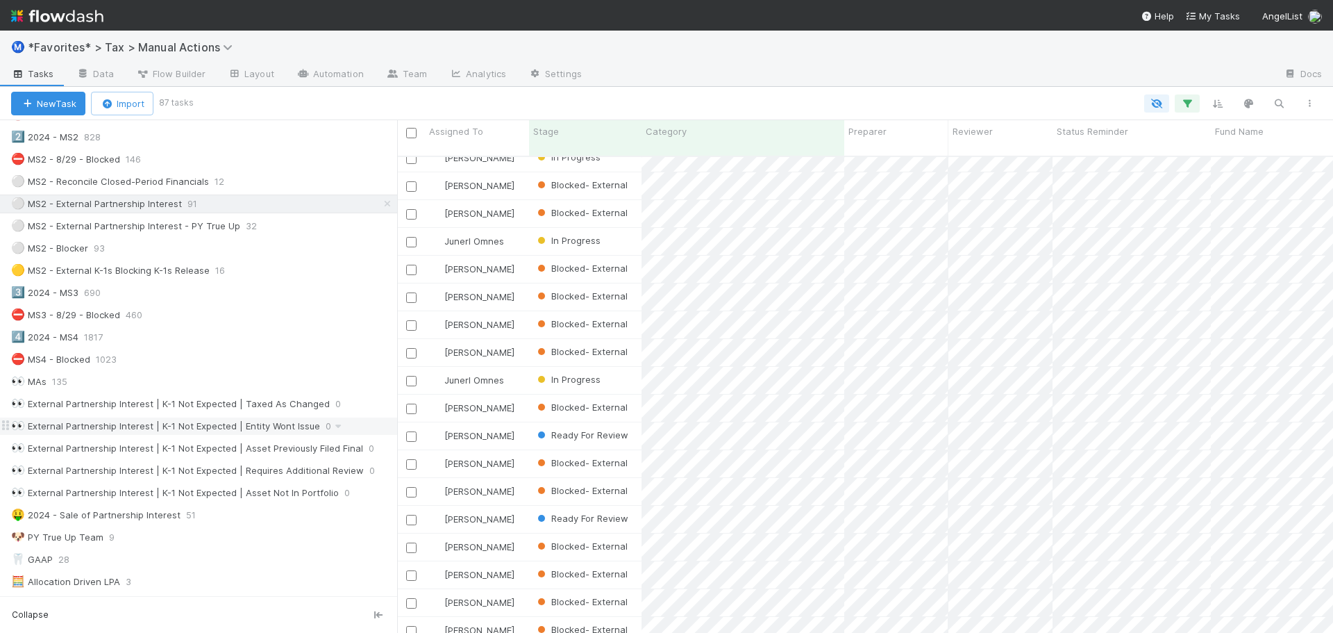
scroll to position [347, 0]
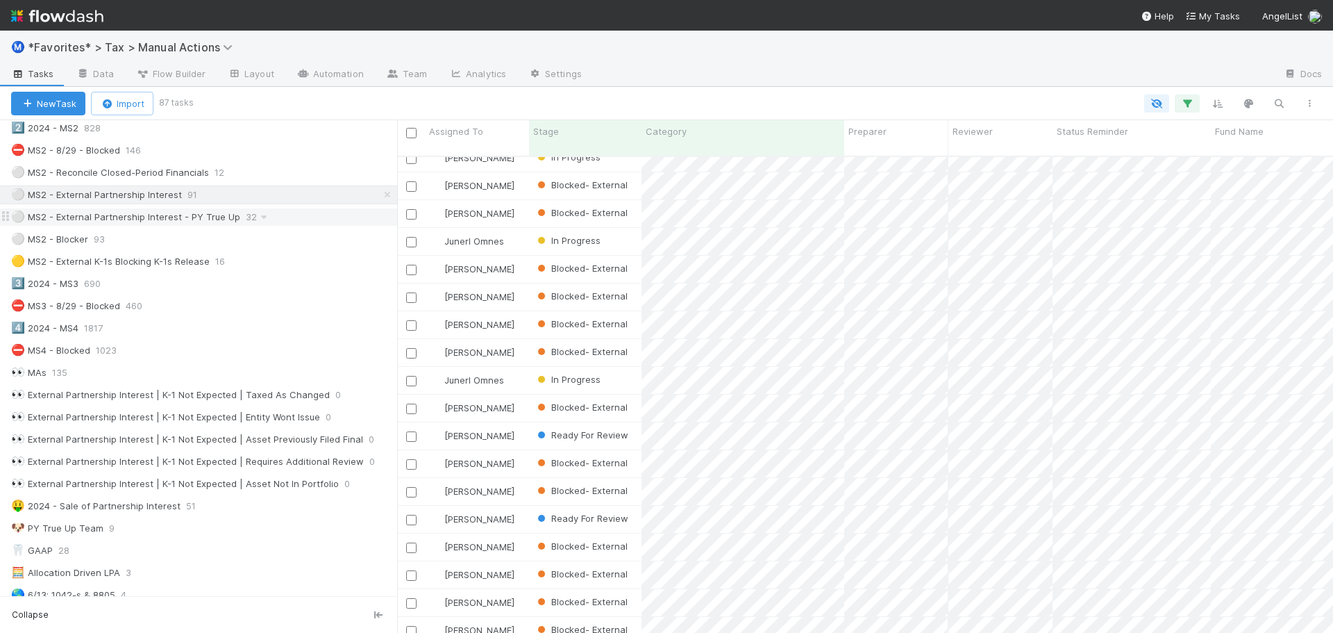
click at [307, 219] on div "⚪ MS2 - External Partnership Interest - PY True Up 32" at bounding box center [204, 216] width 386 height 17
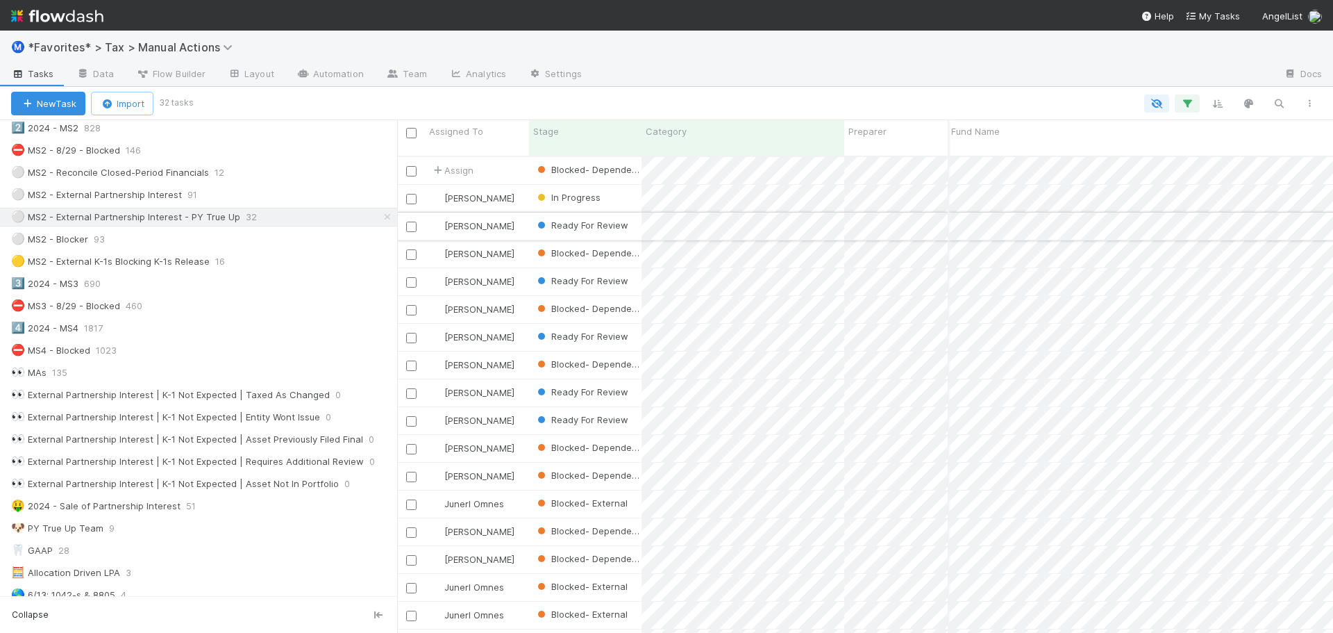
scroll to position [0, 315]
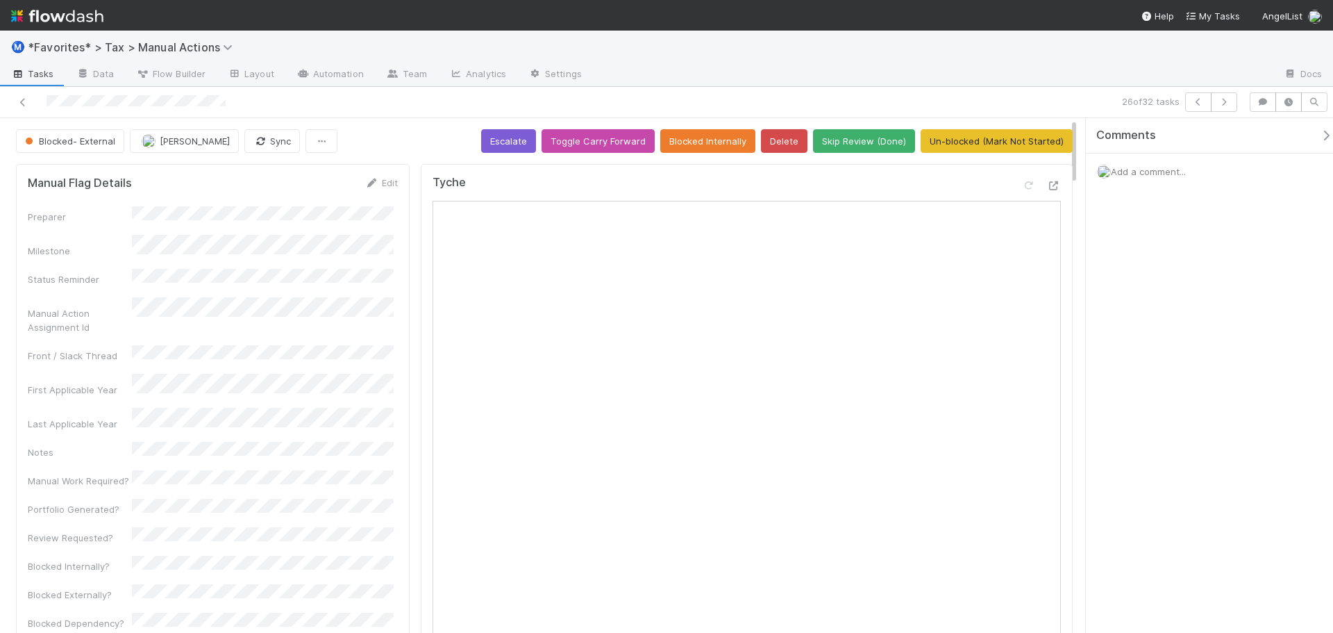
click at [1055, 185] on div "Tyche Open in New Tab" at bounding box center [747, 537] width 652 height 746
click at [1047, 187] on icon at bounding box center [1054, 185] width 14 height 9
click at [31, 102] on div at bounding box center [316, 101] width 621 height 19
click at [99, 19] on img at bounding box center [57, 16] width 92 height 24
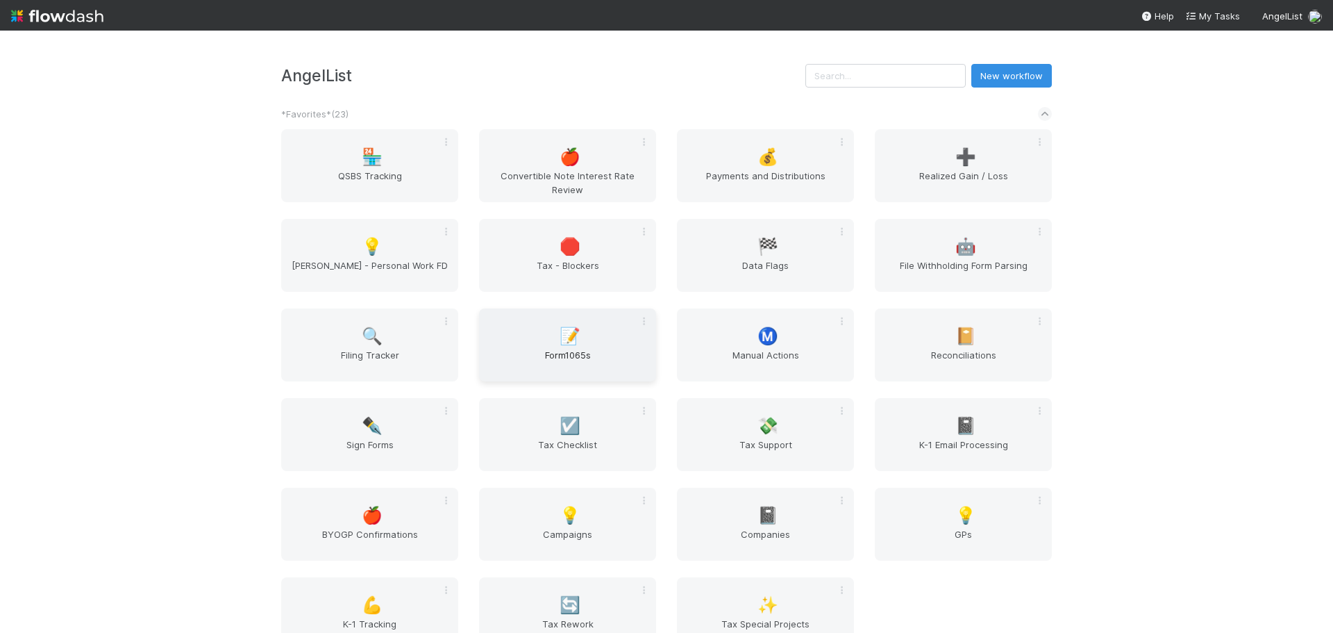
click at [599, 342] on div "📝 Form1065s" at bounding box center [567, 344] width 177 height 73
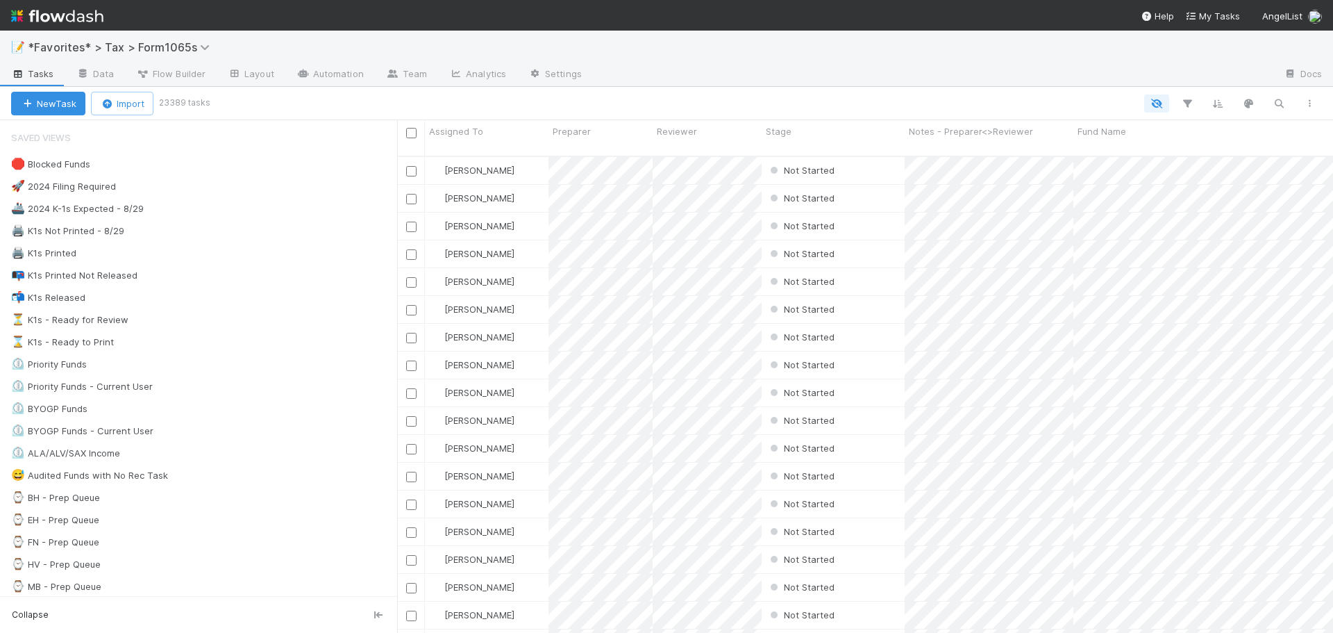
scroll to position [478, 926]
click at [765, 76] on div at bounding box center [933, 75] width 680 height 22
click at [221, 233] on div "🖨️ K1s Not Printed - 8/29 463" at bounding box center [204, 230] width 386 height 17
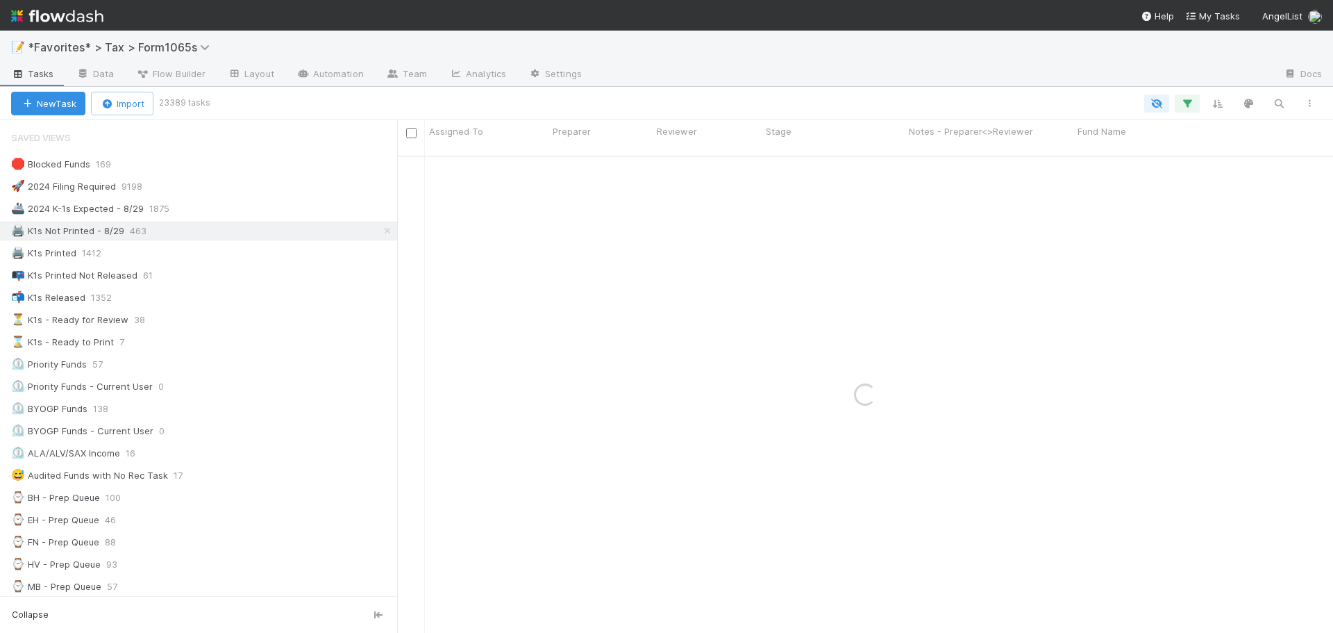
drag, startPoint x: 219, startPoint y: 235, endPoint x: 678, endPoint y: 90, distance: 480.7
click at [678, 90] on div "New Task Import 23389 tasks" at bounding box center [666, 103] width 1333 height 33
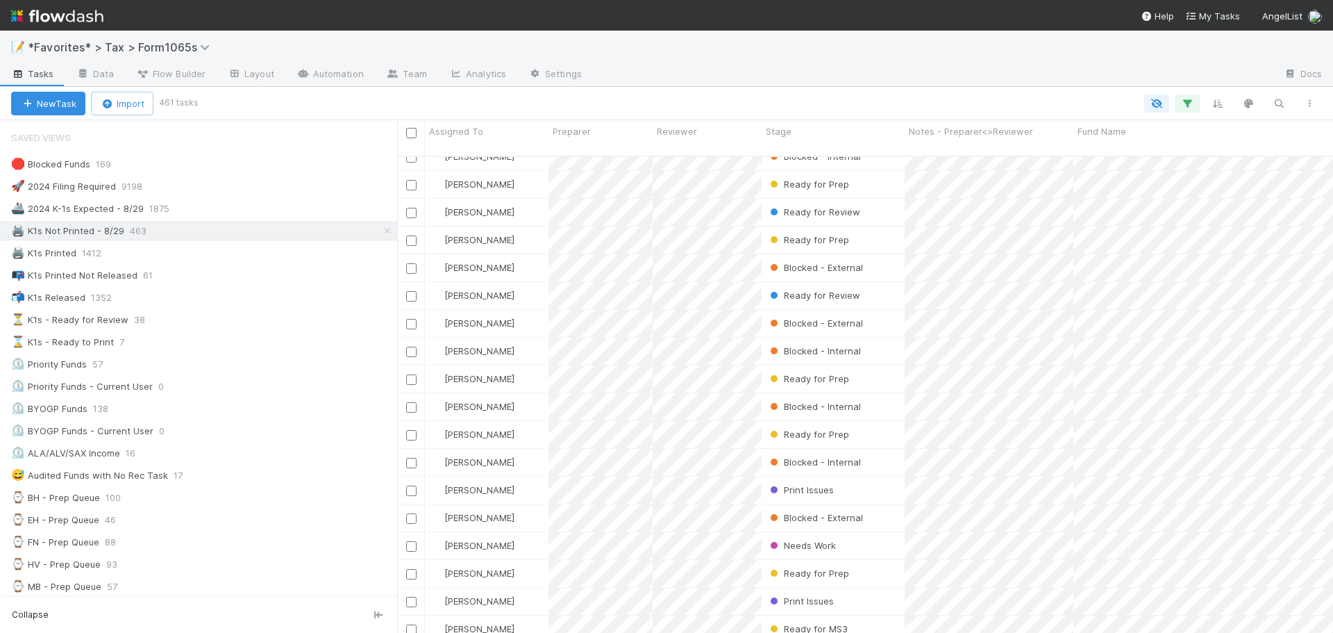
scroll to position [1805, 0]
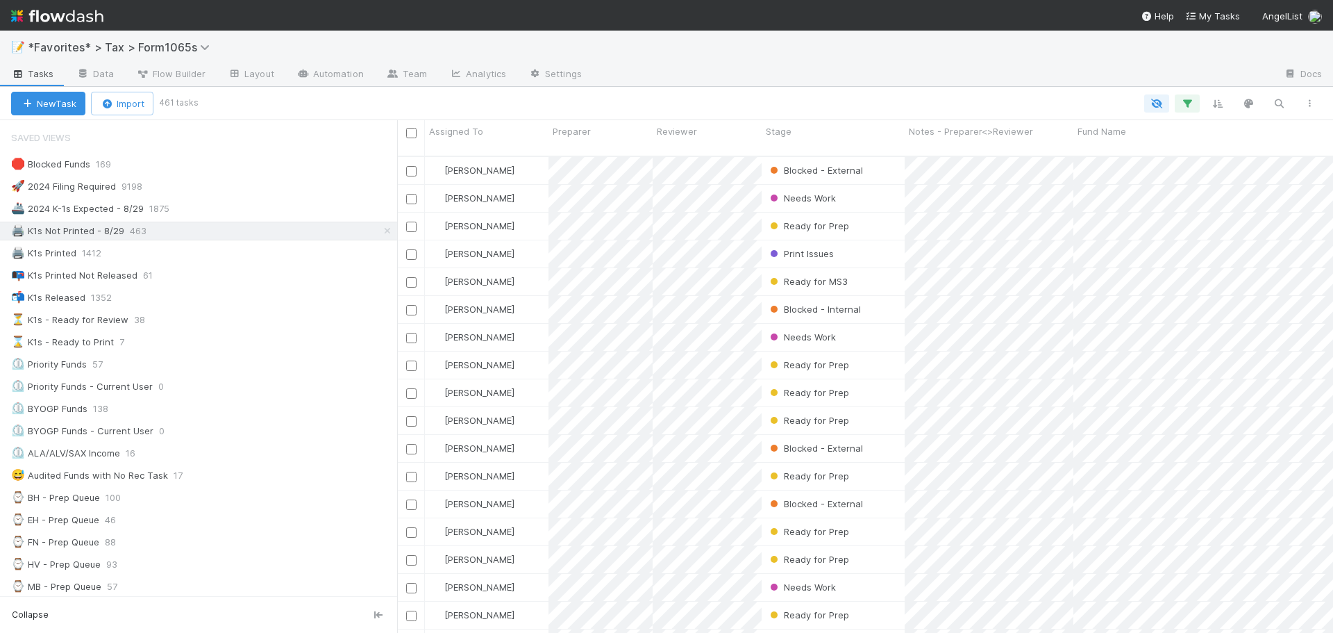
drag, startPoint x: 220, startPoint y: 321, endPoint x: 261, endPoint y: 331, distance: 41.9
click at [220, 321] on div "⏳ K1s - Ready for Review 38" at bounding box center [204, 319] width 386 height 17
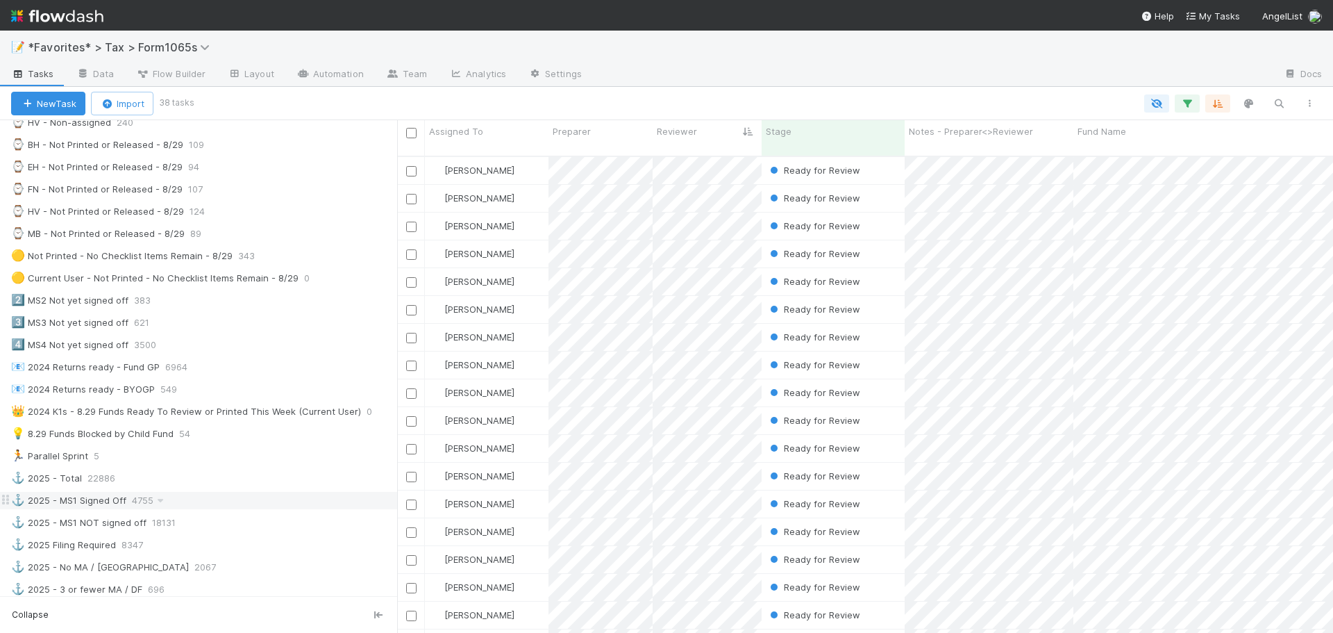
scroll to position [478, 926]
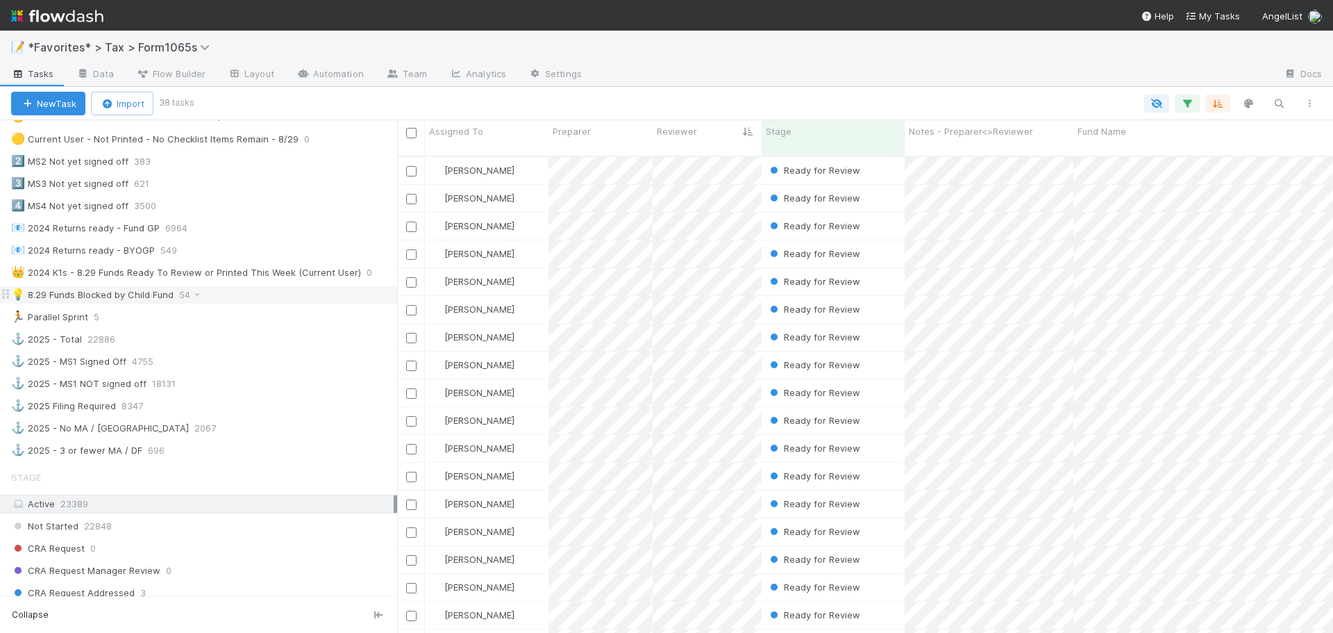
click at [234, 290] on div "💡 8.29 Funds Blocked by Child Fund 54" at bounding box center [204, 294] width 386 height 17
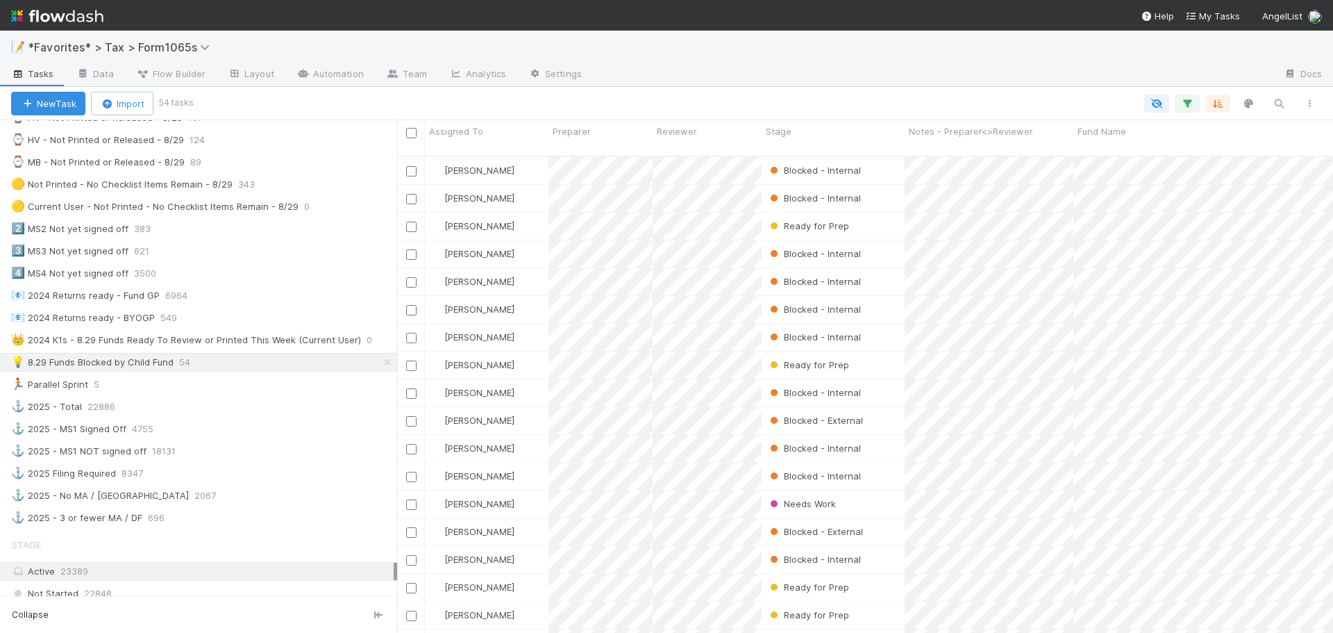
scroll to position [555, 0]
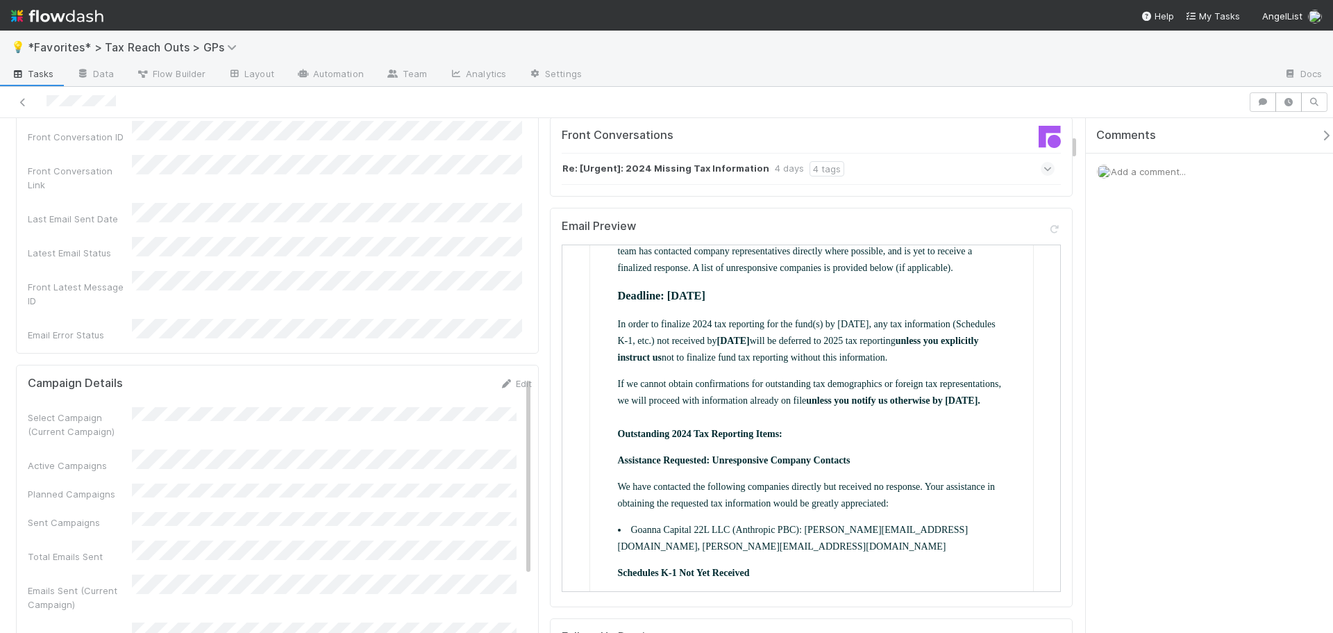
scroll to position [208, 0]
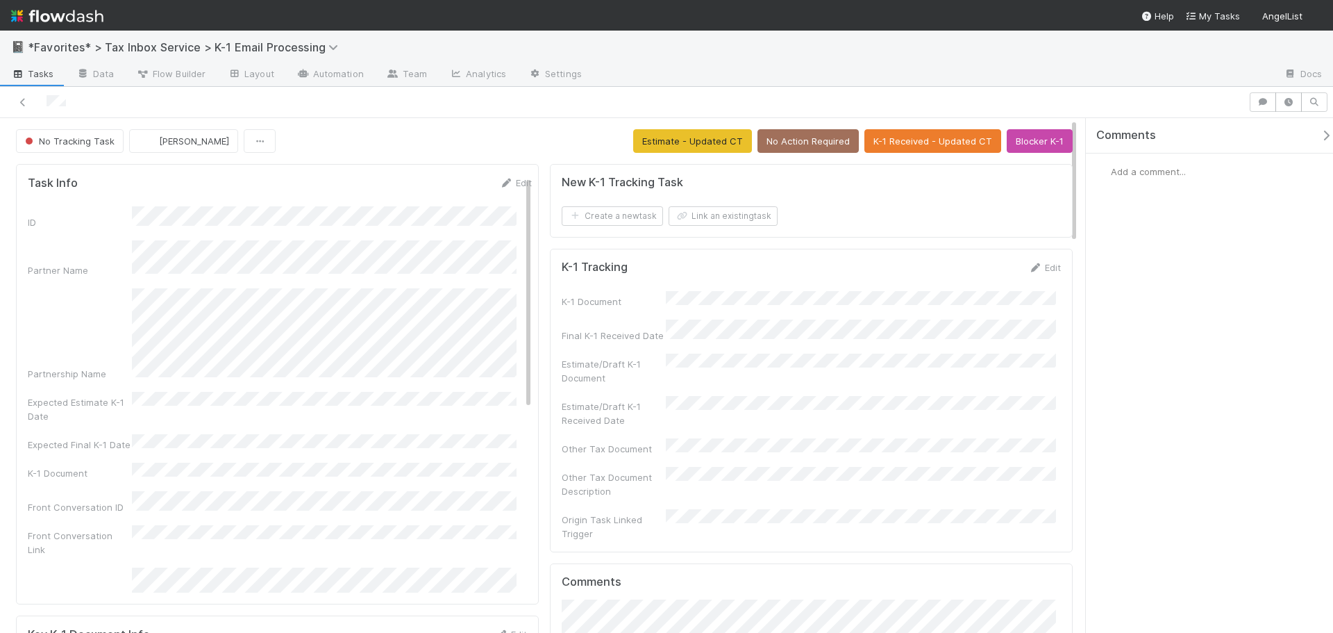
drag, startPoint x: 811, startPoint y: 309, endPoint x: 724, endPoint y: 285, distance: 90.1
click at [724, 285] on form "K-1 Tracking Edit K-1 Document Final K-1 Received Date Estimate/Draft K-1 Docum…" at bounding box center [811, 400] width 499 height 280
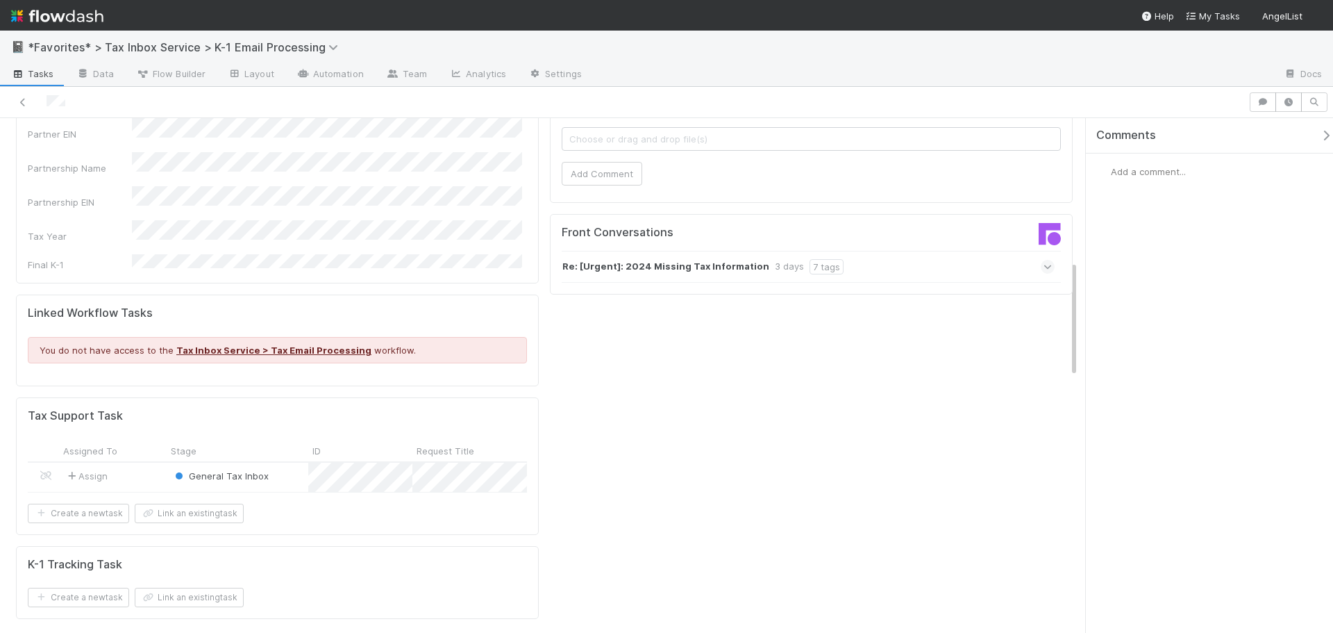
scroll to position [625, 0]
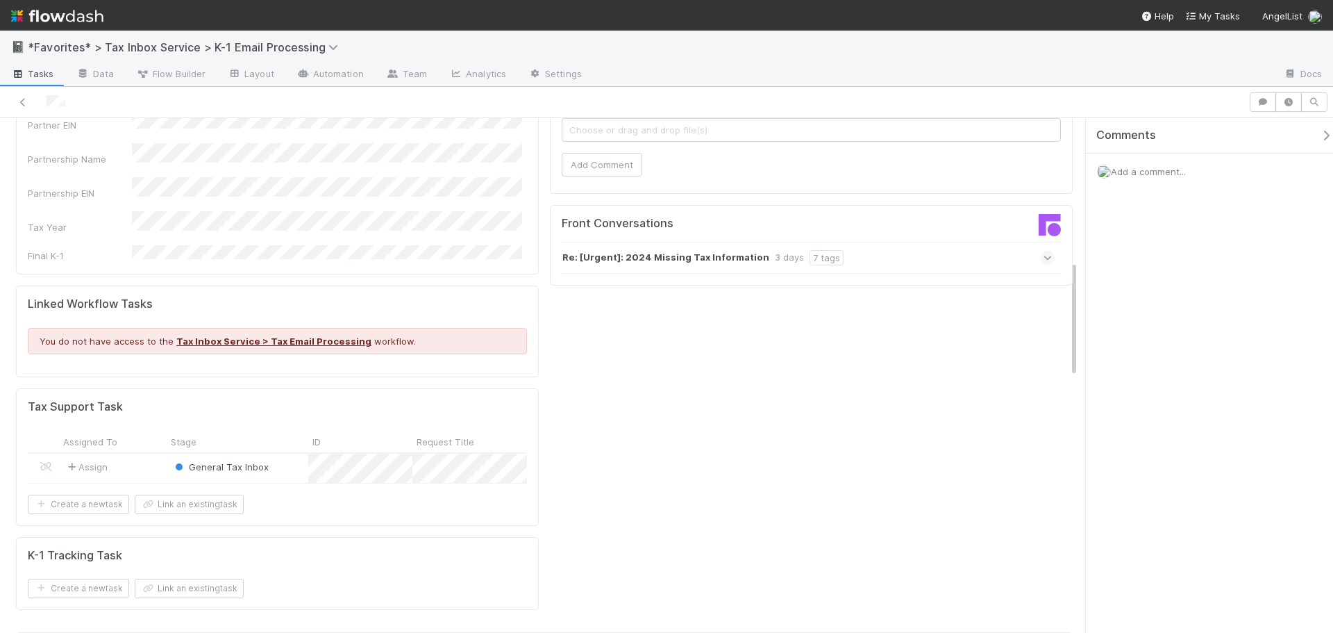
click at [775, 250] on div "3 days" at bounding box center [789, 257] width 29 height 15
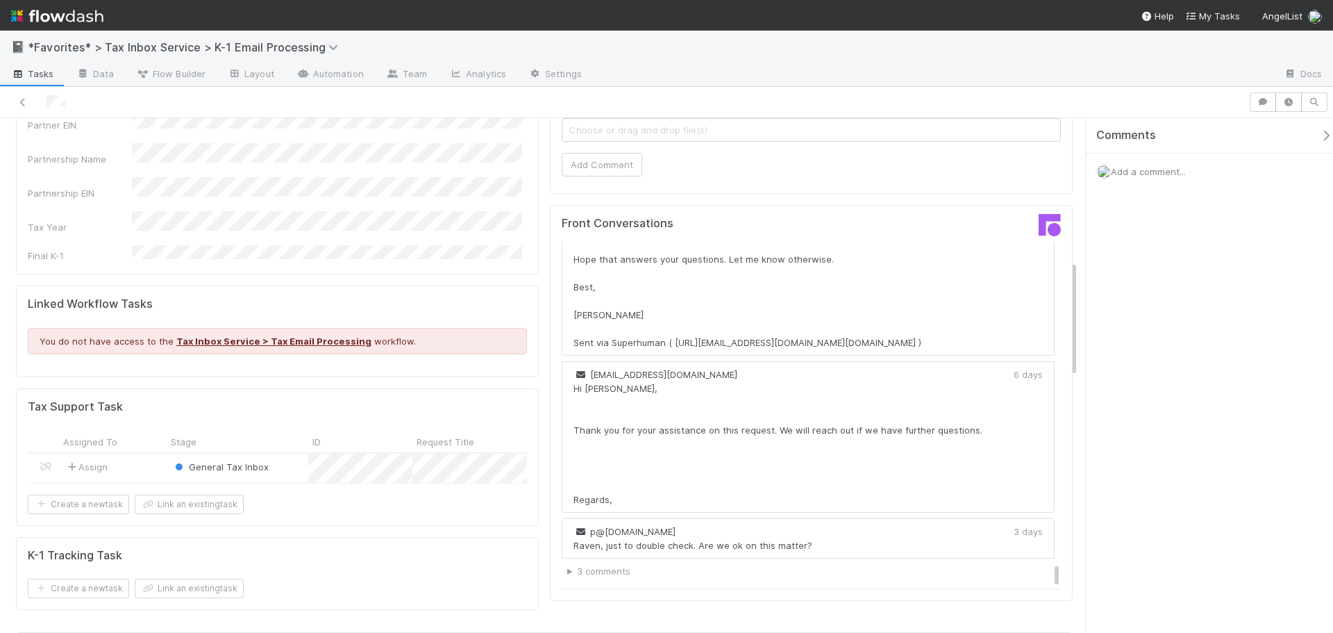
scroll to position [5893, 0]
drag, startPoint x: 635, startPoint y: 321, endPoint x: 896, endPoint y: 314, distance: 261.9
click at [896, 314] on div "Thanks Raven. As per another thread open with the AngelList team, where I forwa…" at bounding box center [794, 259] width 441 height 181
click at [896, 349] on div "Thanks Raven. As per another thread open with the AngelList team, where I forwa…" at bounding box center [794, 259] width 441 height 181
click at [789, 335] on div "Thanks Raven. As per another thread open with the AngelList team, where I forwa…" at bounding box center [794, 259] width 441 height 181
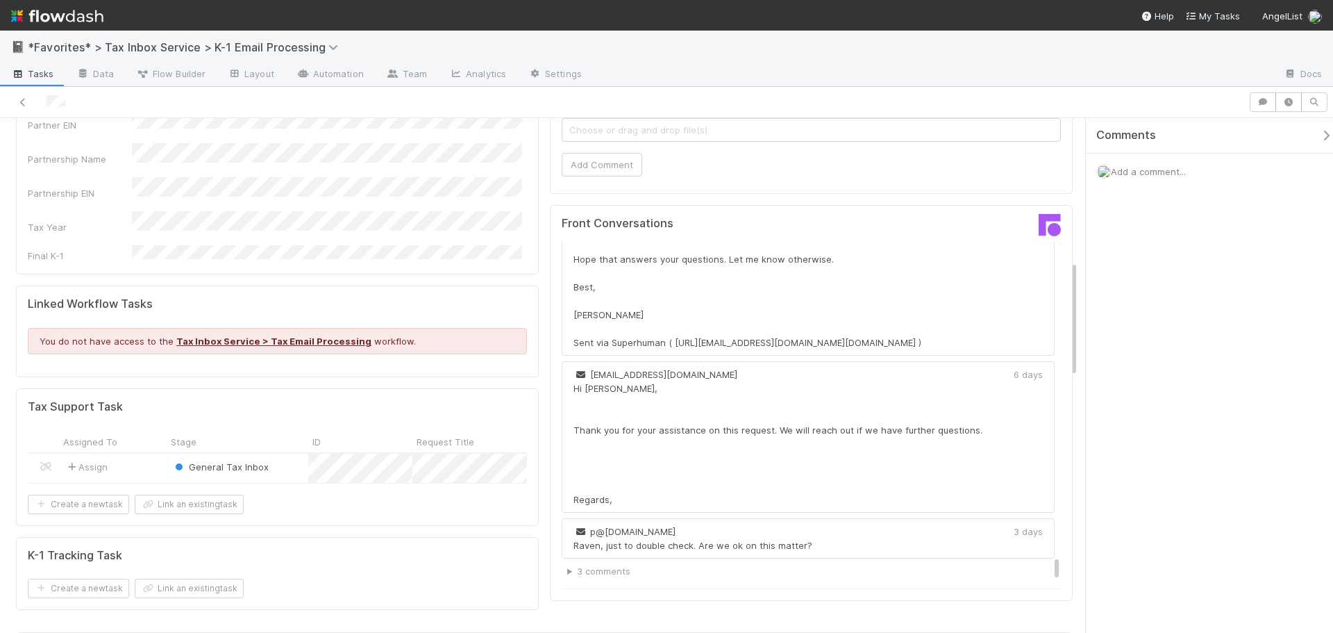
click at [794, 343] on div "Thanks Raven. As per another thread open with the AngelList team, where I forwa…" at bounding box center [794, 259] width 441 height 181
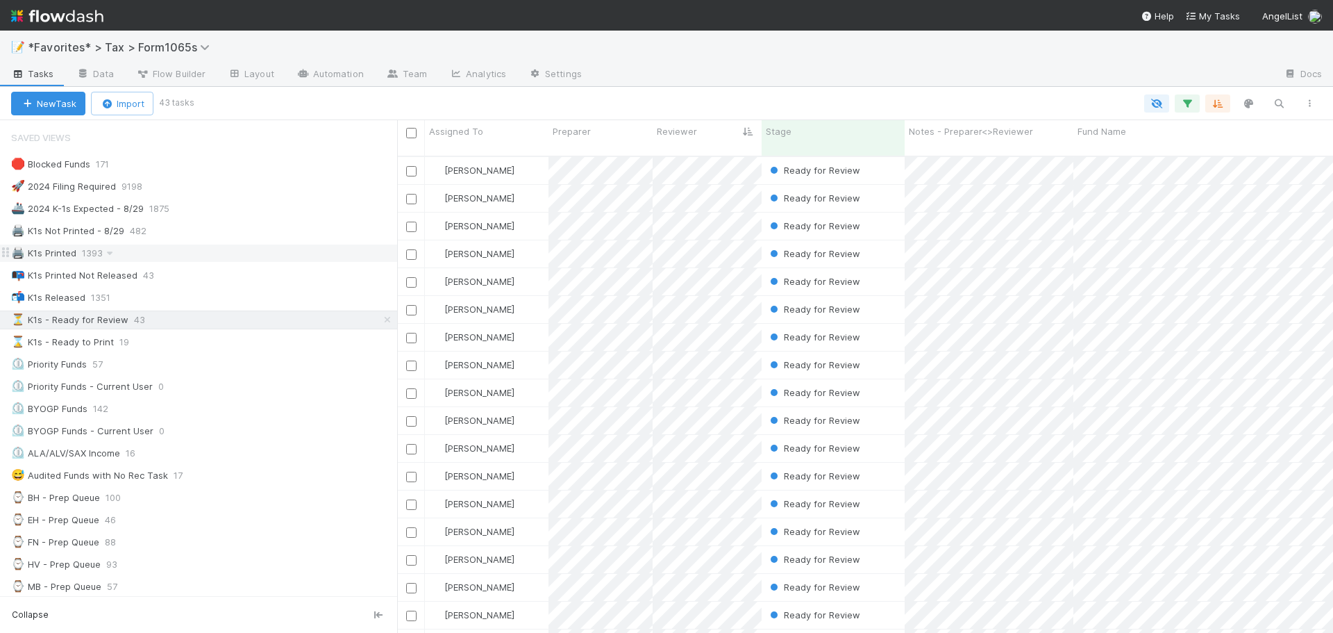
scroll to position [478, 926]
drag, startPoint x: 288, startPoint y: 233, endPoint x: 799, endPoint y: 78, distance: 534.2
click at [799, 78] on div at bounding box center [933, 75] width 680 height 22
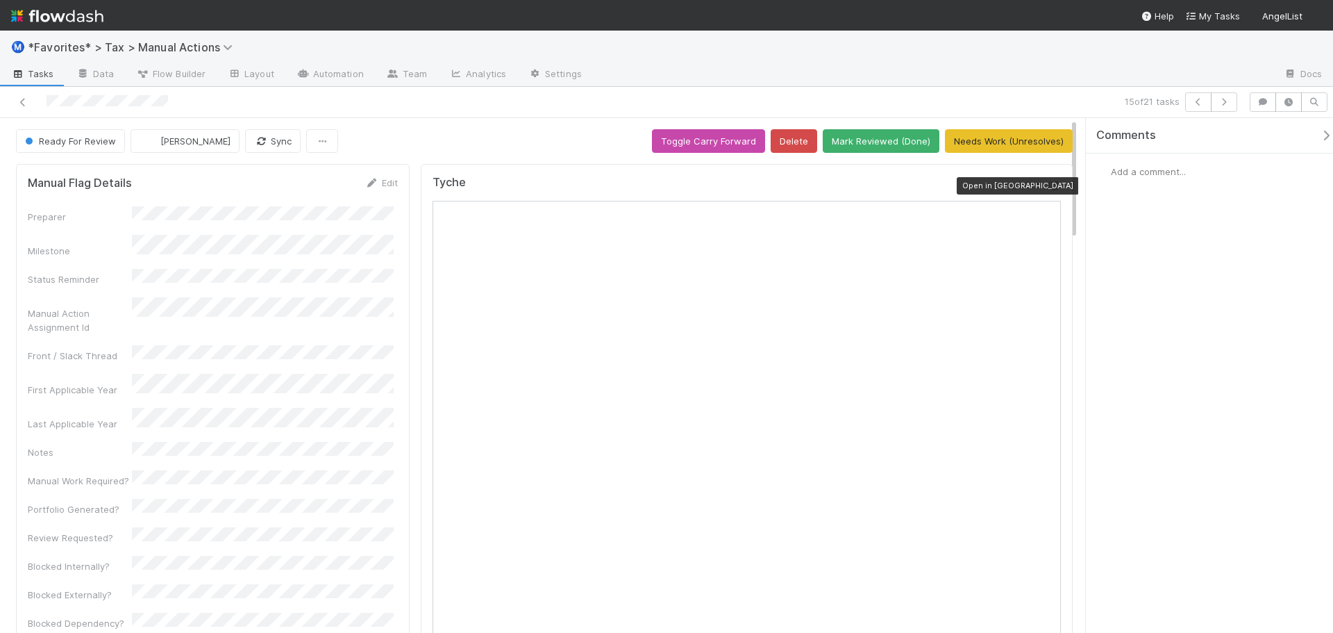
click at [1047, 185] on icon at bounding box center [1054, 185] width 14 height 9
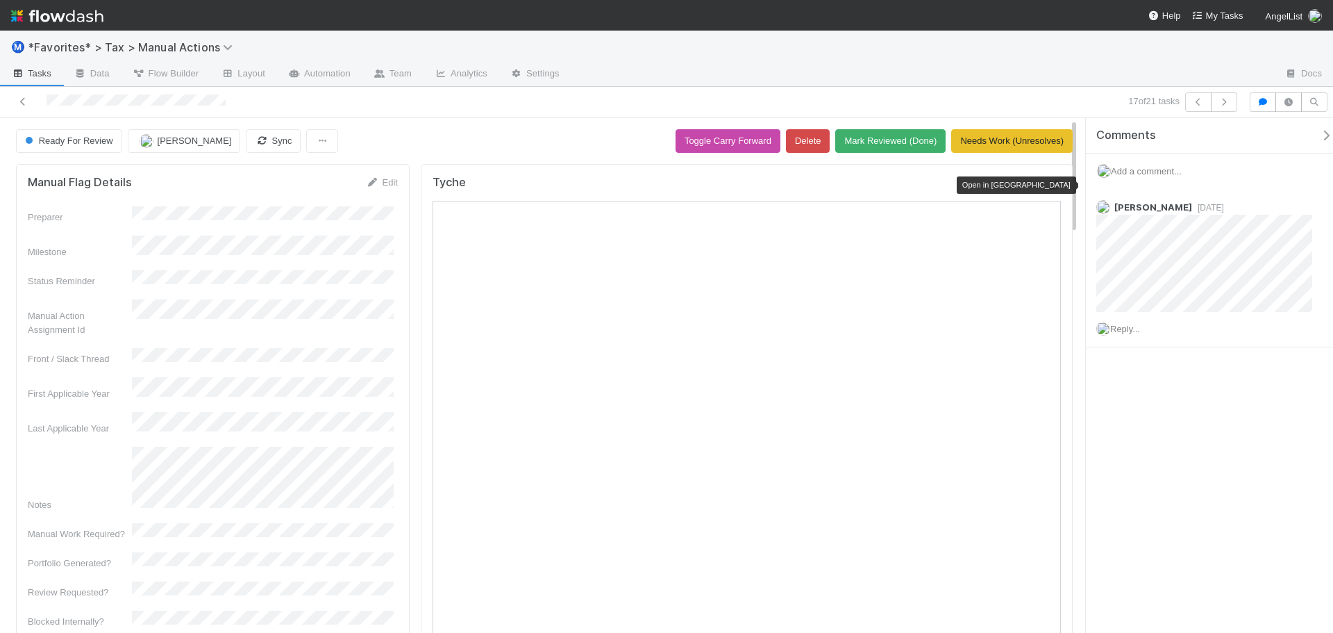
click at [1047, 185] on icon at bounding box center [1054, 185] width 14 height 9
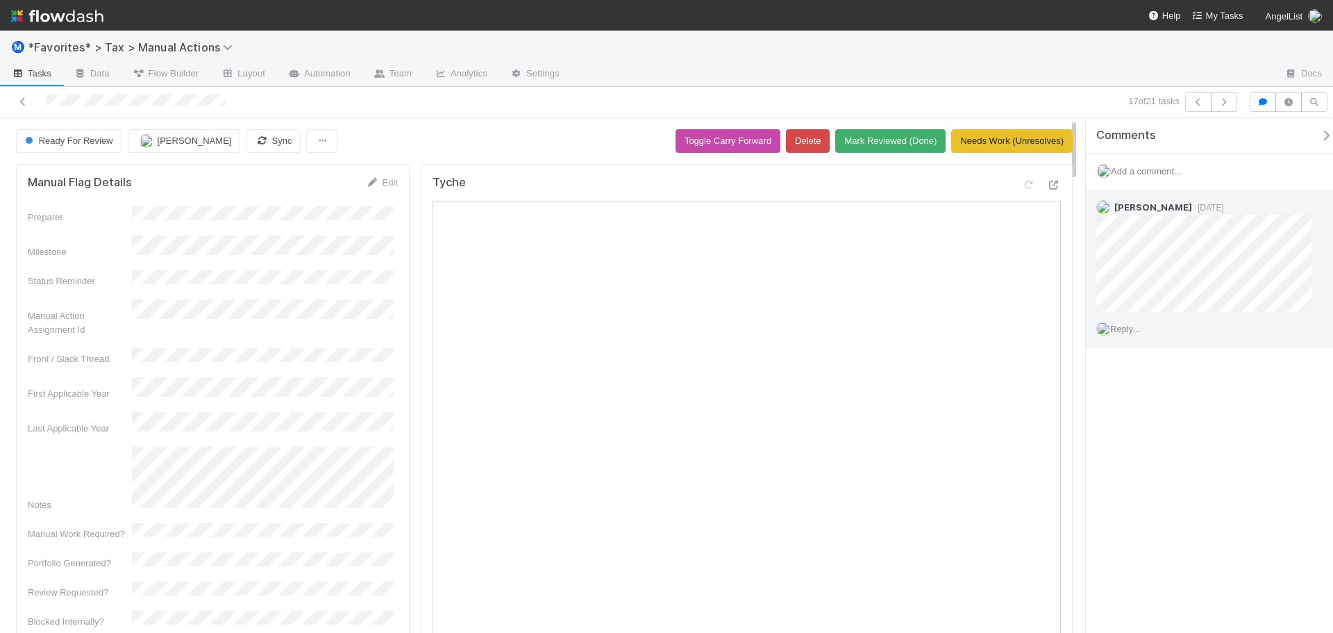
click at [1136, 333] on div "Reply..." at bounding box center [1209, 329] width 247 height 35
click at [1140, 326] on span "Reply..." at bounding box center [1125, 329] width 30 height 10
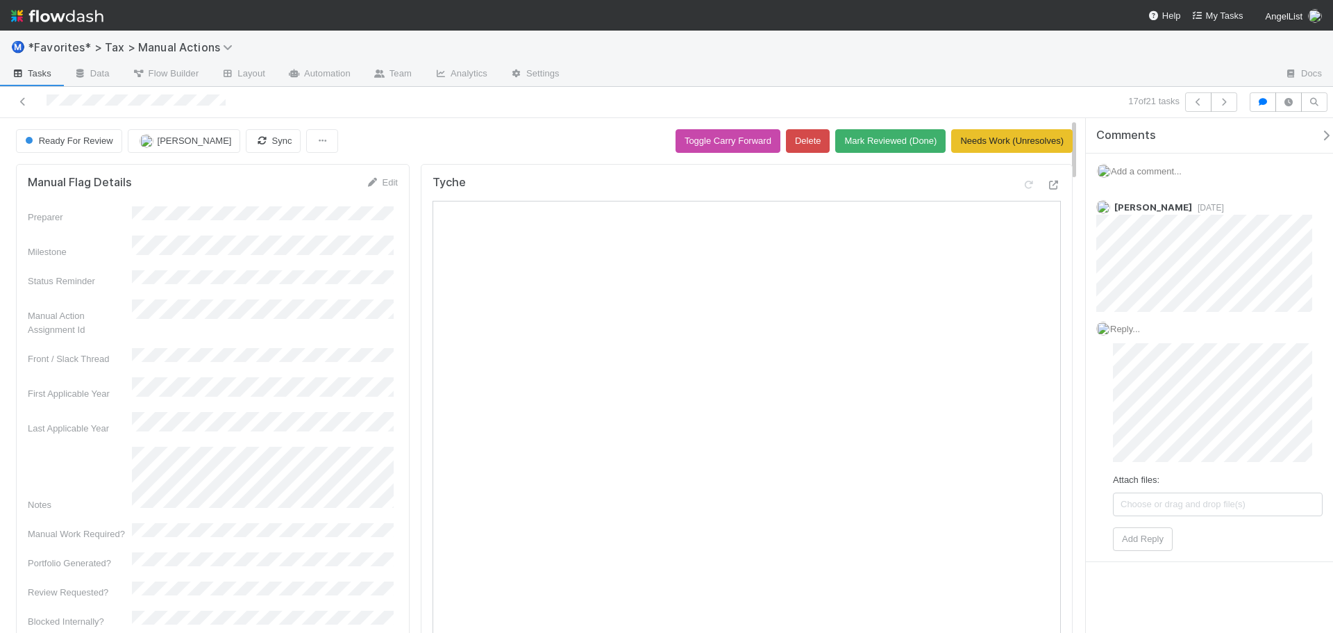
click at [1182, 174] on span "Add a comment..." at bounding box center [1146, 171] width 71 height 10
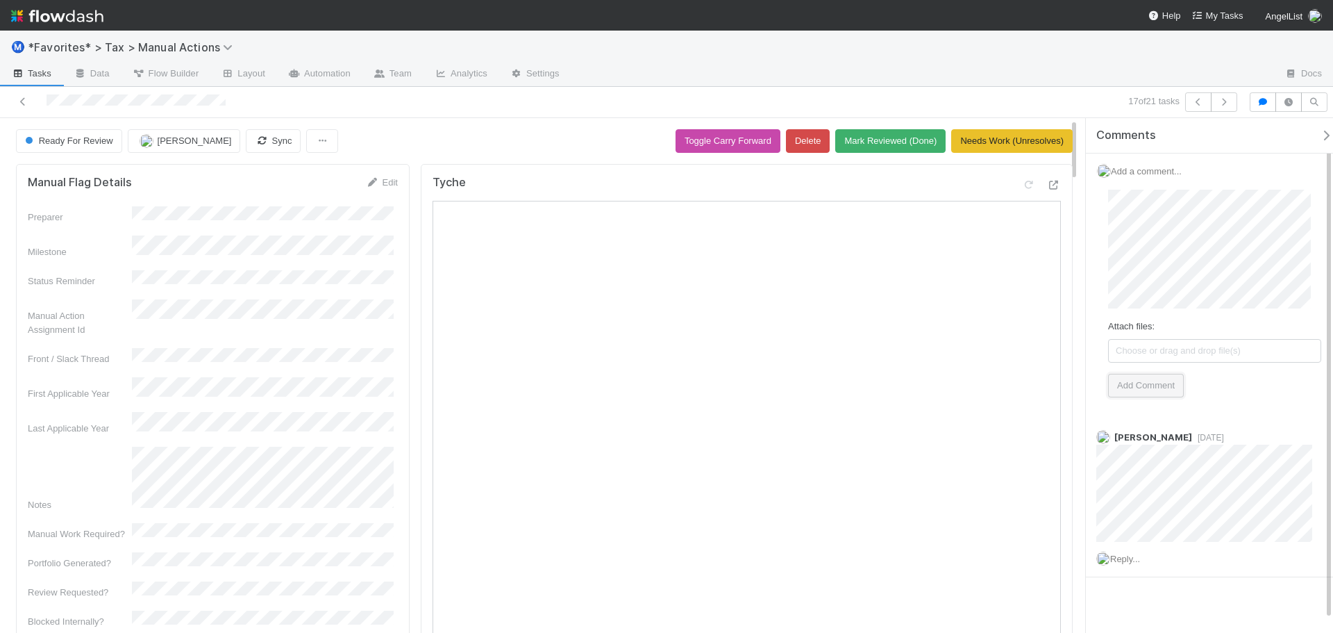
drag, startPoint x: 1167, startPoint y: 392, endPoint x: 1159, endPoint y: 391, distance: 7.7
click at [1166, 392] on button "Add Comment" at bounding box center [1146, 386] width 76 height 24
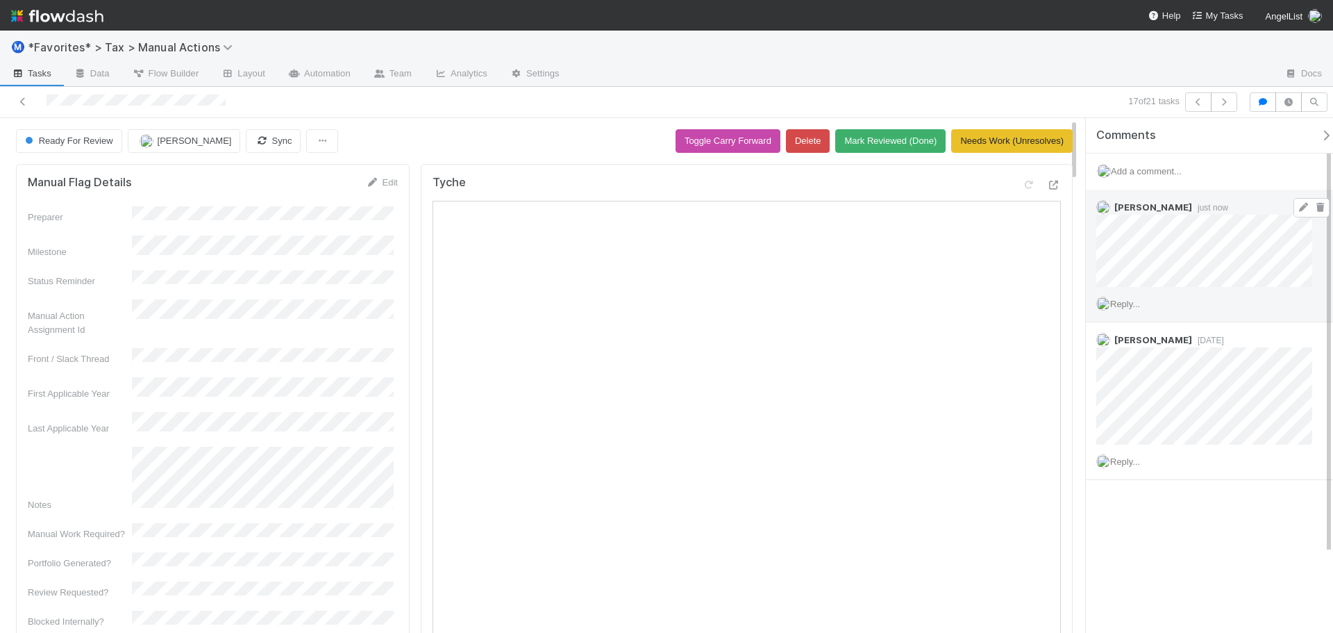
click at [1307, 214] on span at bounding box center [1312, 207] width 36 height 19
drag, startPoint x: 1310, startPoint y: 210, endPoint x: 710, endPoint y: 54, distance: 619.8
click at [1313, 210] on icon at bounding box center [1320, 207] width 14 height 9
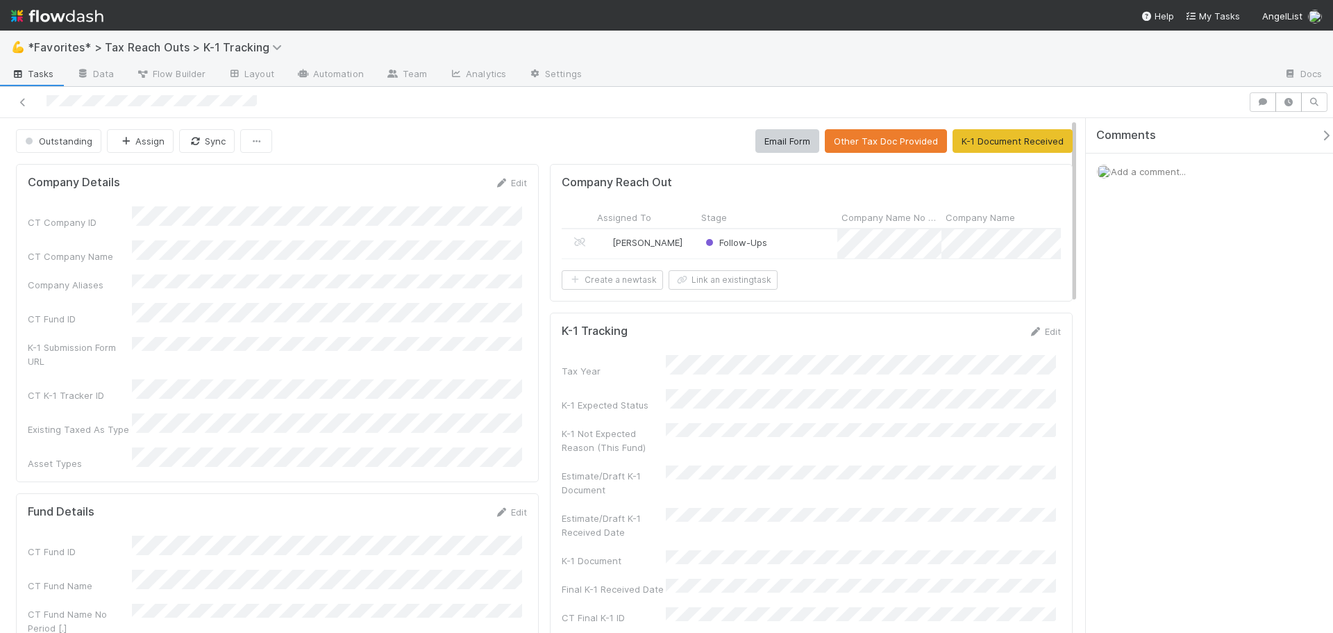
click at [803, 248] on div "Follow-Ups" at bounding box center [767, 243] width 140 height 29
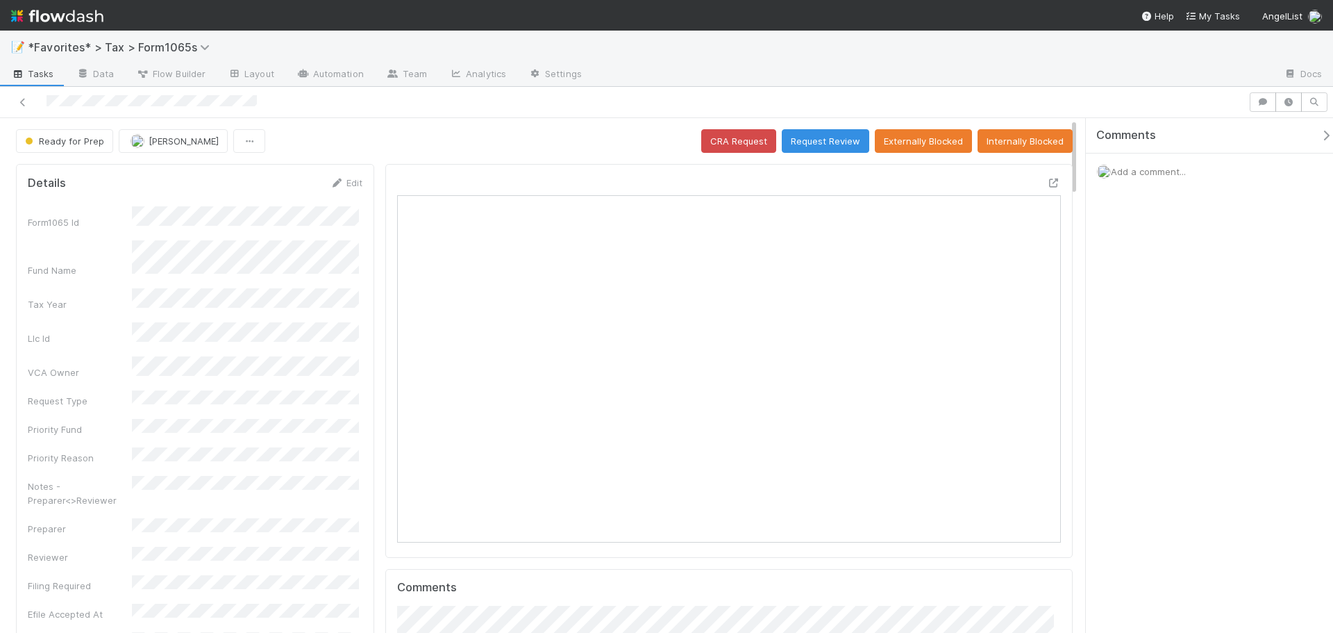
scroll to position [271, 646]
click at [49, 147] on button "Ready for Prep" at bounding box center [64, 141] width 97 height 24
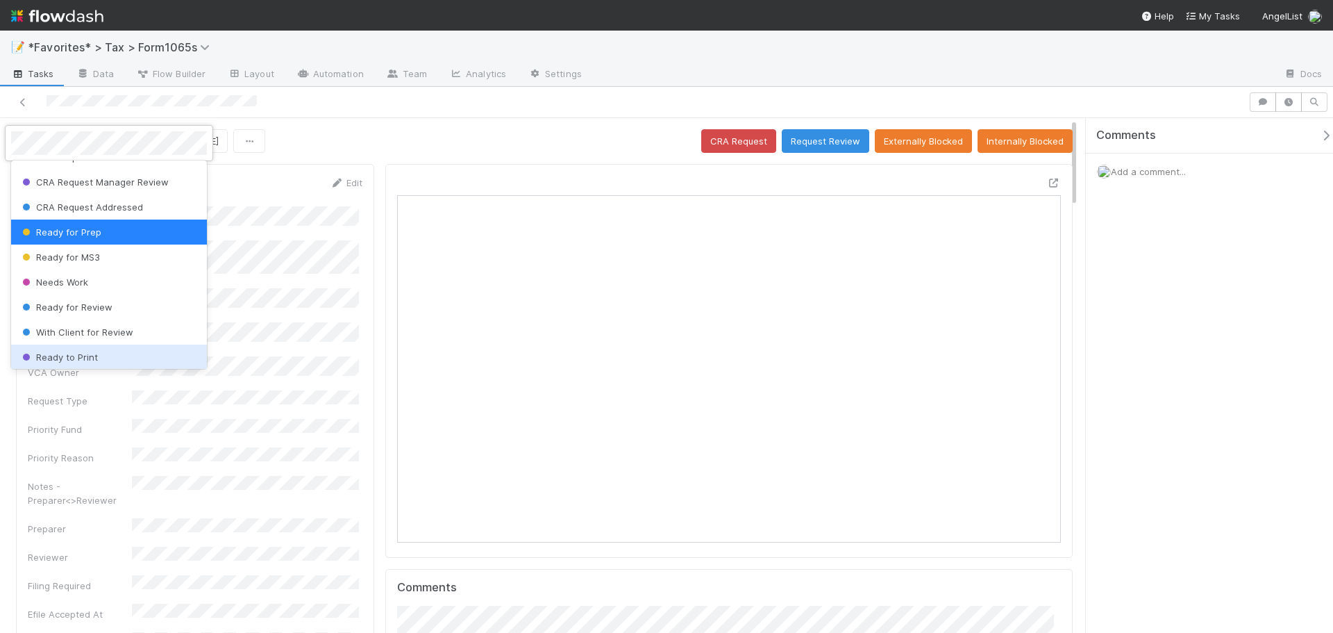
scroll to position [33, 0]
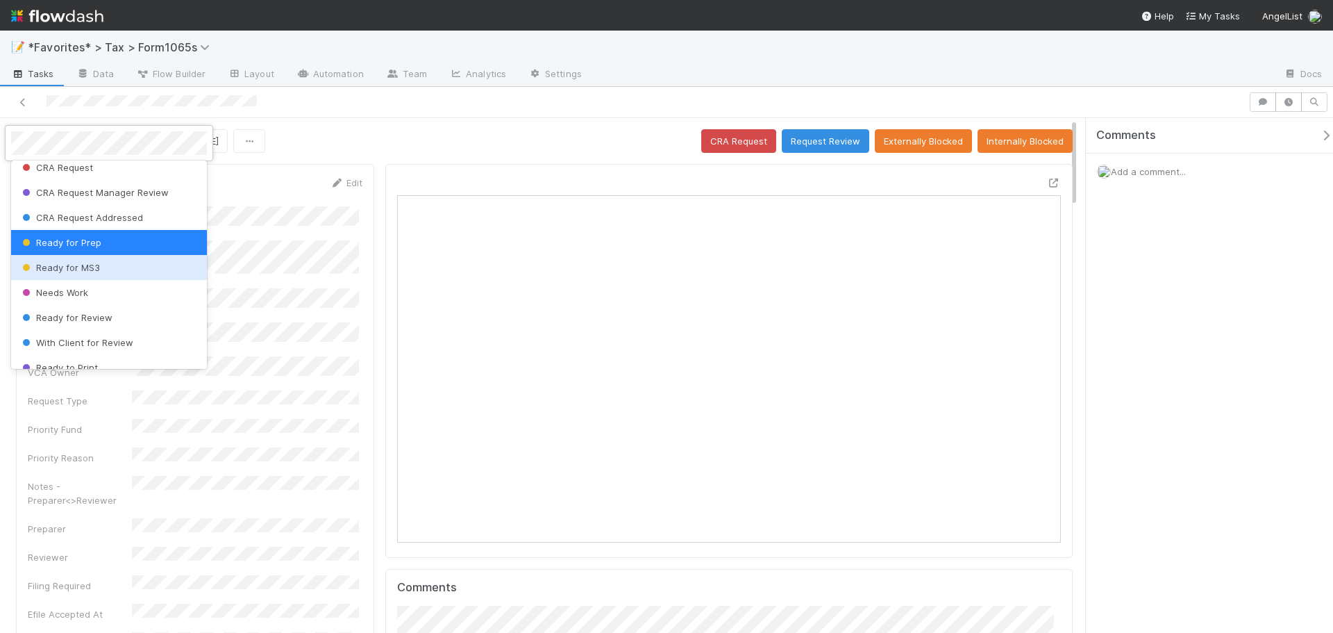
click at [109, 272] on div "Ready for MS3" at bounding box center [109, 267] width 196 height 25
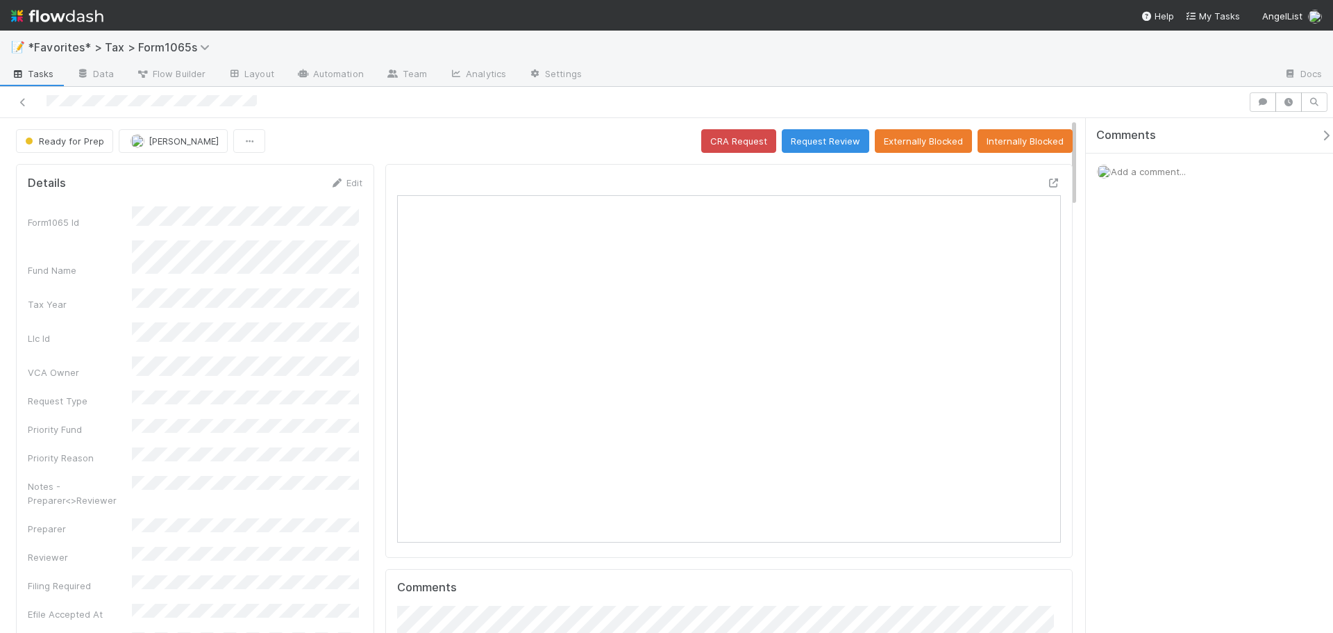
click at [480, 142] on div "Ready for Prep Helen Vo CRA Request Request Review Externally Blocked Internall…" at bounding box center [544, 141] width 1057 height 24
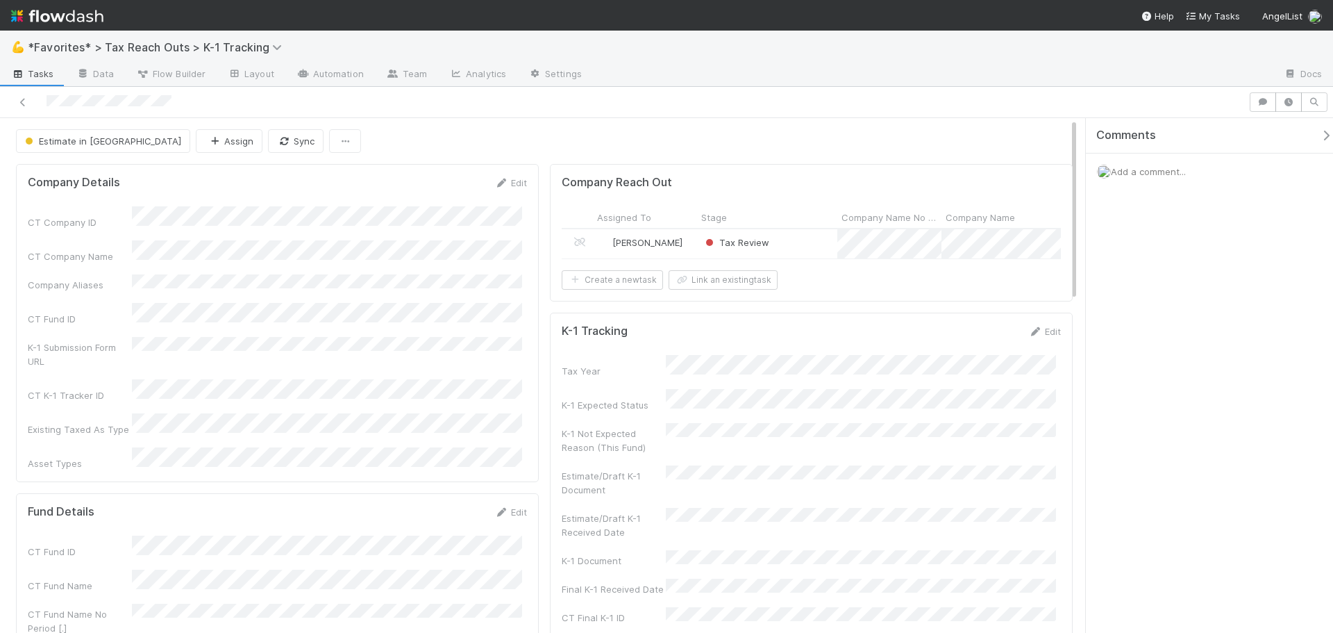
click at [812, 245] on div "Tax Review" at bounding box center [767, 243] width 140 height 29
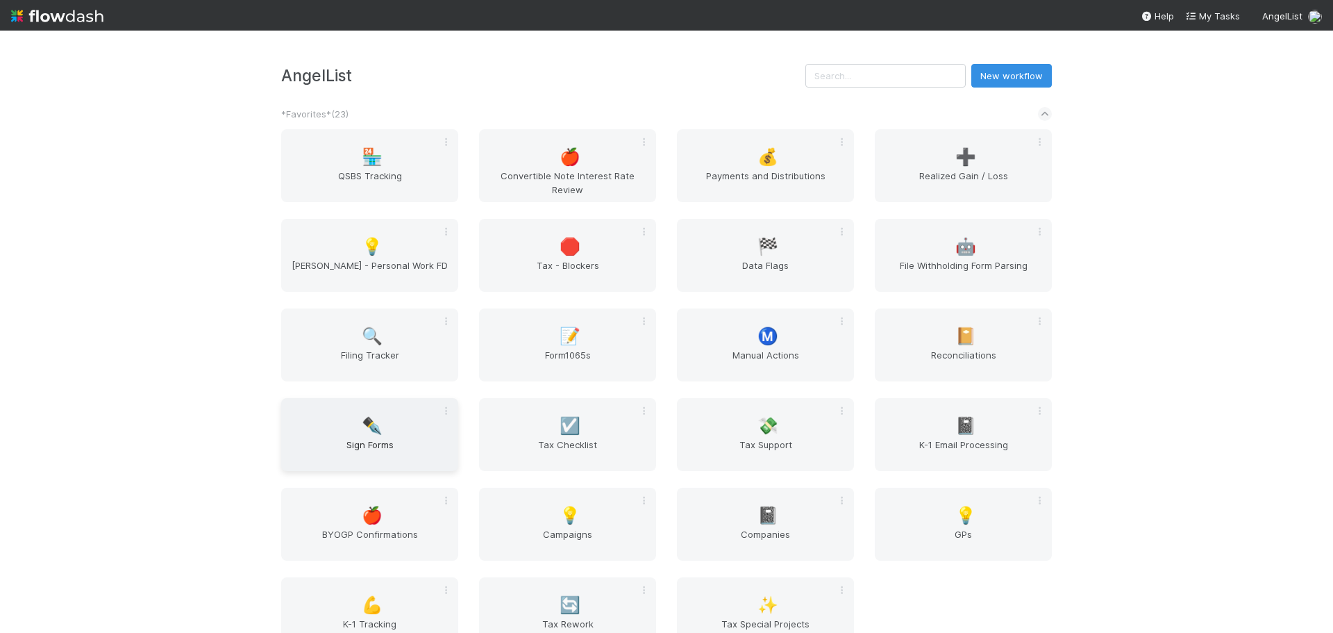
click at [360, 440] on span "Sign Forms" at bounding box center [370, 451] width 166 height 28
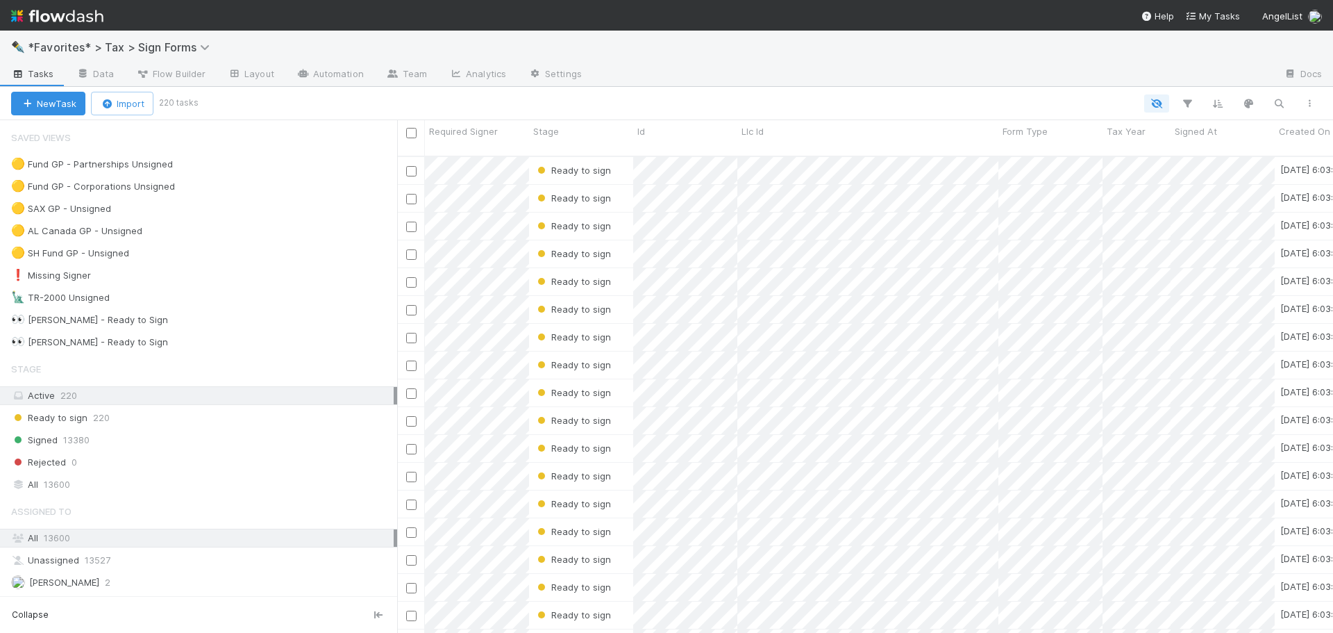
scroll to position [478, 926]
click at [293, 164] on div "🟡 Fund GP - Partnerships Unsigned 206" at bounding box center [204, 164] width 386 height 17
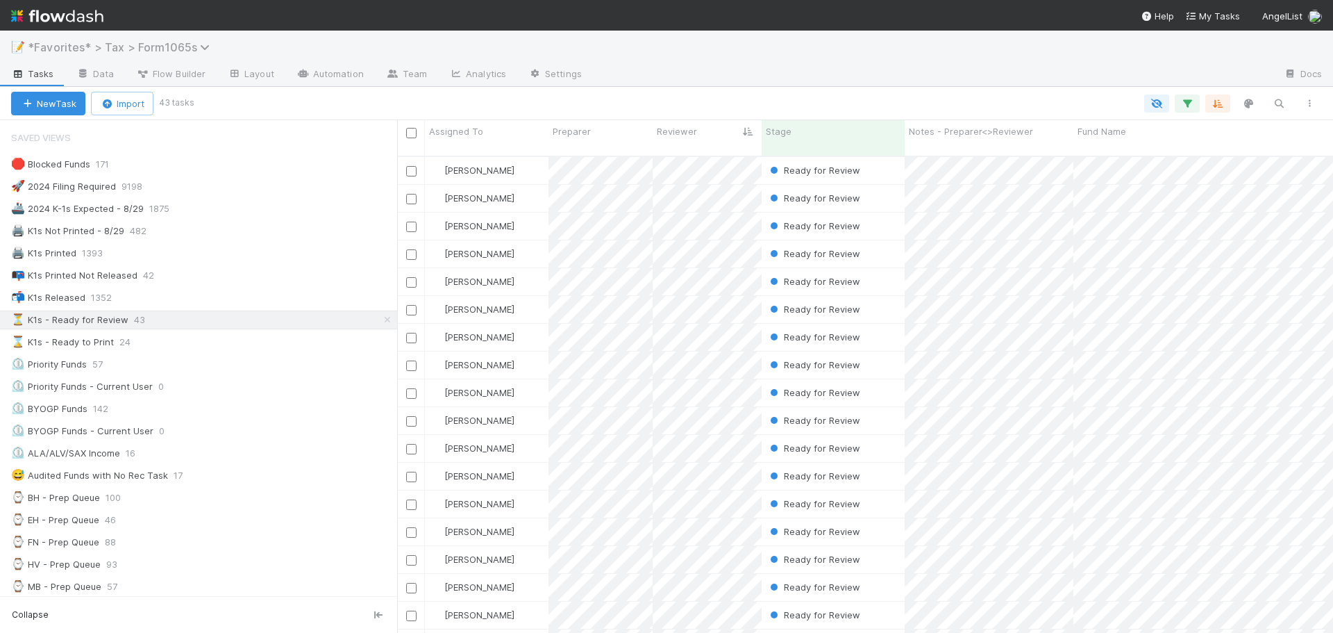
scroll to position [478, 926]
click at [95, 17] on img at bounding box center [57, 16] width 92 height 24
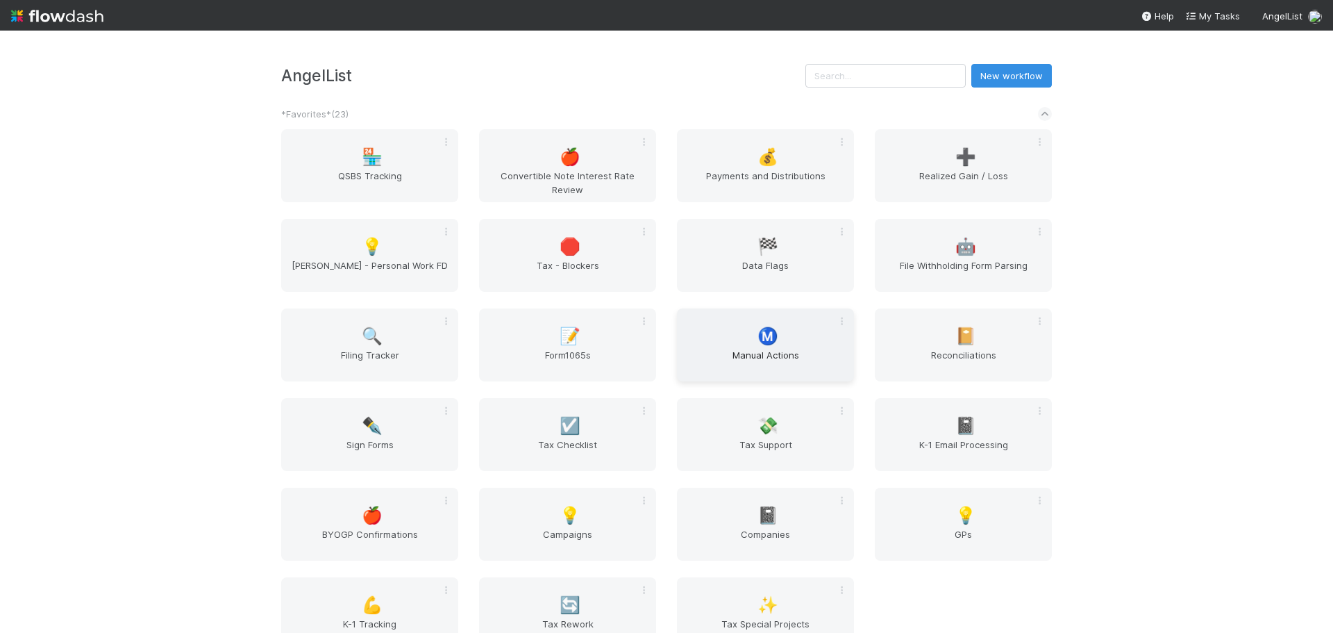
click at [744, 347] on div "Ⓜ️ Manual Actions" at bounding box center [765, 344] width 177 height 73
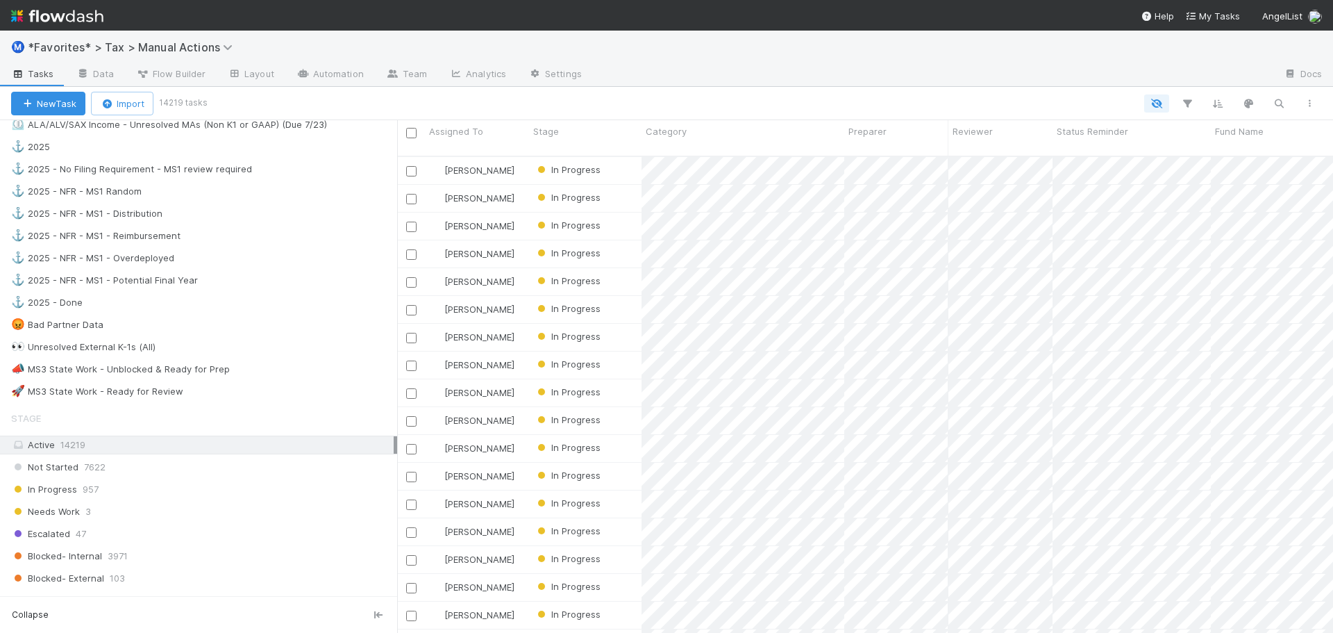
scroll to position [1042, 0]
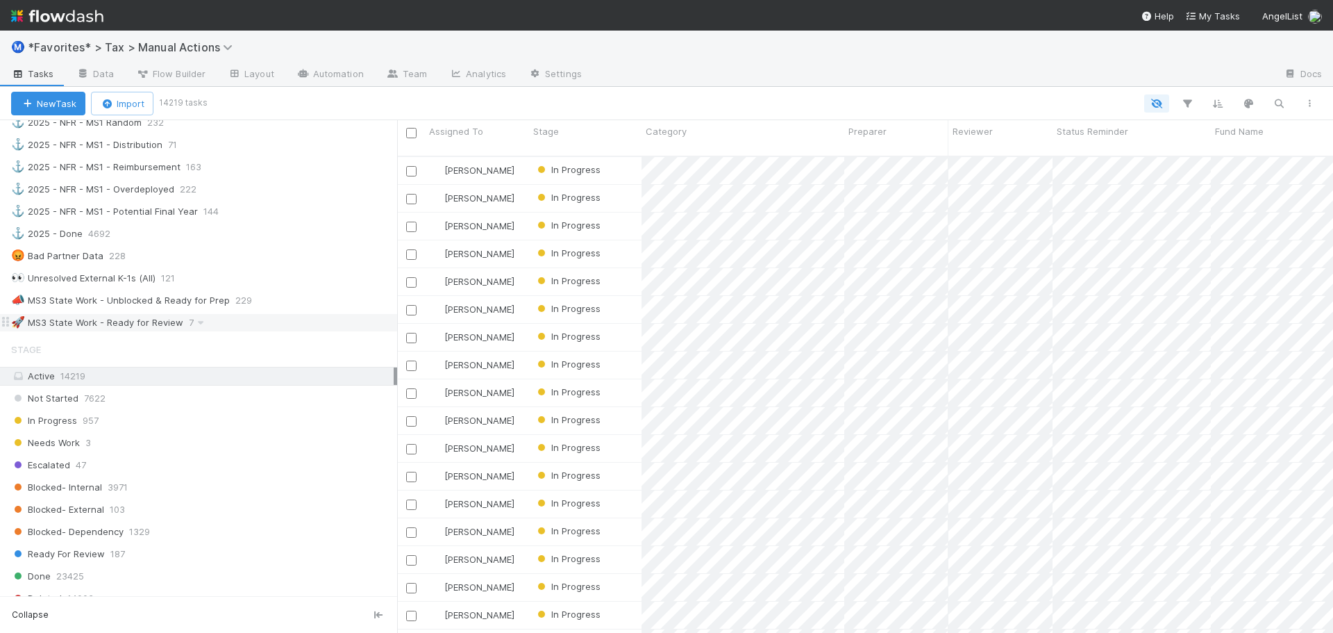
click at [300, 324] on div "🚀 MS3 State Work - Ready for Review 7" at bounding box center [204, 322] width 386 height 17
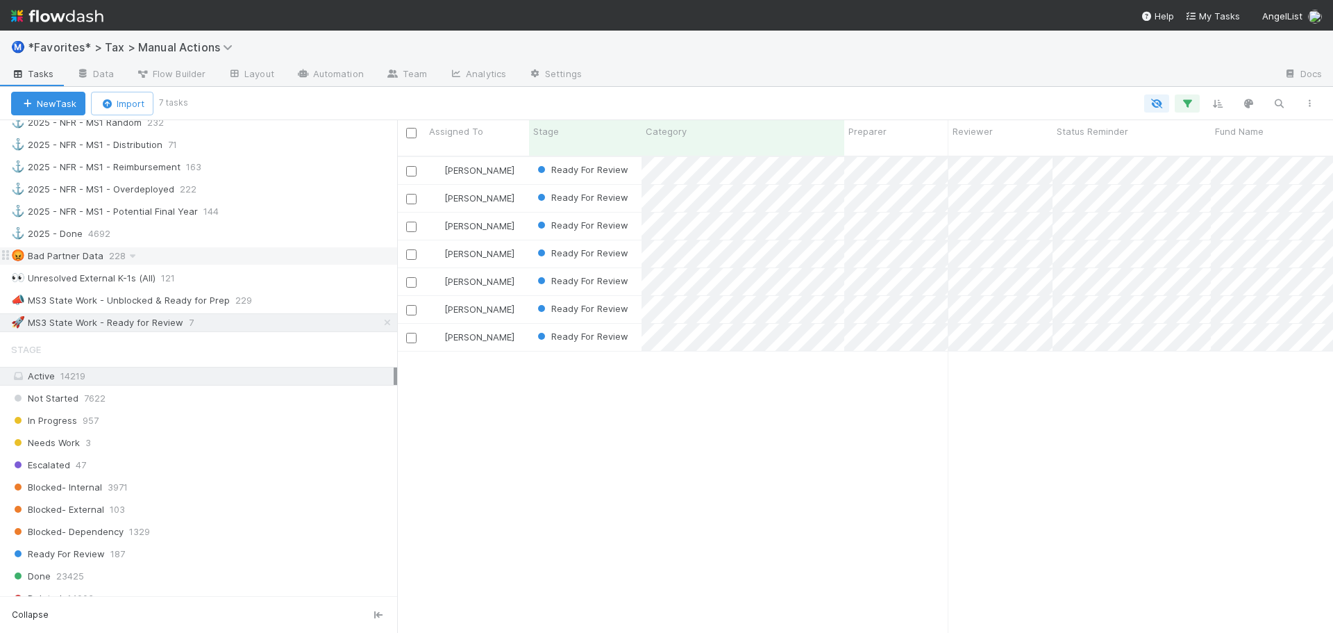
scroll to position [478, 926]
click at [1196, 104] on button "button" at bounding box center [1187, 103] width 25 height 18
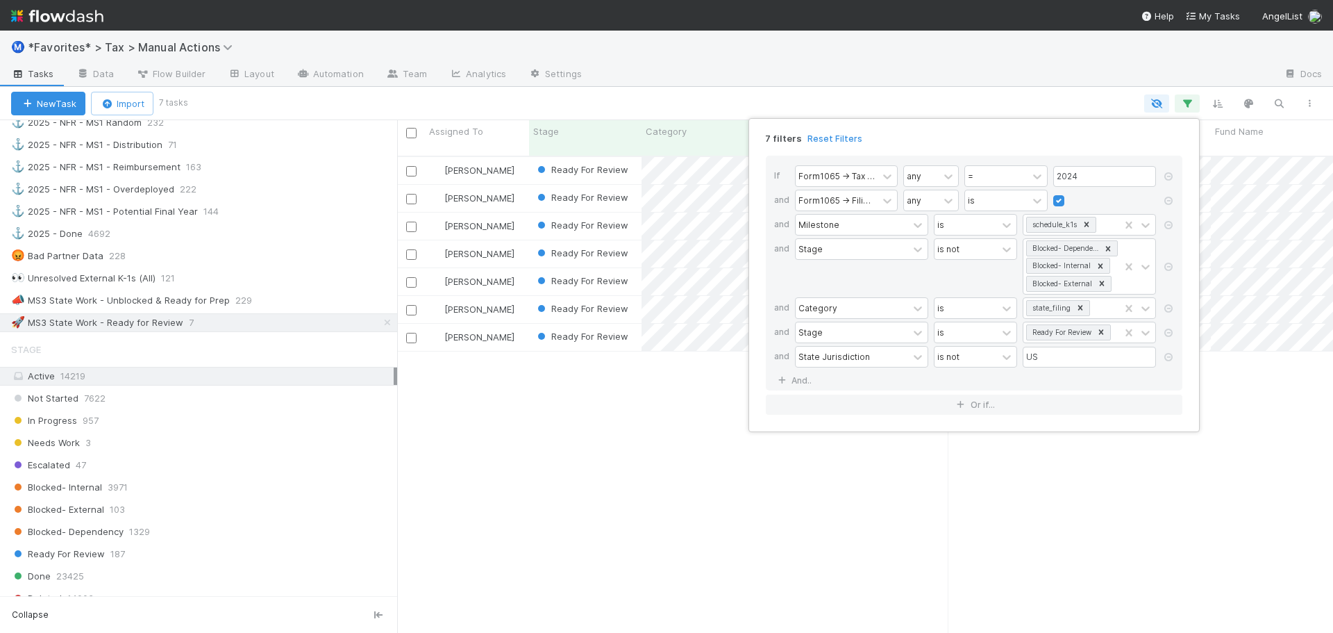
click at [1064, 61] on div "7 filters Reset Filters If Form1065 -> Tax Year any = 2024 and Form1065 -> Fili…" at bounding box center [666, 316] width 1333 height 633
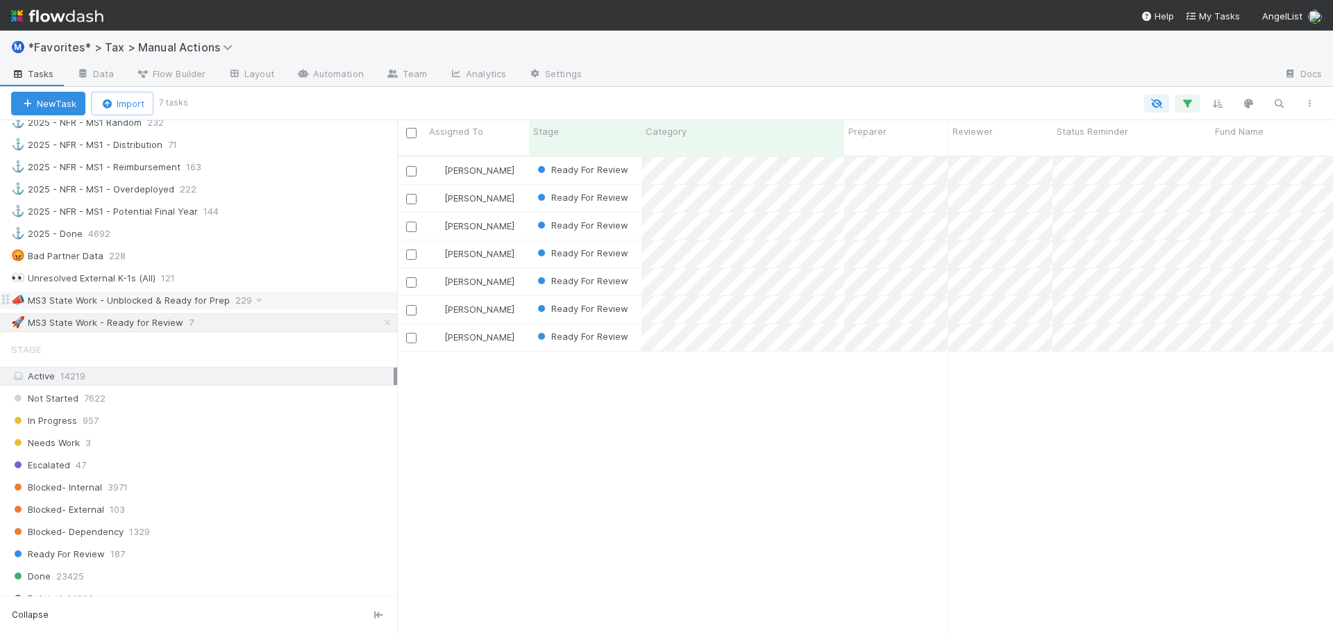
click at [313, 295] on div "📣 MS3 State Work - Unblocked & Ready for Prep 229" at bounding box center [204, 300] width 386 height 17
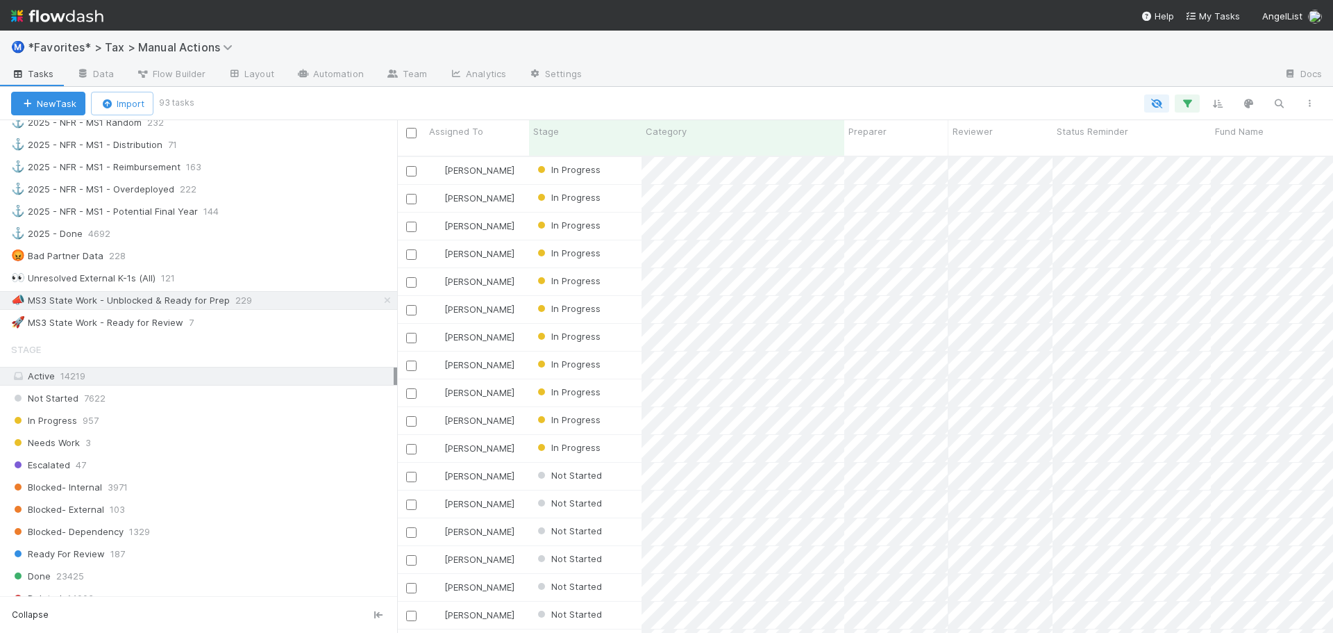
scroll to position [478, 926]
click at [1182, 108] on icon "button" at bounding box center [1187, 103] width 14 height 12
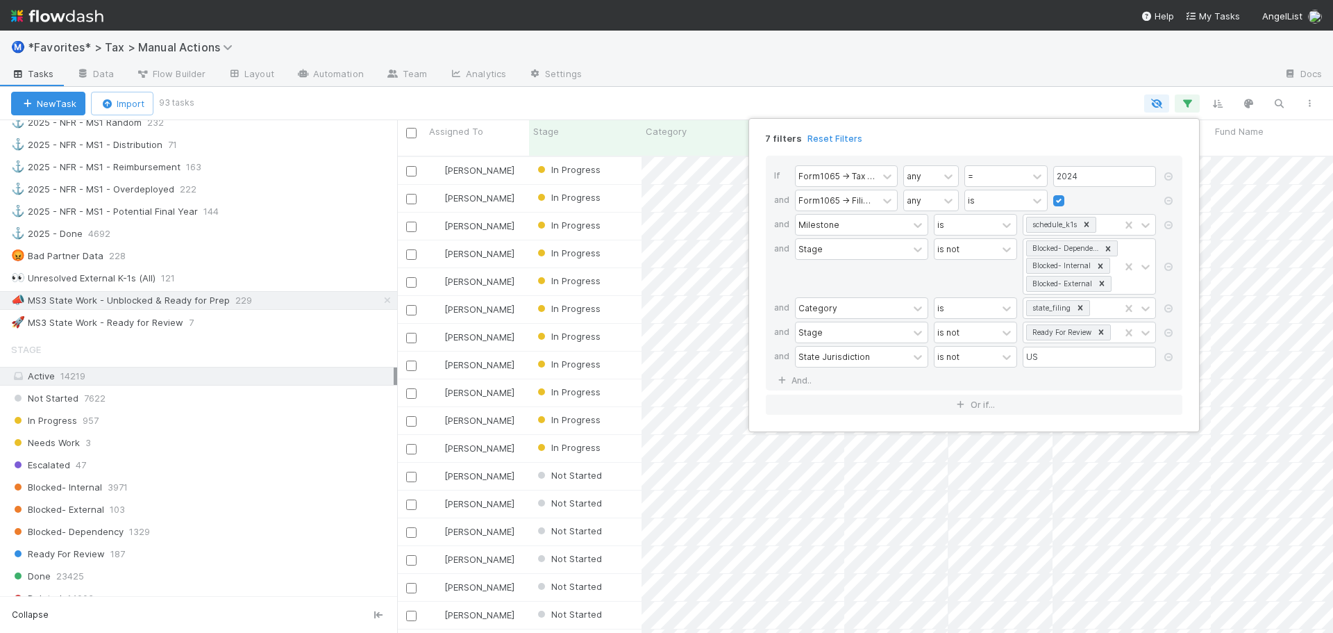
click at [1010, 78] on div "7 filters Reset Filters If Form1065 -> Tax Year any = 2024 and Form1065 -> Fili…" at bounding box center [666, 316] width 1333 height 633
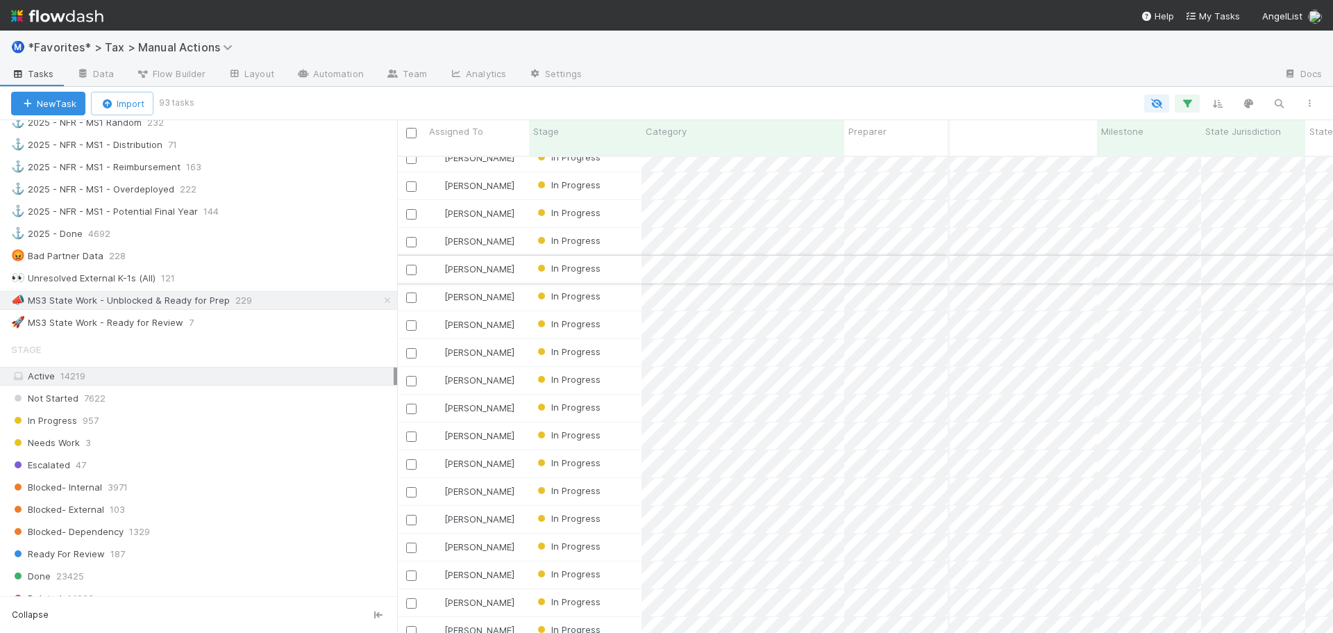
scroll to position [0, 0]
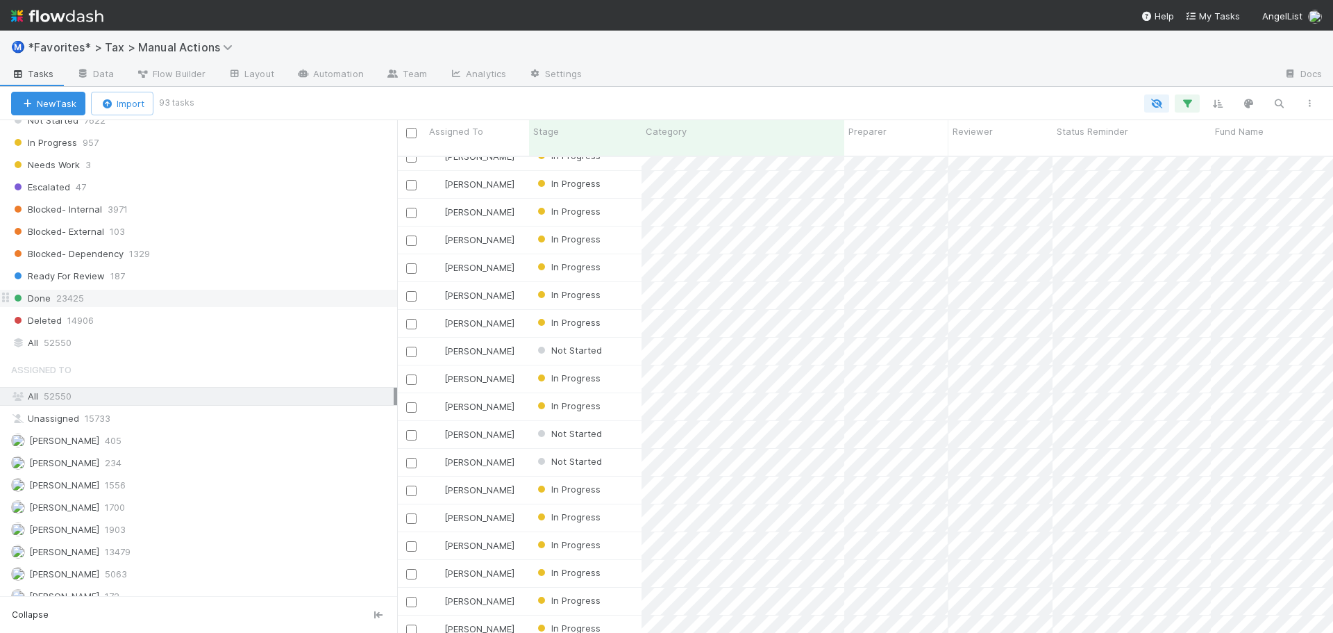
click at [141, 293] on div "Done 23425" at bounding box center [204, 298] width 386 height 17
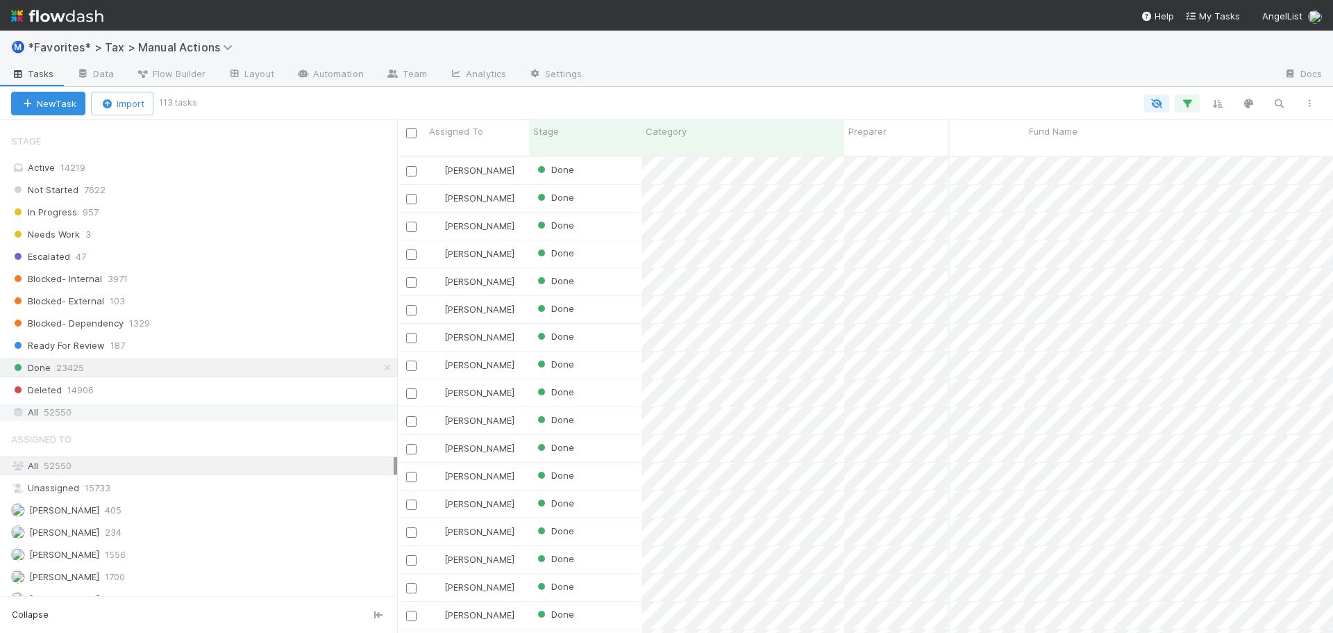
click at [168, 404] on div "All 52550" at bounding box center [202, 411] width 383 height 17
